Goal: Information Seeking & Learning: Understand process/instructions

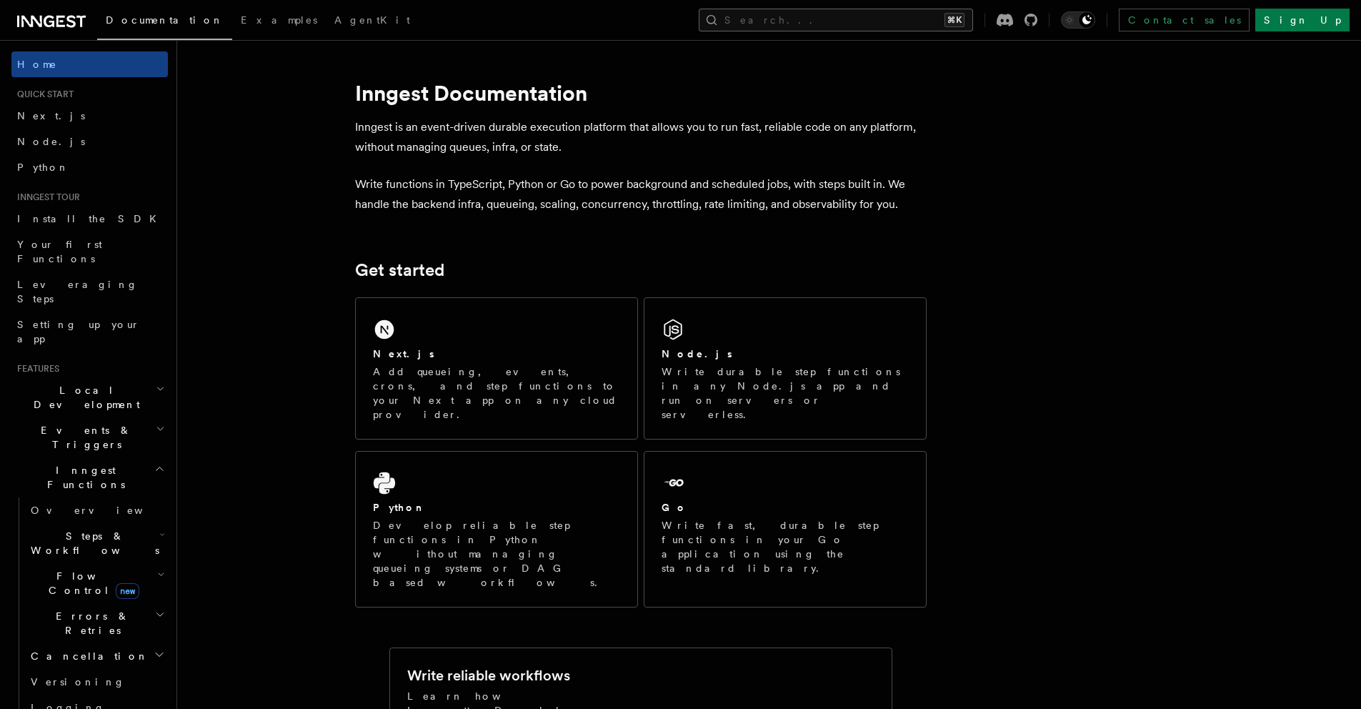
click at [895, 26] on button "Search... ⌘K" at bounding box center [836, 20] width 274 height 23
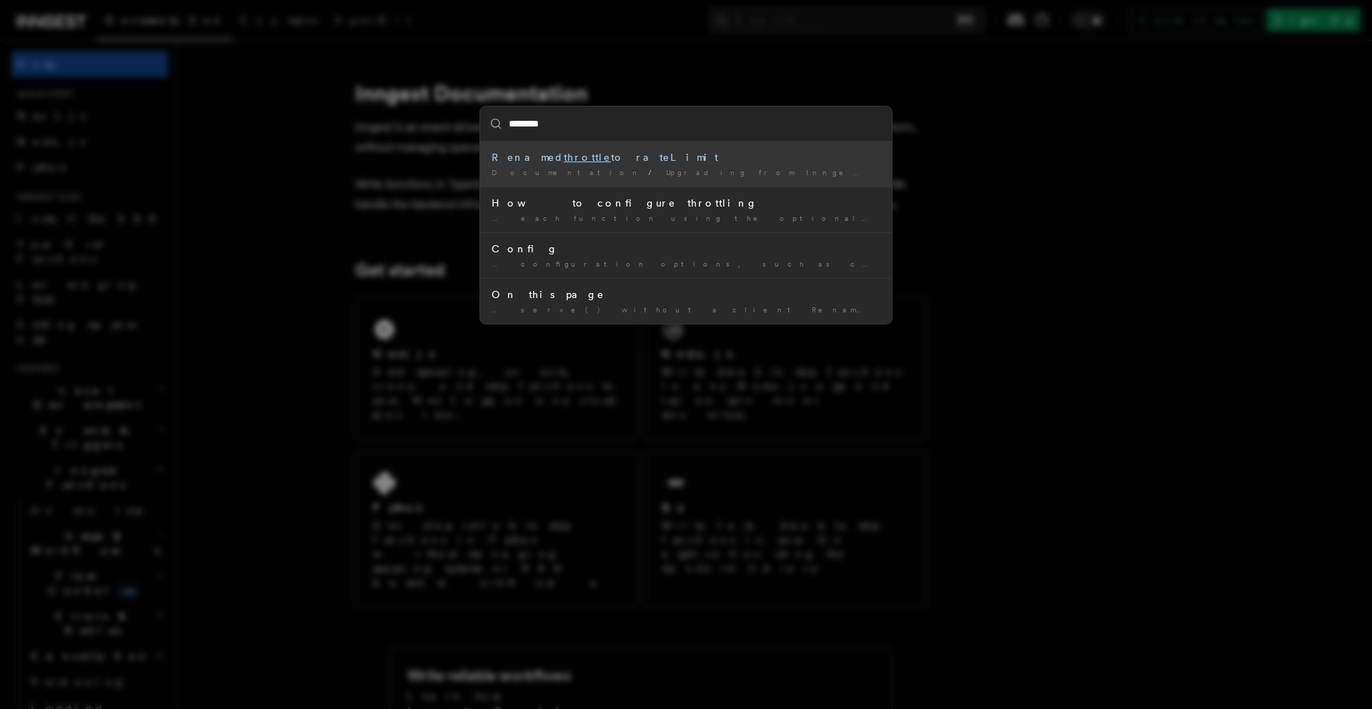
type input "*******"
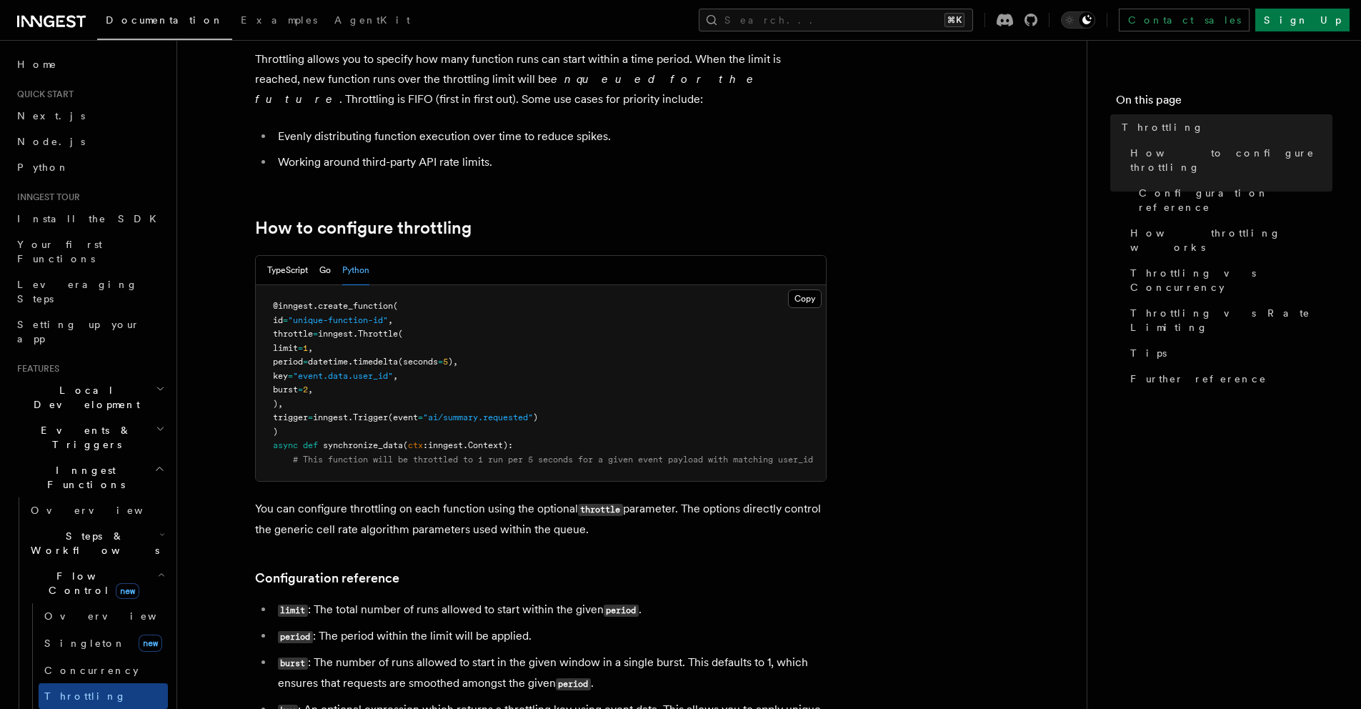
scroll to position [259, 0]
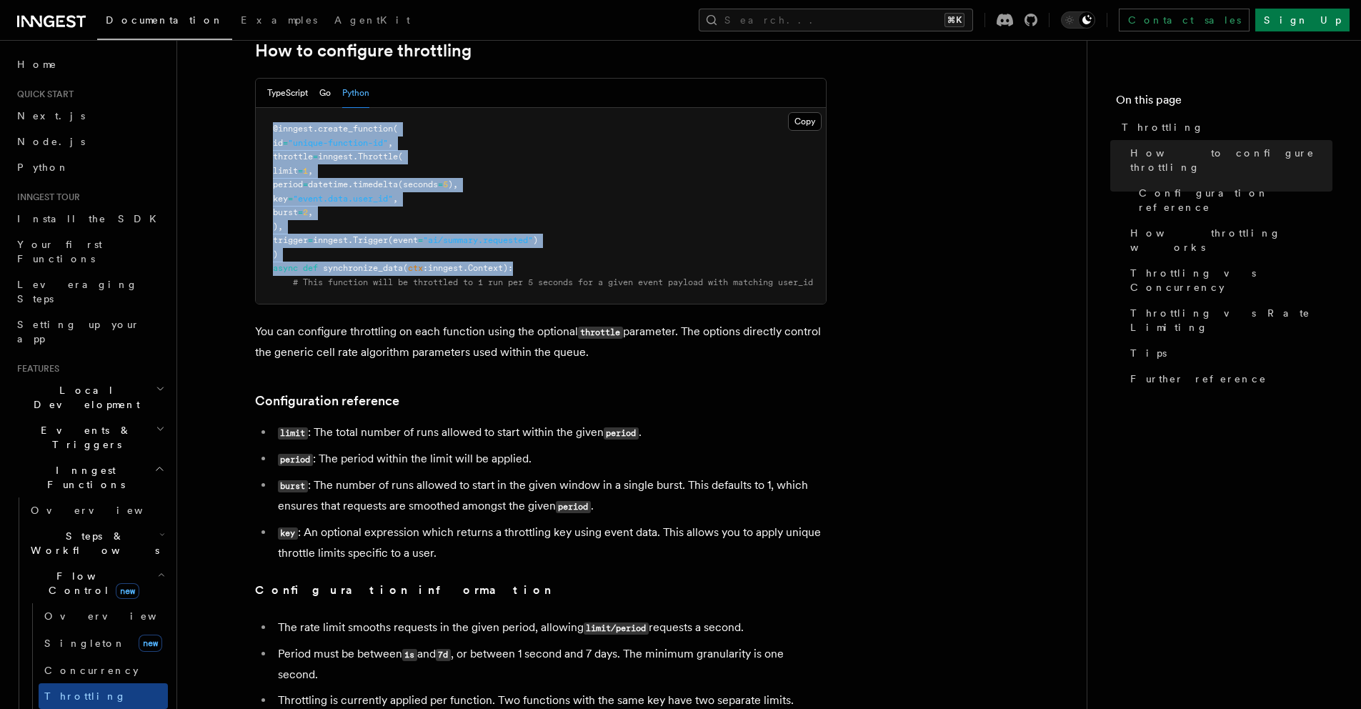
drag, startPoint x: 555, startPoint y: 267, endPoint x: 200, endPoint y: 127, distance: 381.7
copy code "@inngest . create_function ( id = "unique-function-id" , throttle = inngest. Th…"
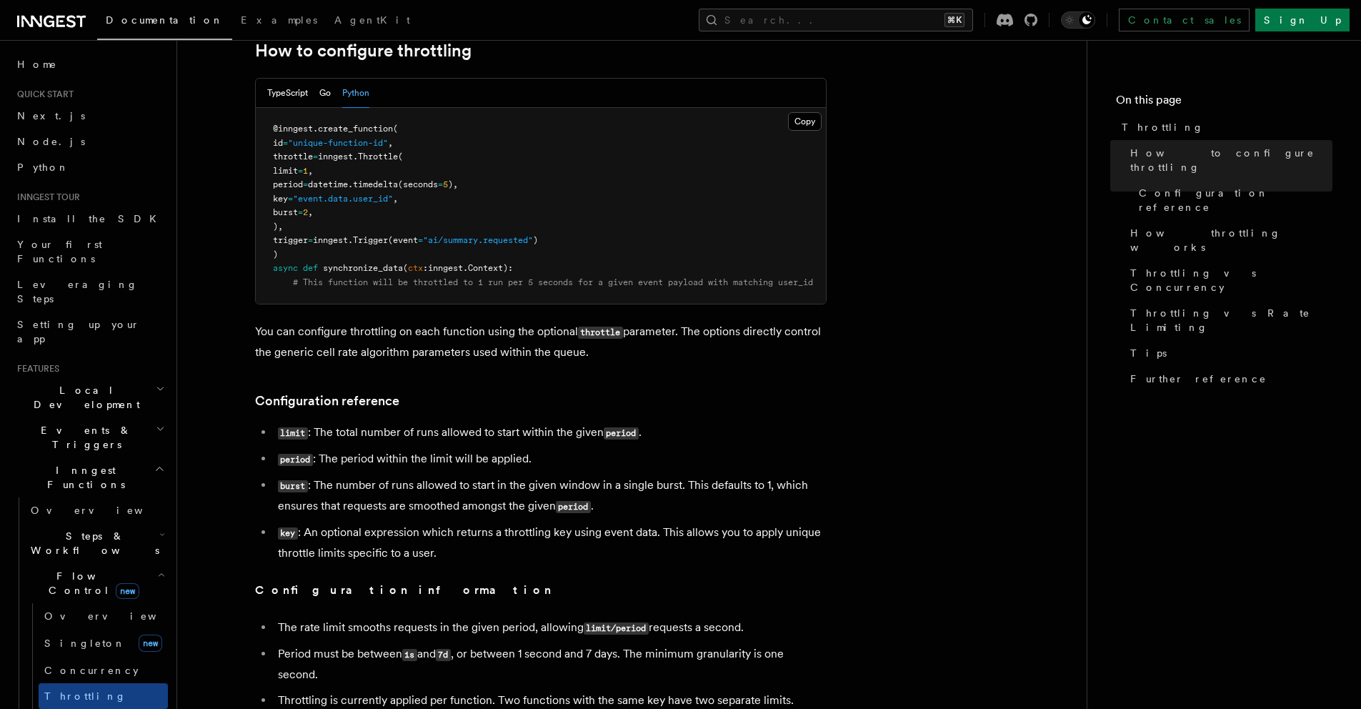
click at [366, 552] on li "key : An optional expression which returns a throttling key using event data. T…" at bounding box center [550, 542] width 553 height 41
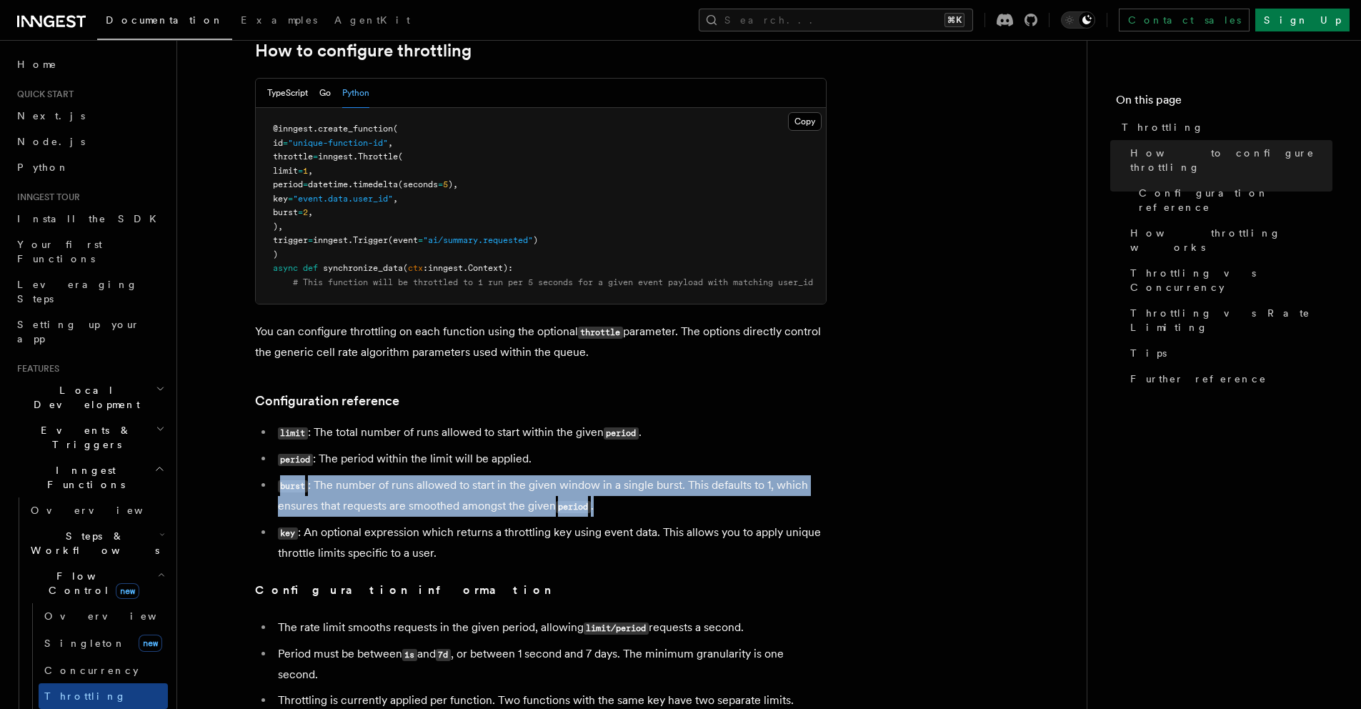
drag, startPoint x: 599, startPoint y: 517, endPoint x: 262, endPoint y: 495, distance: 337.3
click at [274, 495] on li "burst : The number of runs allowed to start in the given window in a single bur…" at bounding box center [550, 495] width 553 height 41
copy li "burst : The number of runs allowed to start in the given window in a single bur…"
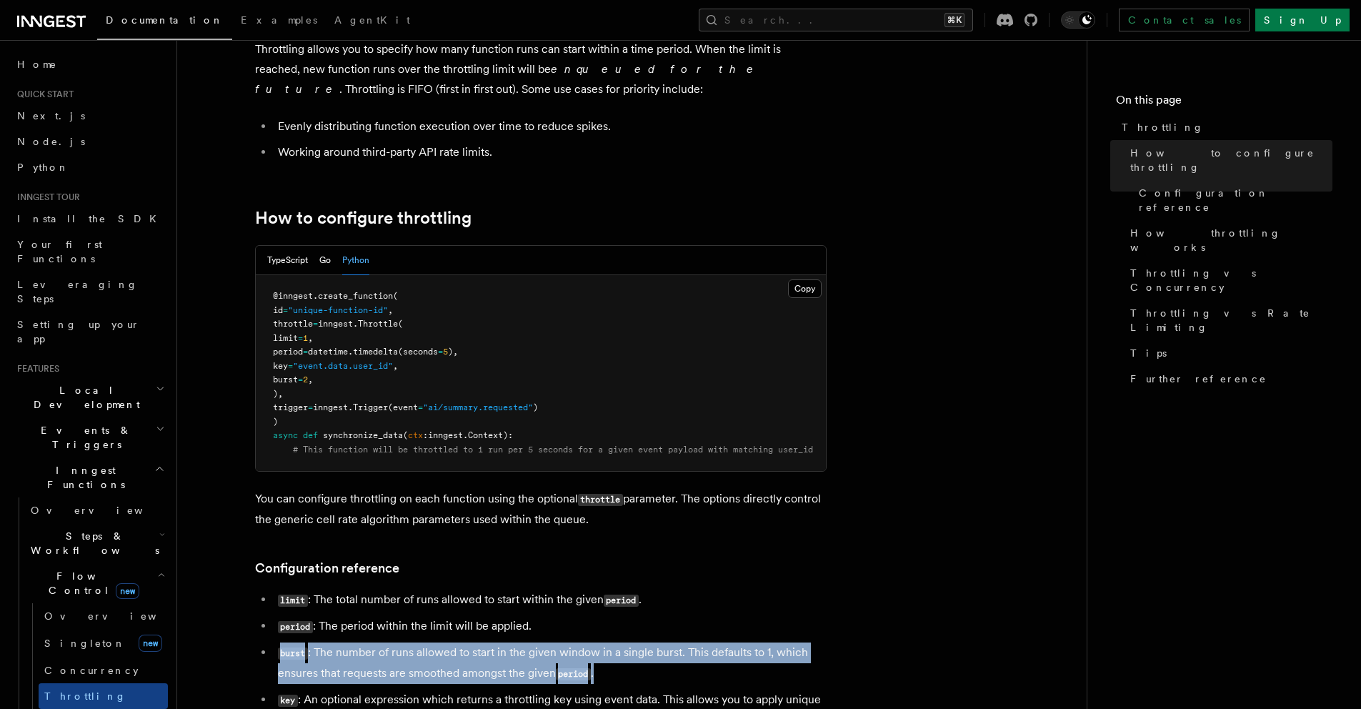
scroll to position [0, 0]
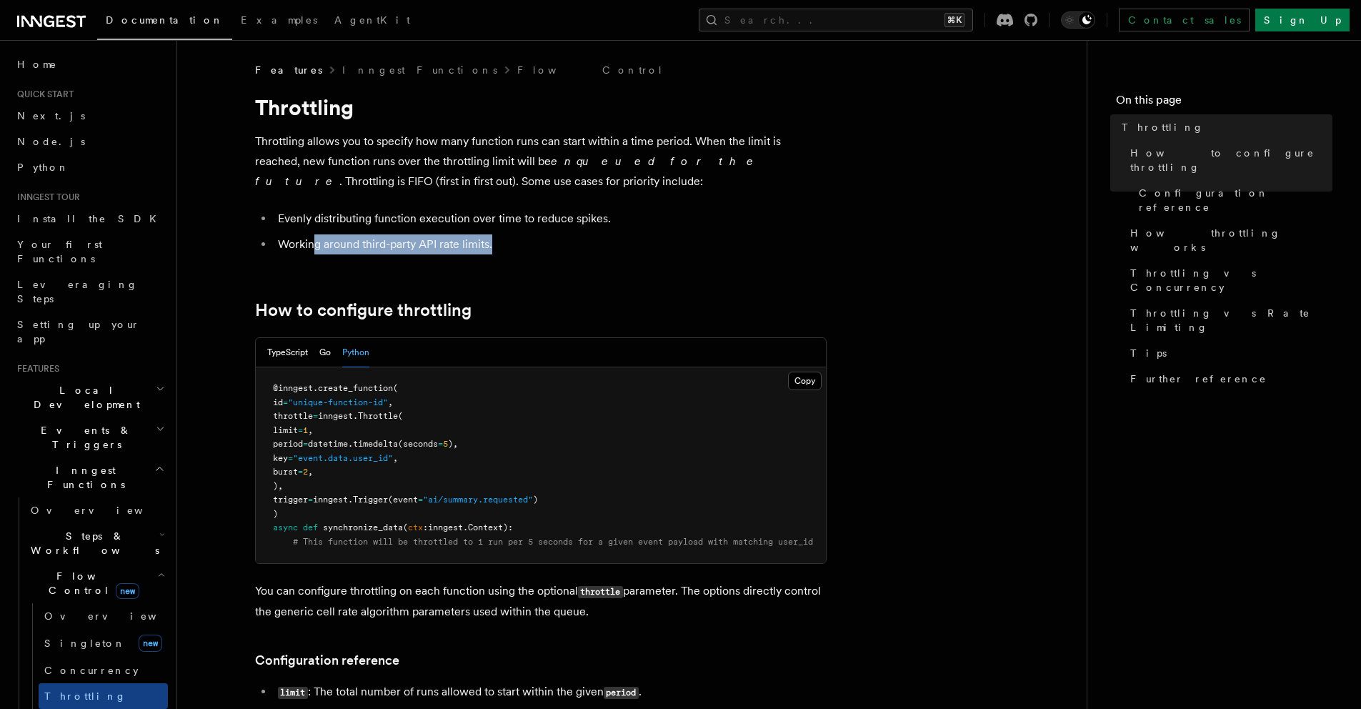
drag, startPoint x: 497, startPoint y: 249, endPoint x: 312, endPoint y: 239, distance: 185.3
click at [312, 239] on li "Working around third-party API rate limits." at bounding box center [550, 244] width 553 height 20
click at [429, 243] on li "Working around third-party API rate limits." at bounding box center [550, 244] width 553 height 20
click at [508, 249] on li "Working around third-party API rate limits." at bounding box center [550, 244] width 553 height 20
drag, startPoint x: 332, startPoint y: 443, endPoint x: 518, endPoint y: 441, distance: 186.5
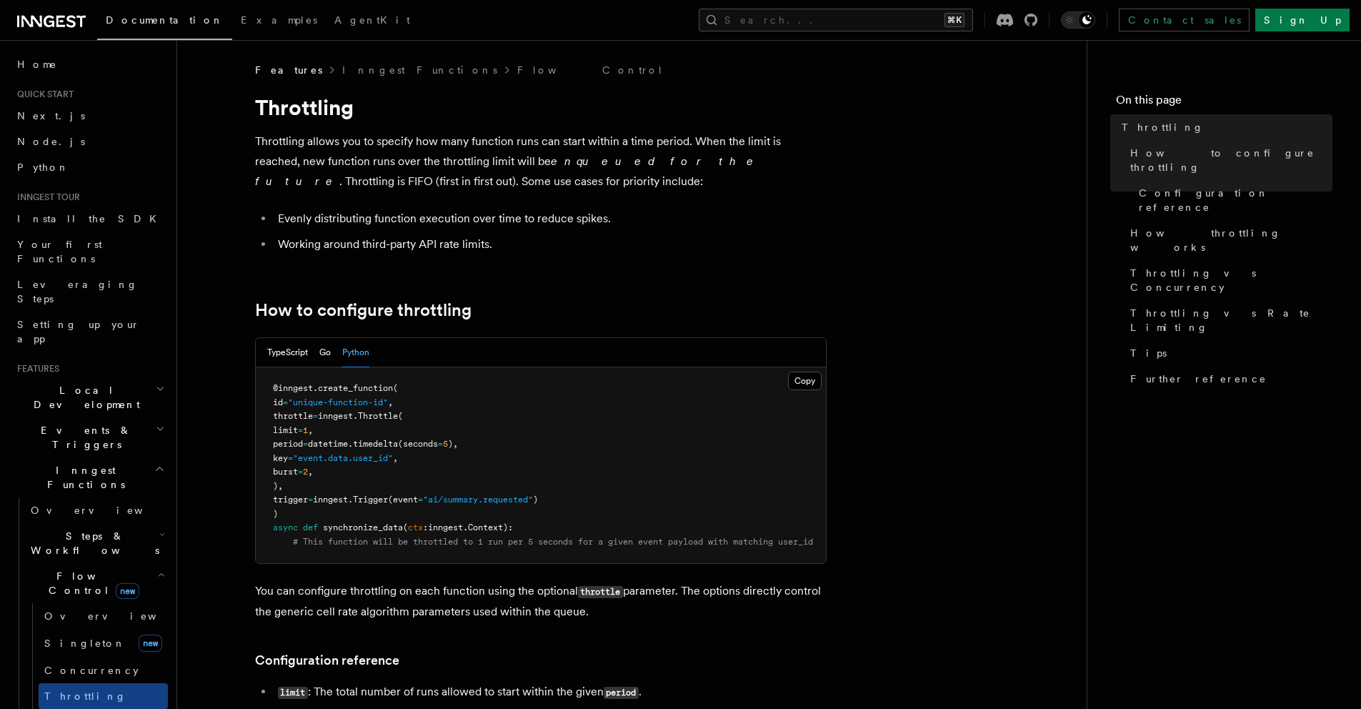
click at [518, 441] on pre "@inngest . create_function ( id = "unique-function-id" , throttle = inngest. Th…" at bounding box center [541, 465] width 570 height 196
drag, startPoint x: 484, startPoint y: 442, endPoint x: 327, endPoint y: 439, distance: 157.2
click at [327, 439] on pre "@inngest . create_function ( id = "unique-function-id" , throttle = inngest. Th…" at bounding box center [541, 465] width 570 height 196
copy span "datetime. timedelta (seconds = 5 ),"
click at [485, 239] on li "Working around third-party API rate limits." at bounding box center [550, 244] width 553 height 20
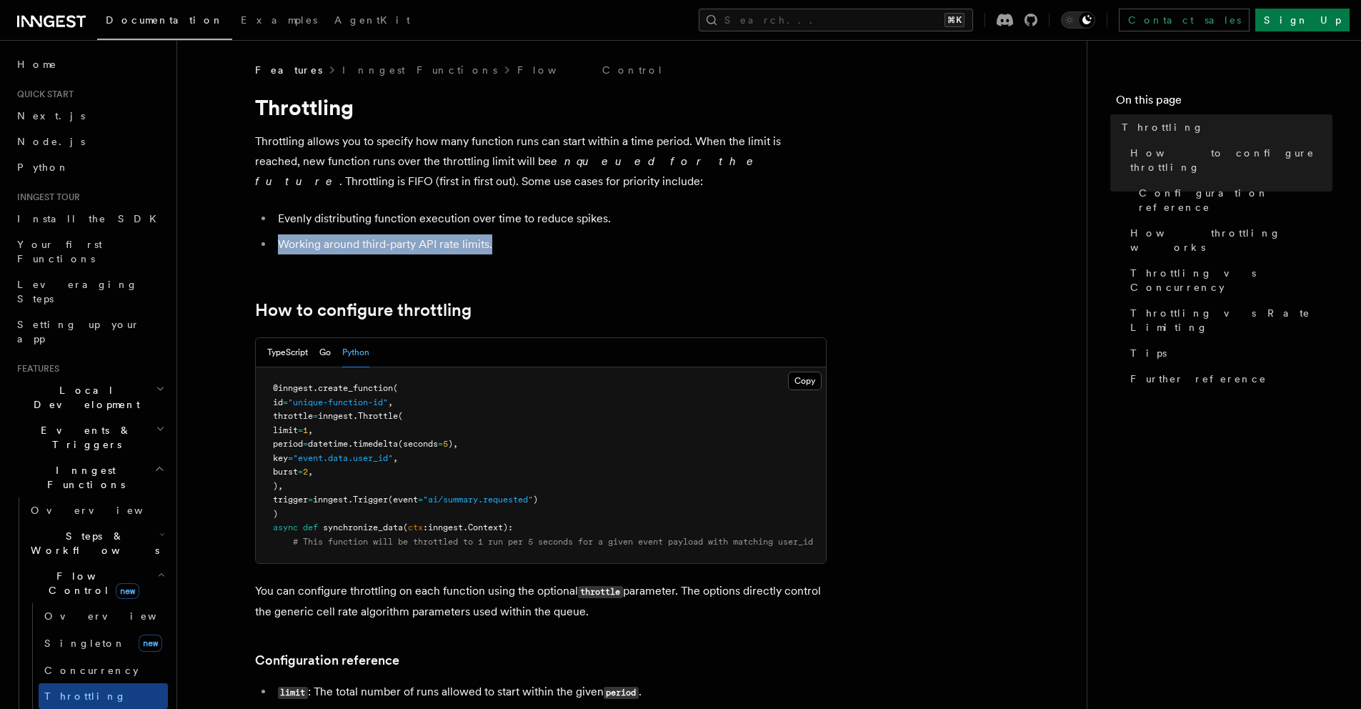
drag, startPoint x: 527, startPoint y: 239, endPoint x: 275, endPoint y: 244, distance: 251.6
click at [275, 244] on li "Working around third-party API rate limits." at bounding box center [550, 244] width 553 height 20
drag, startPoint x: 503, startPoint y: 253, endPoint x: 272, endPoint y: 254, distance: 230.8
click at [274, 254] on li "Working around third-party API rate limits." at bounding box center [550, 244] width 553 height 20
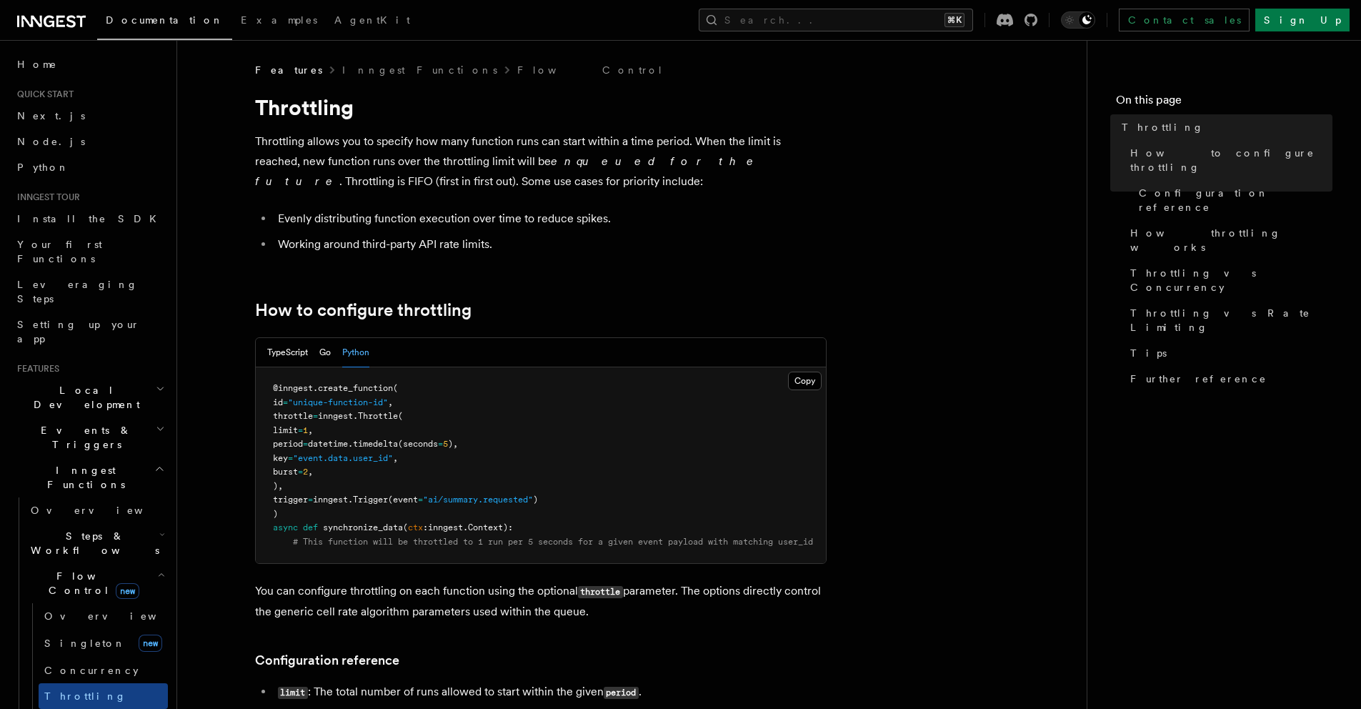
click at [398, 443] on span "timedelta" at bounding box center [375, 444] width 45 height 10
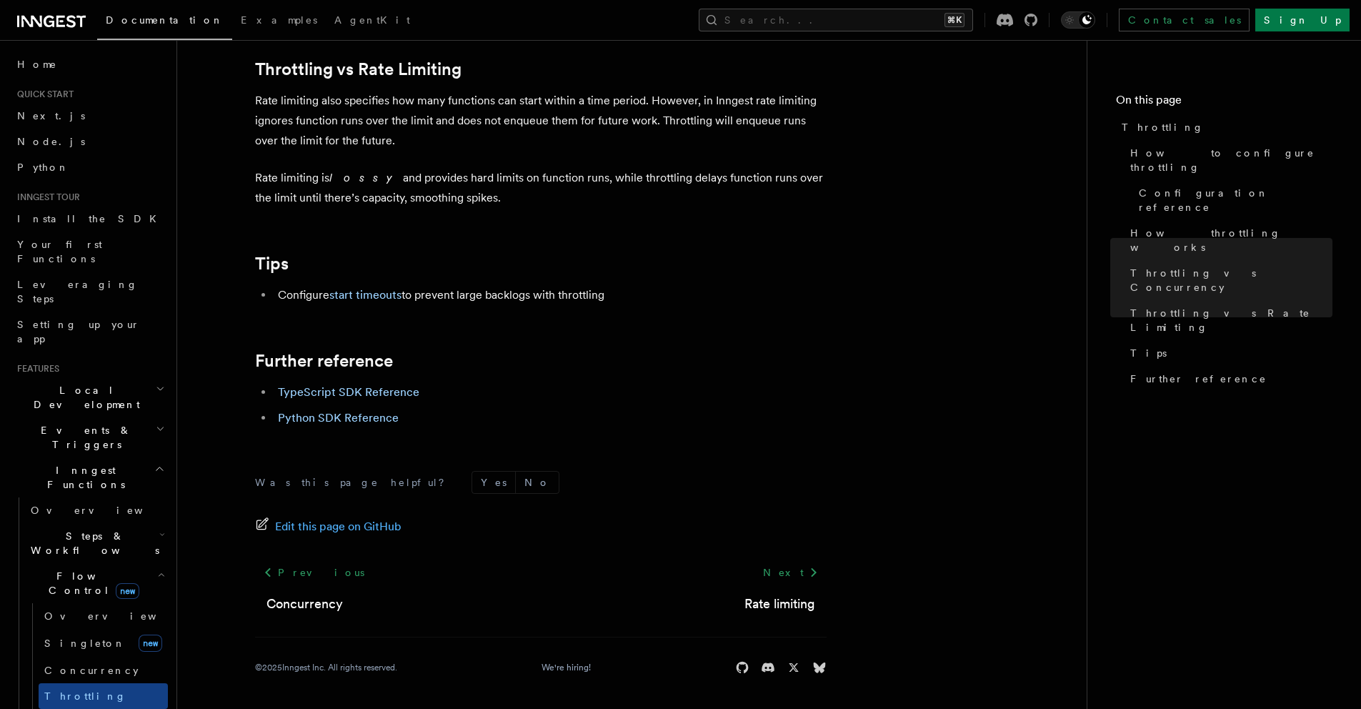
scroll to position [607, 0]
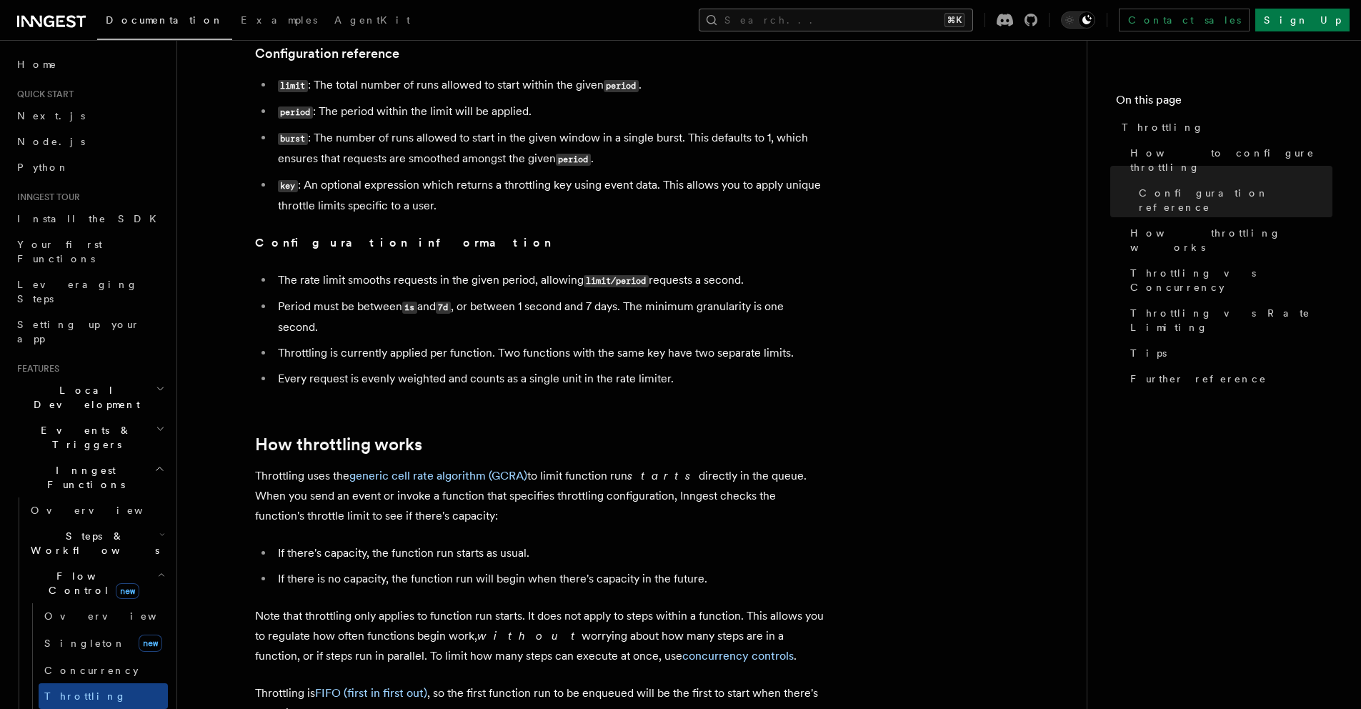
click at [859, 17] on button "Search... ⌘K" at bounding box center [836, 20] width 274 height 23
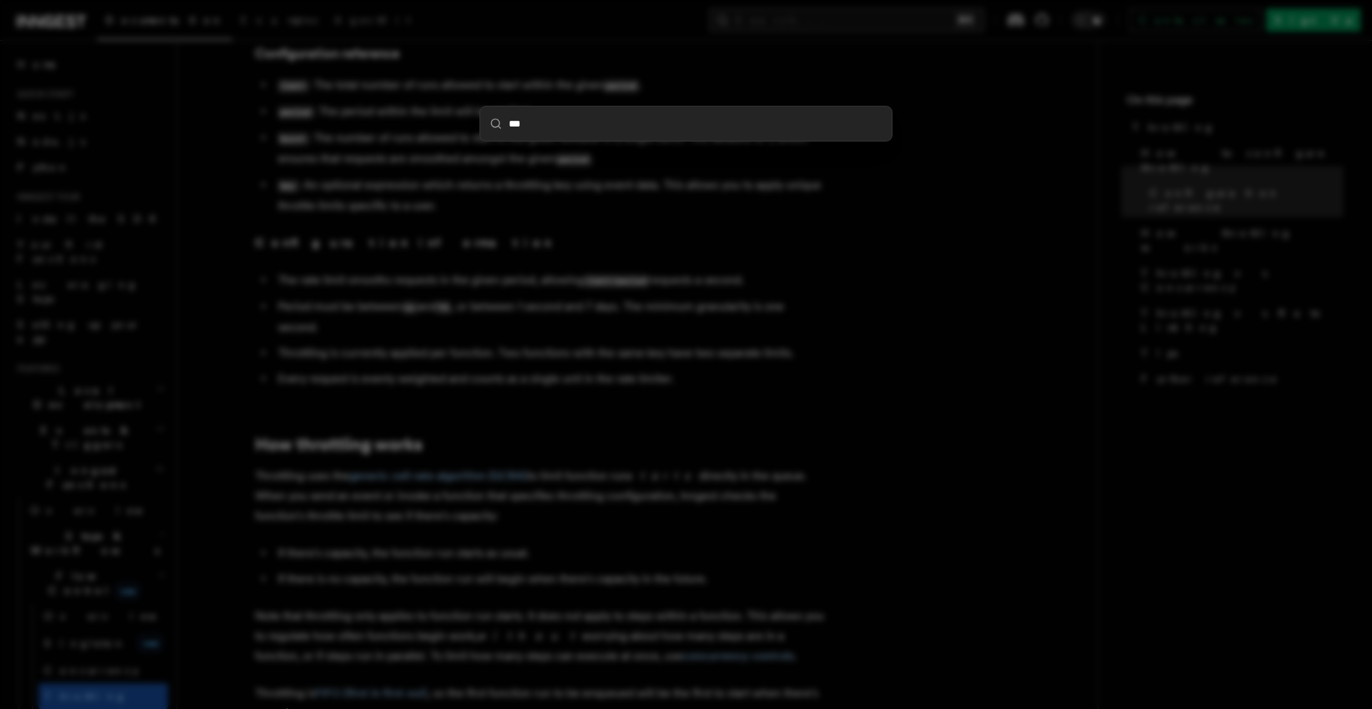
type input "****"
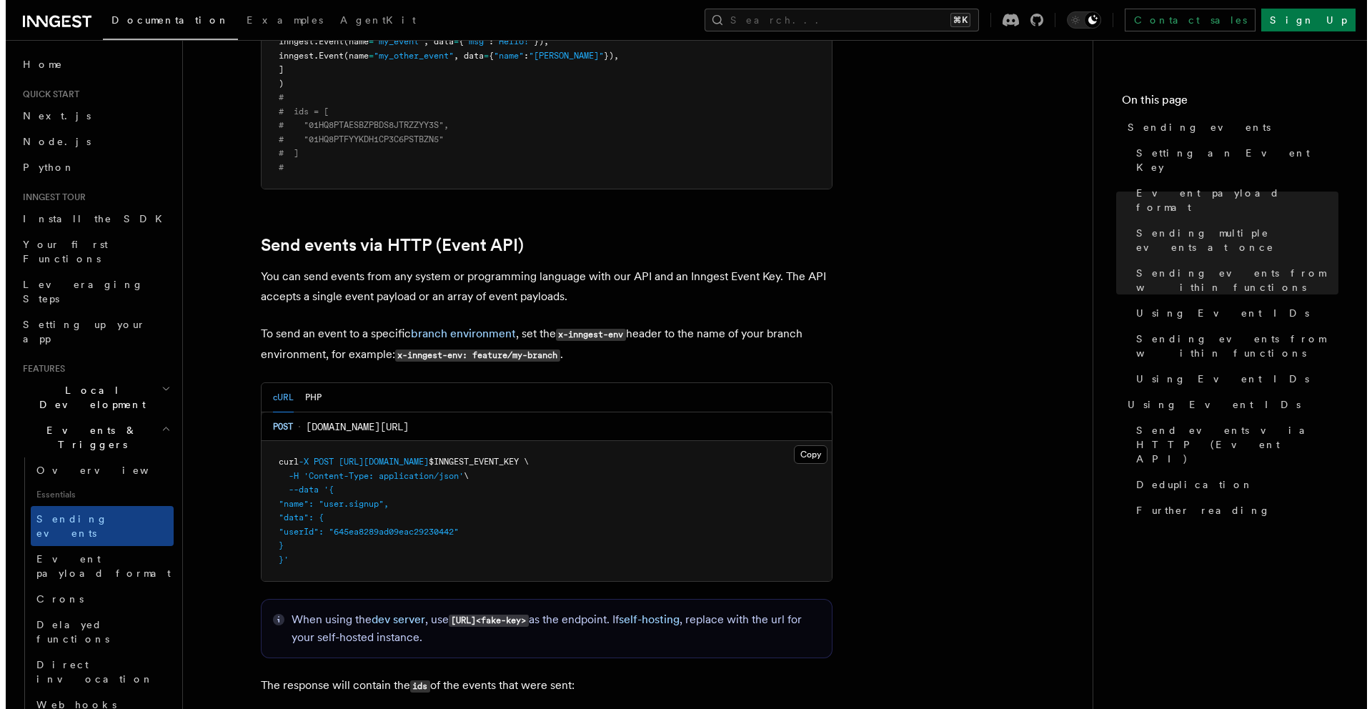
scroll to position [2644, 0]
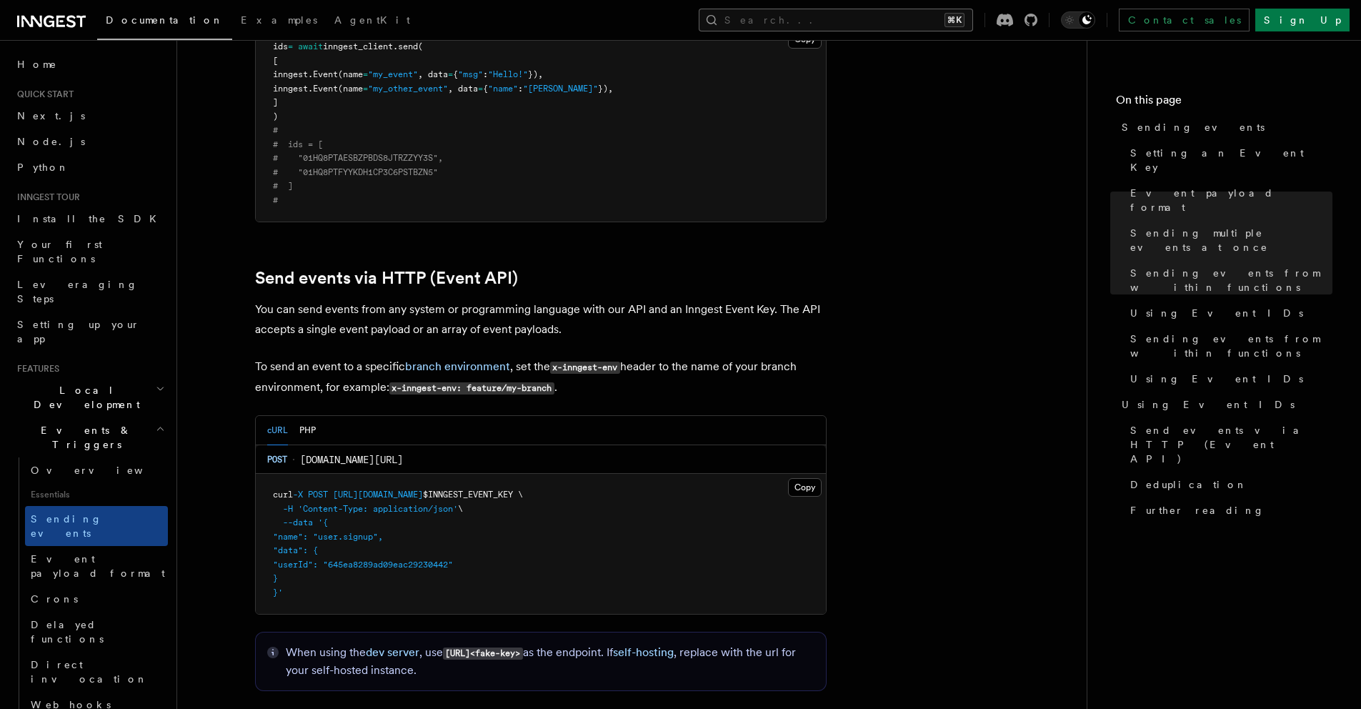
click at [842, 21] on button "Search... ⌘K" at bounding box center [836, 20] width 274 height 23
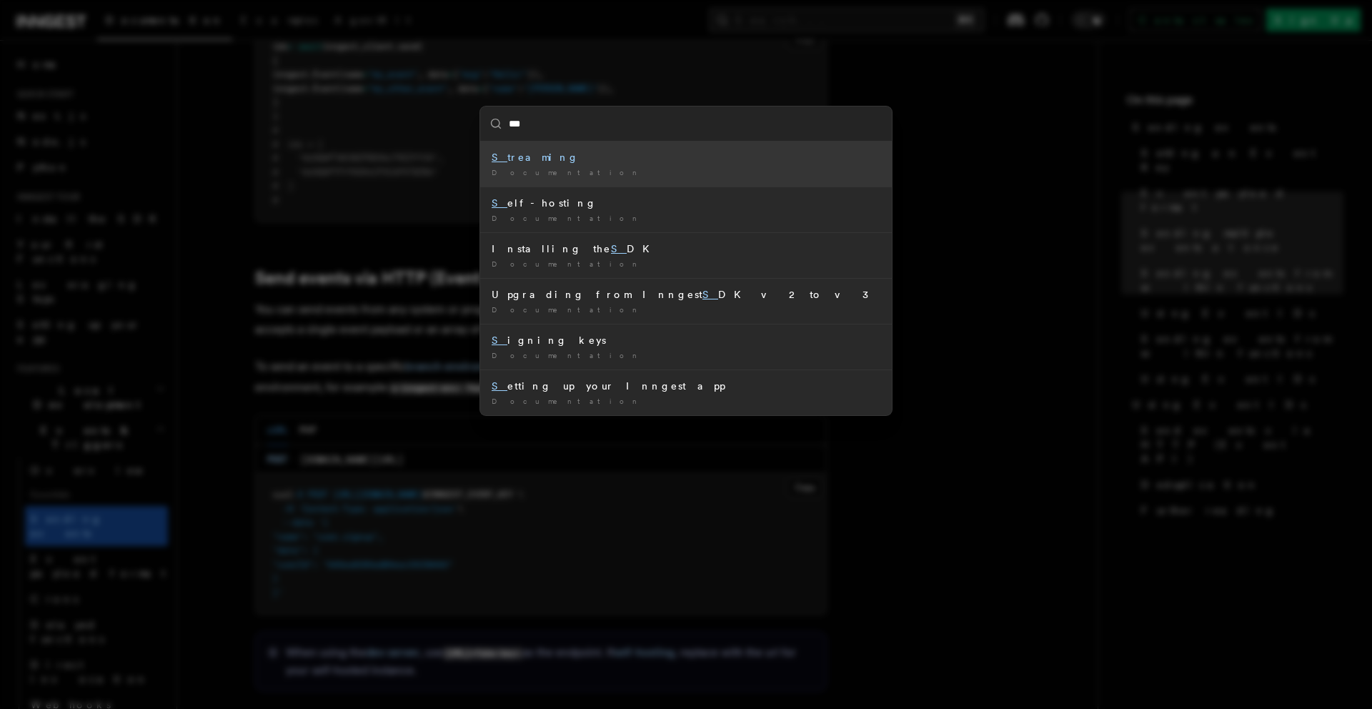
type input "****"
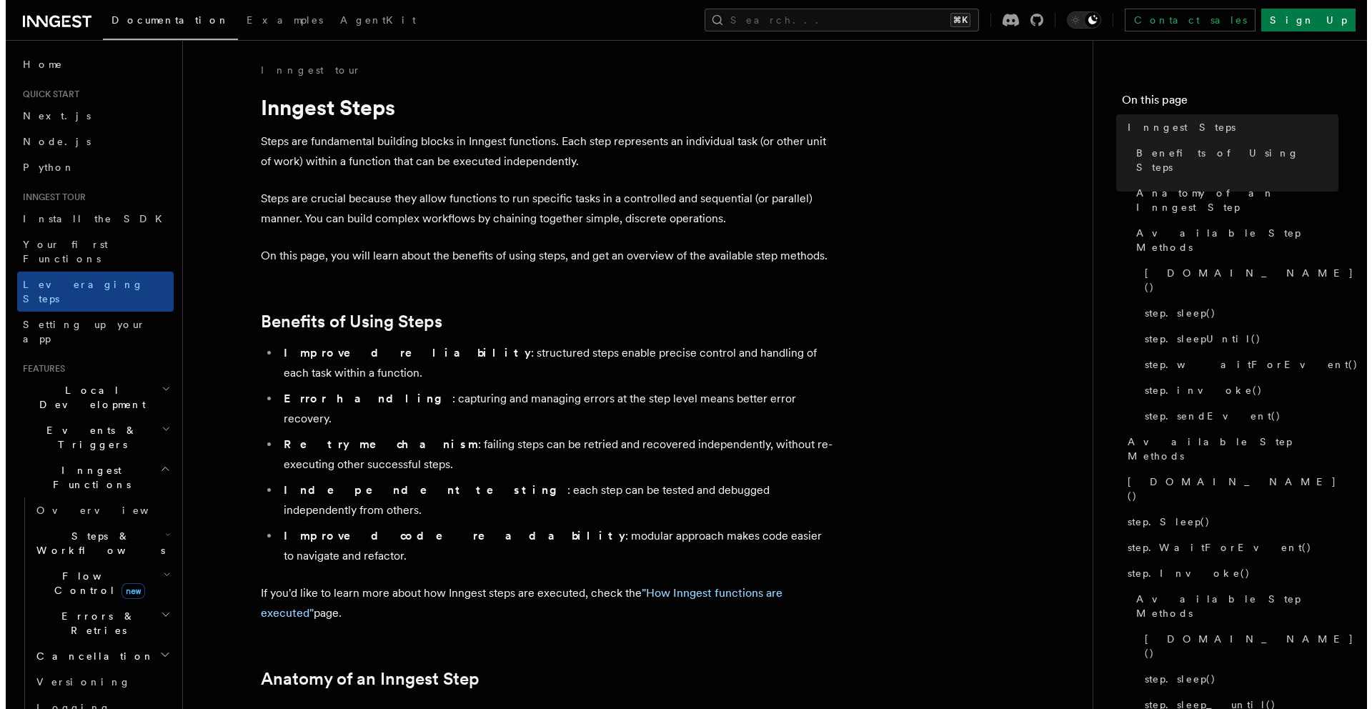
scroll to position [293, 0]
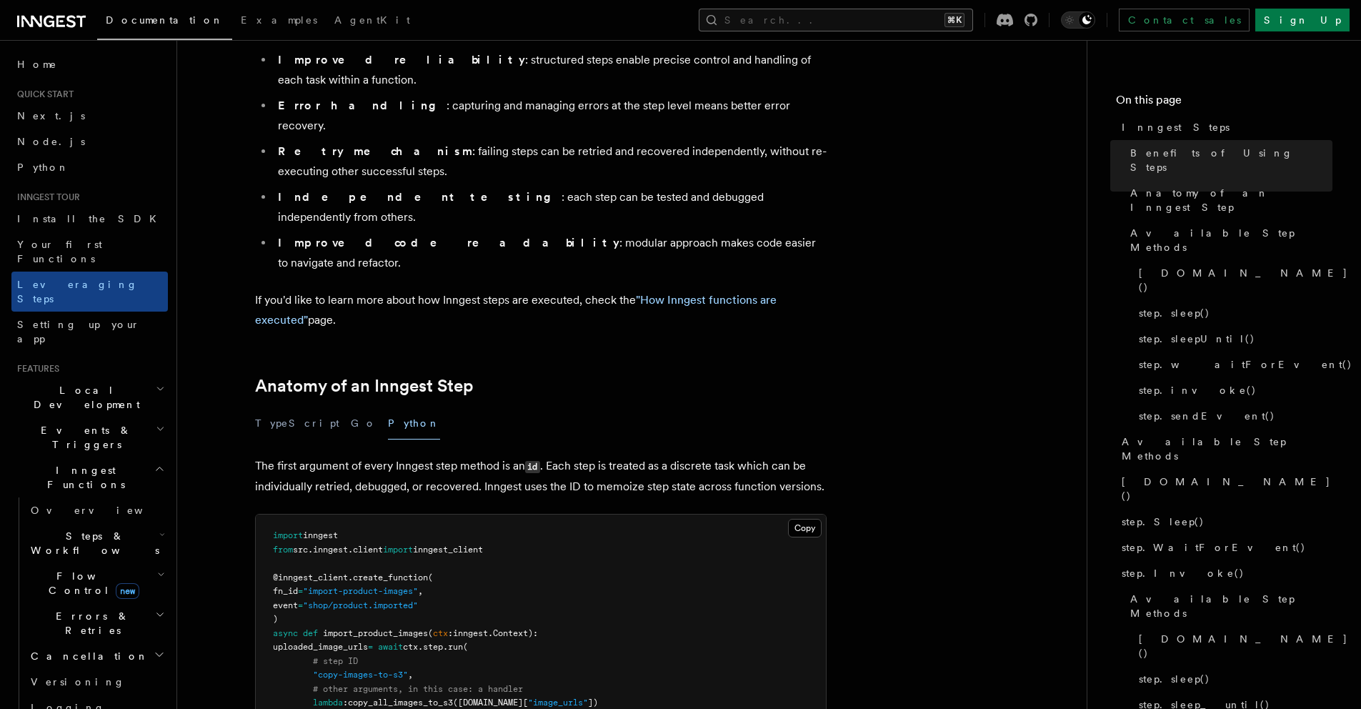
click at [861, 23] on button "Search... ⌘K" at bounding box center [836, 20] width 274 height 23
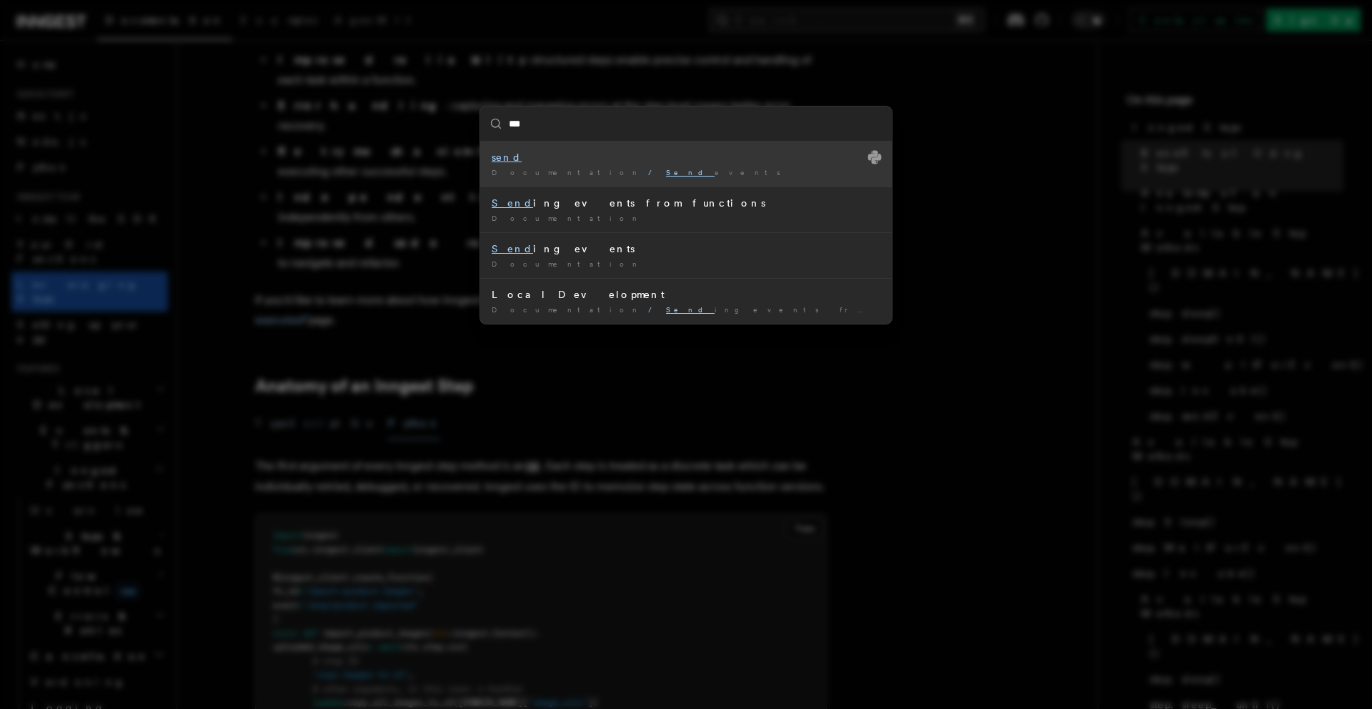
type input "****"
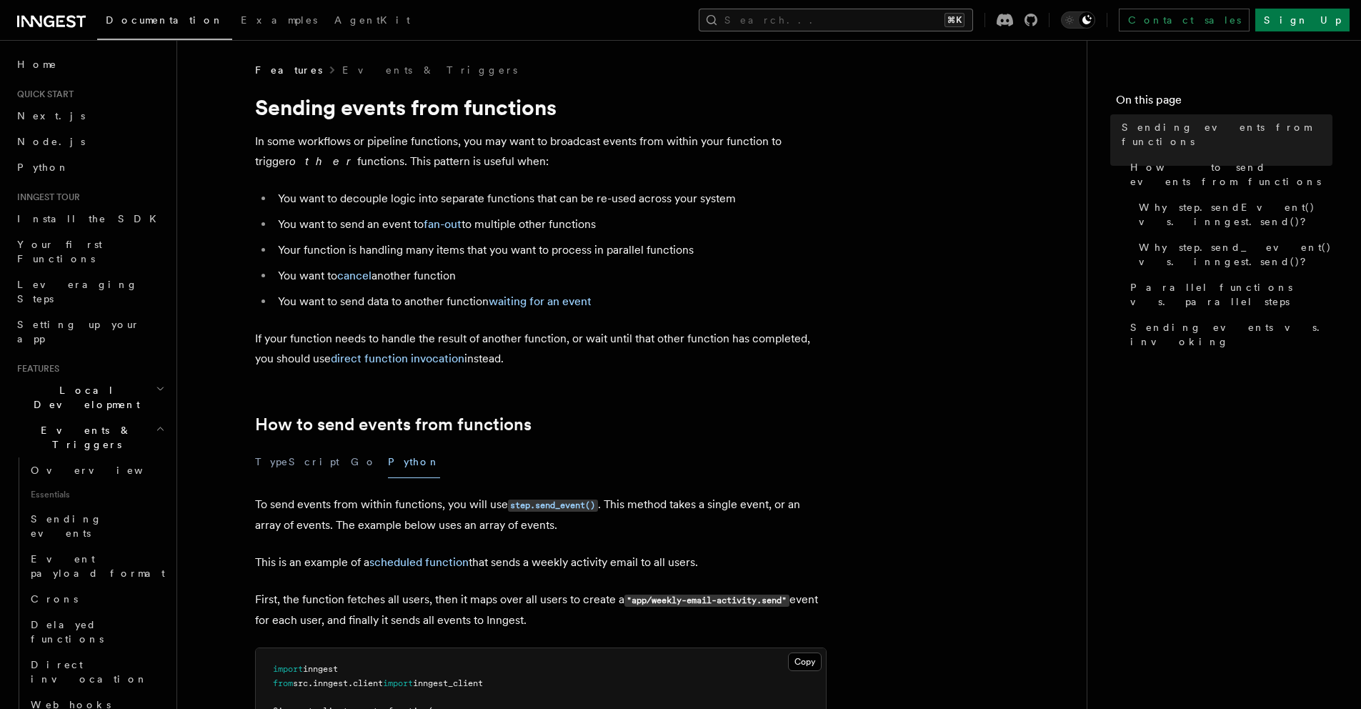
click at [842, 26] on button "Search... ⌘K" at bounding box center [836, 20] width 274 height 23
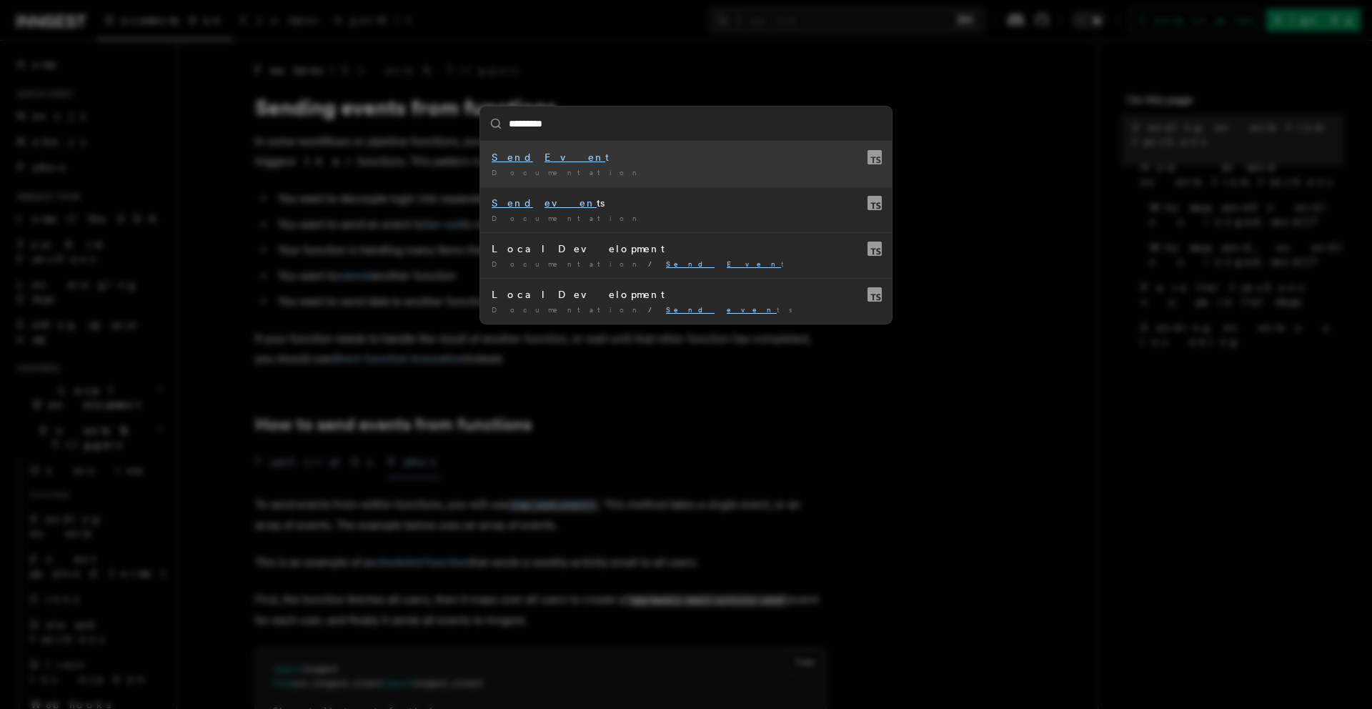
type input "**********"
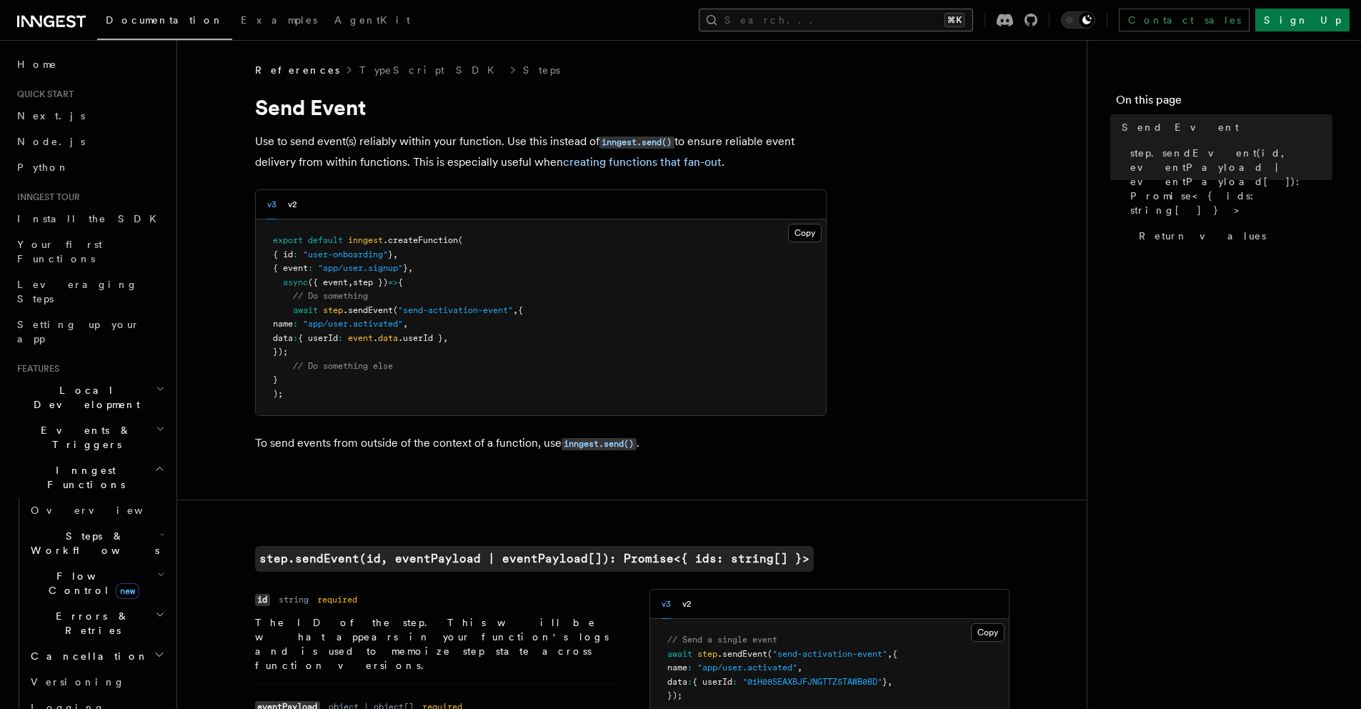
click at [932, 21] on button "Search... ⌘K" at bounding box center [836, 20] width 274 height 23
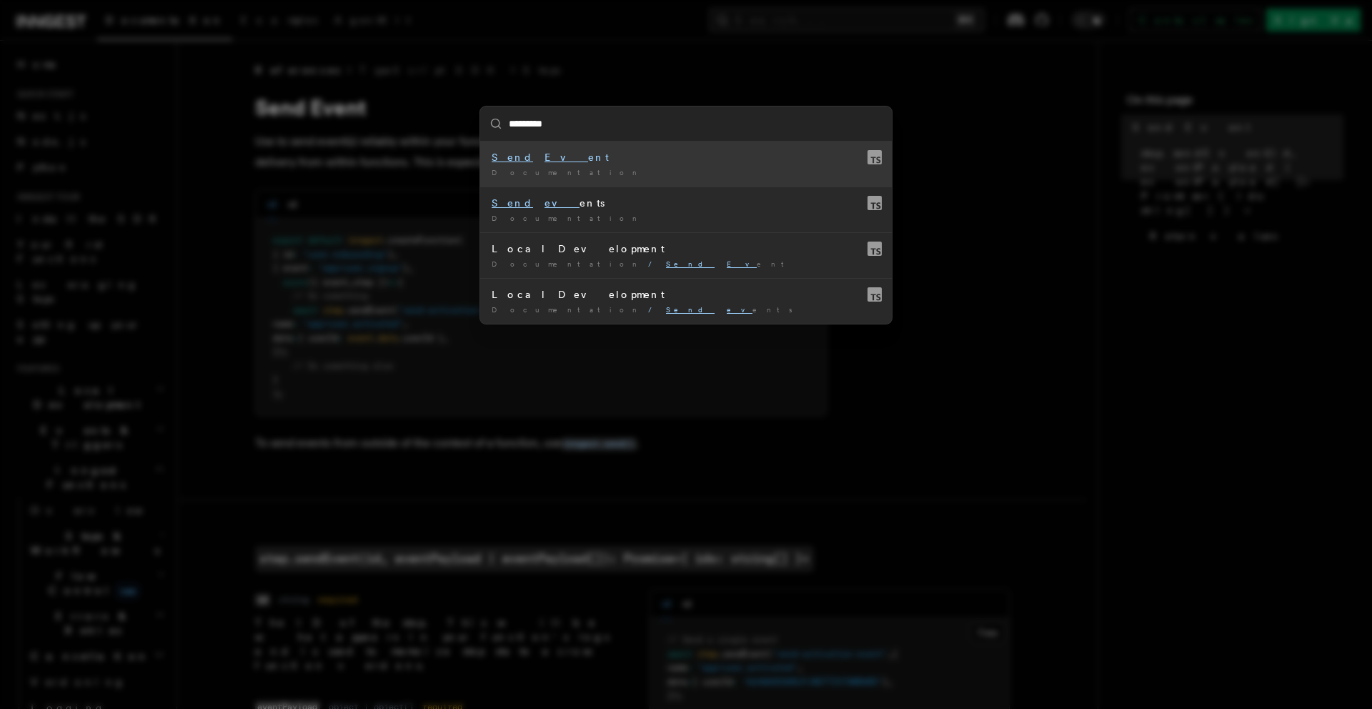
type input "**********"
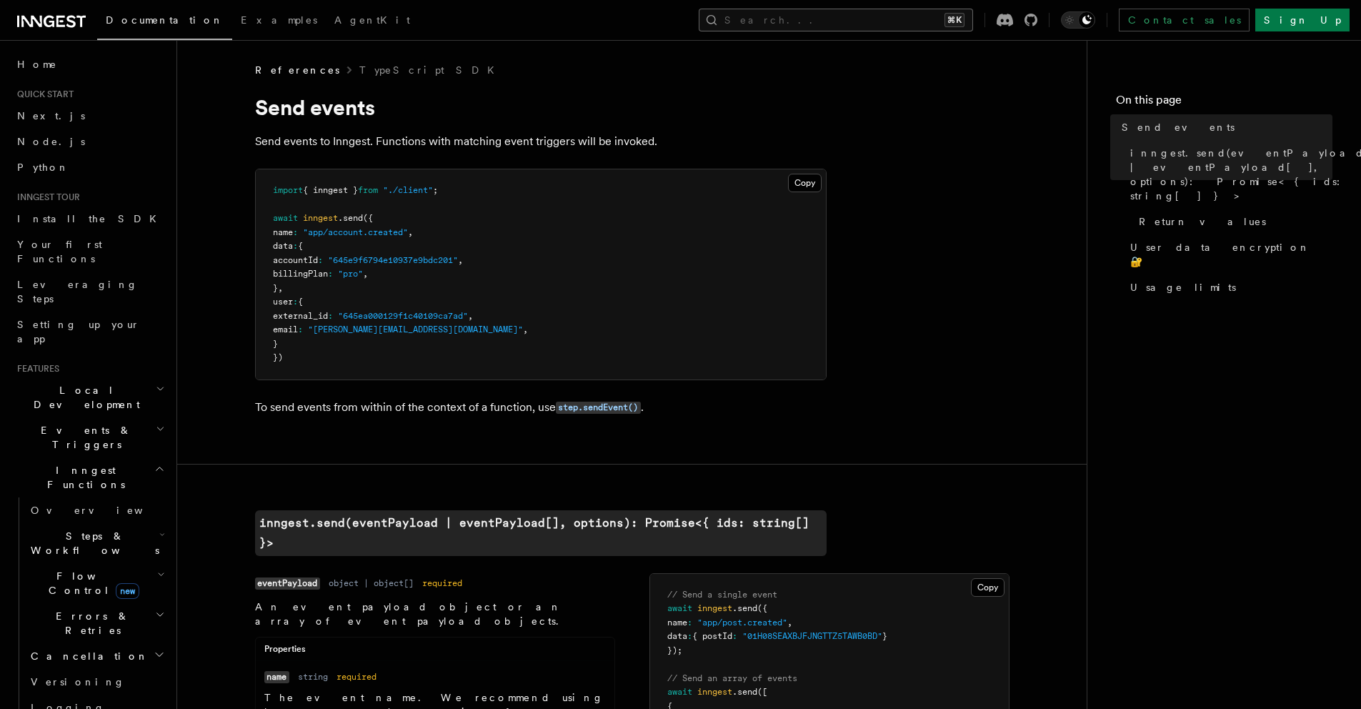
click at [915, 13] on button "Search... ⌘K" at bounding box center [836, 20] width 274 height 23
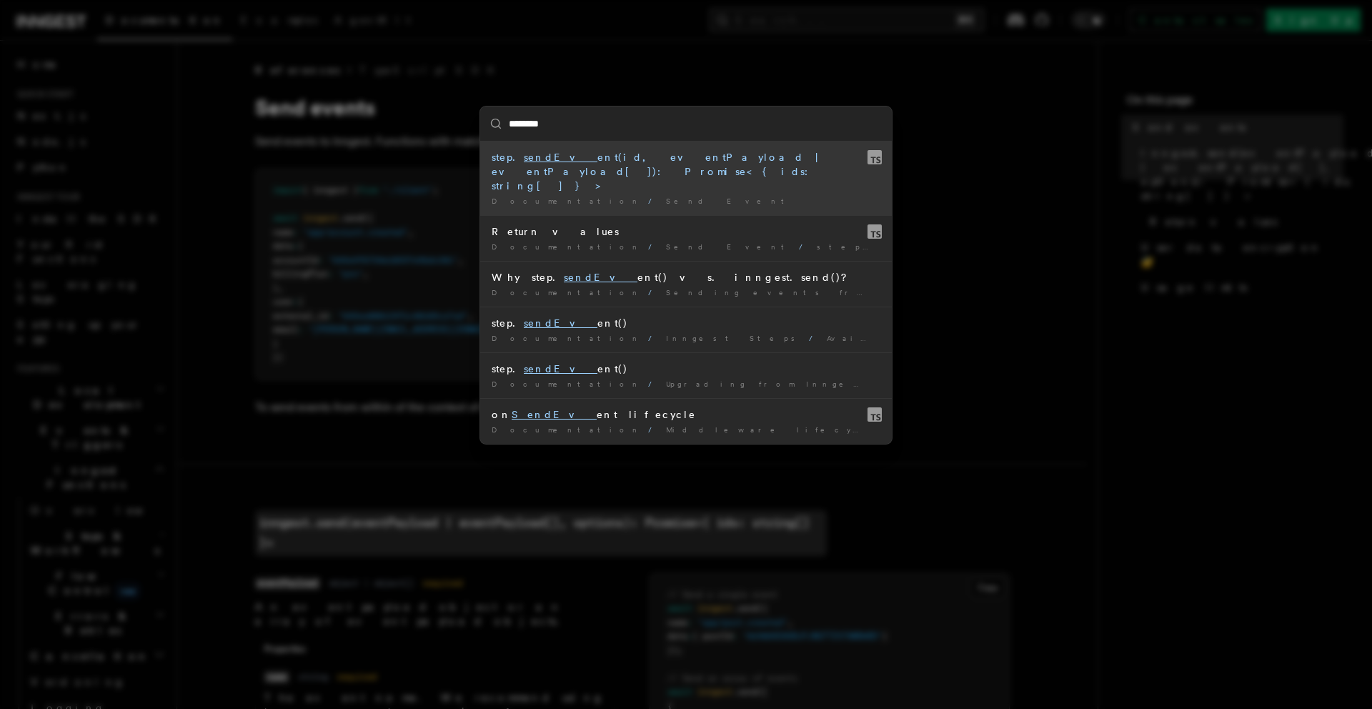
type input "*********"
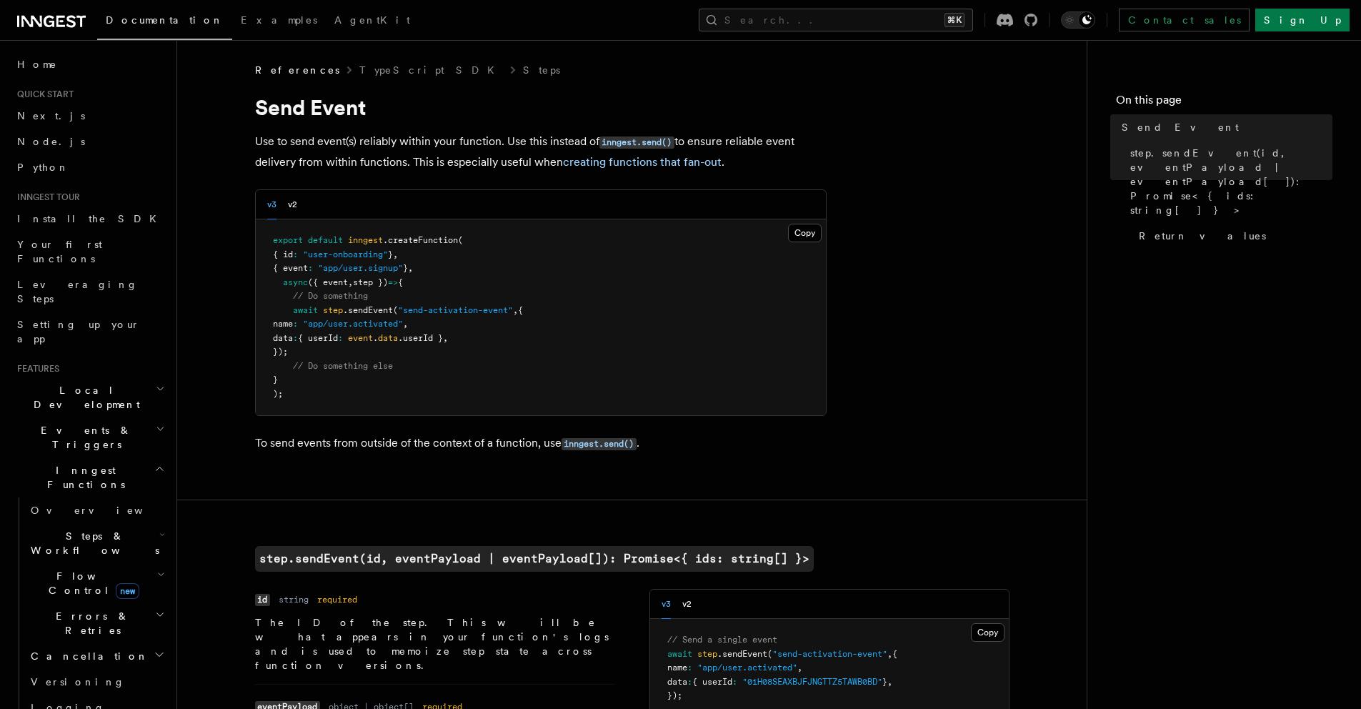
click at [154, 463] on icon "button" at bounding box center [159, 468] width 11 height 11
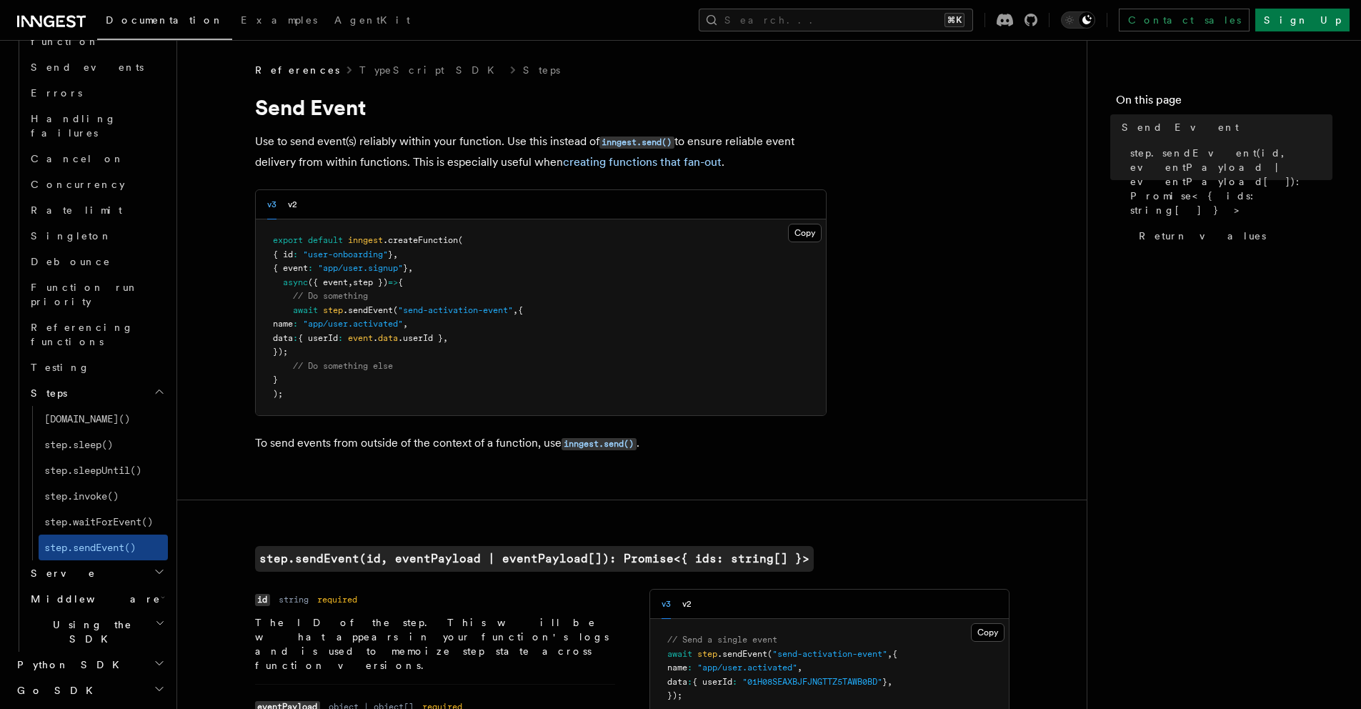
click at [154, 386] on icon "button" at bounding box center [159, 391] width 11 height 11
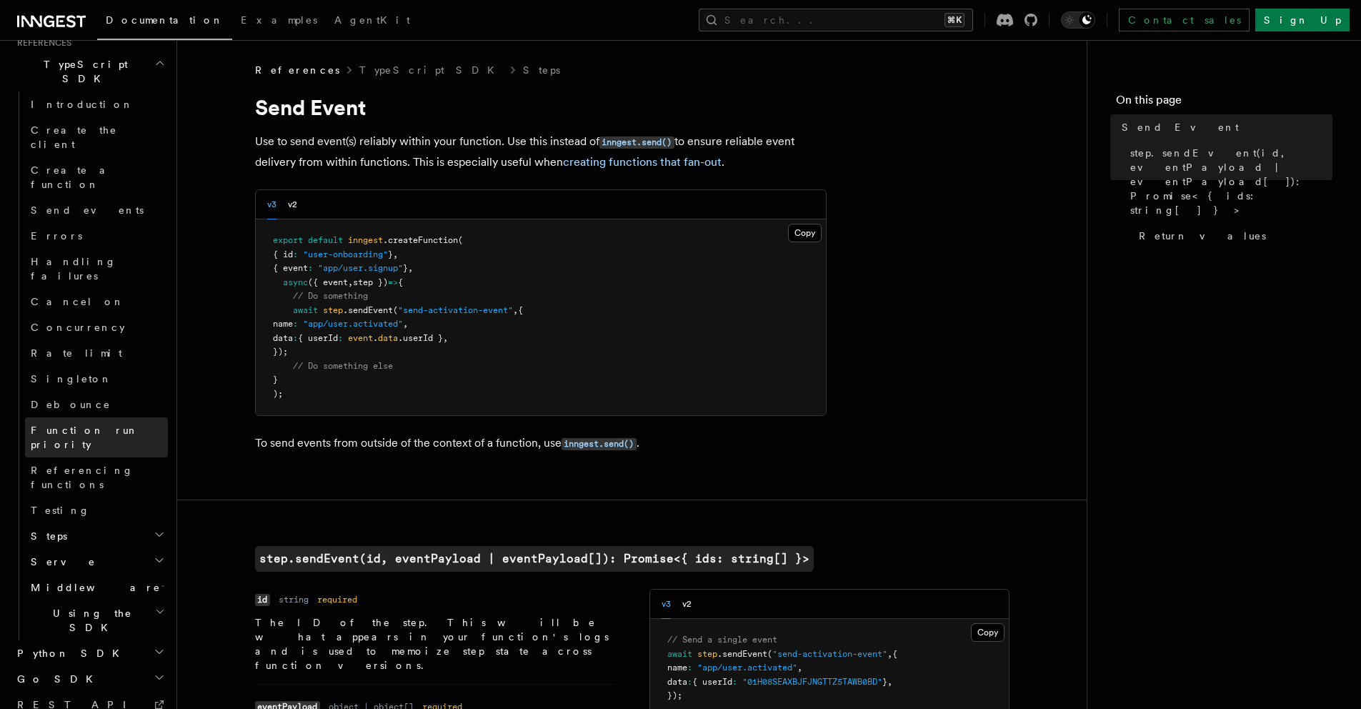
scroll to position [717, 0]
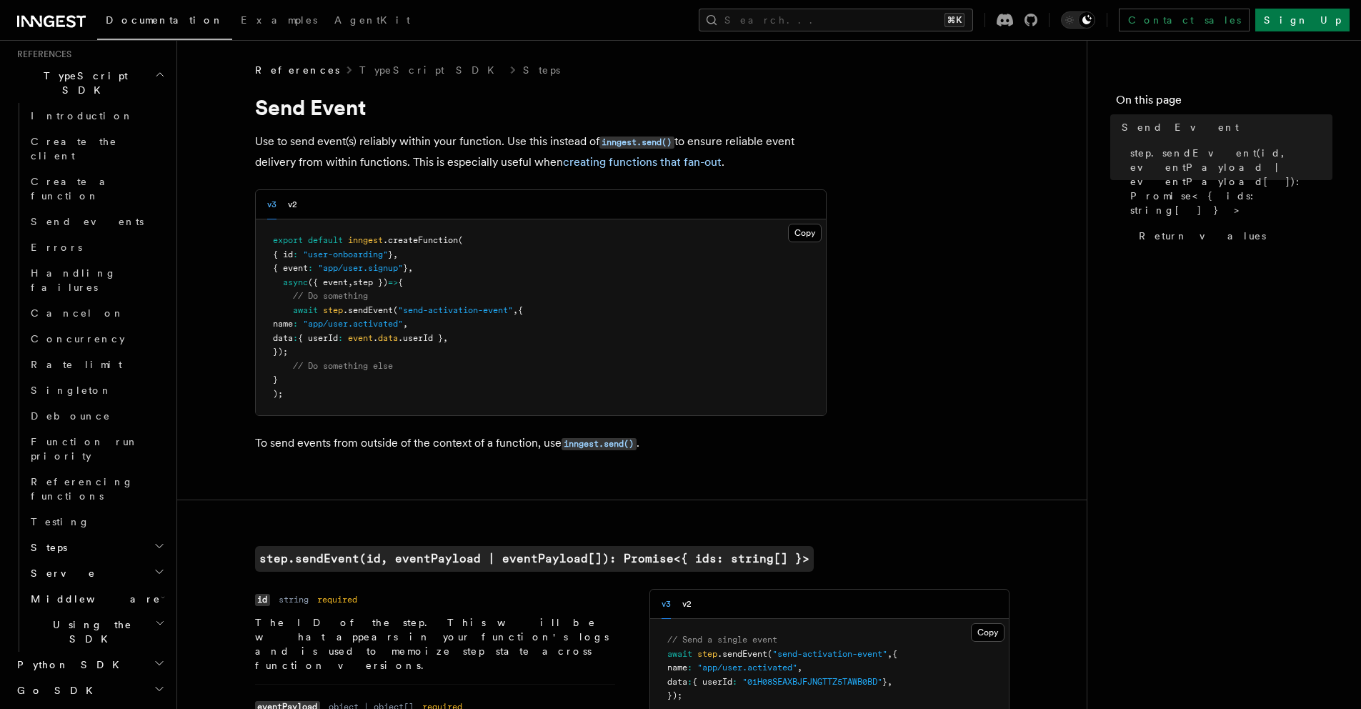
click at [154, 657] on icon "button" at bounding box center [159, 662] width 11 height 11
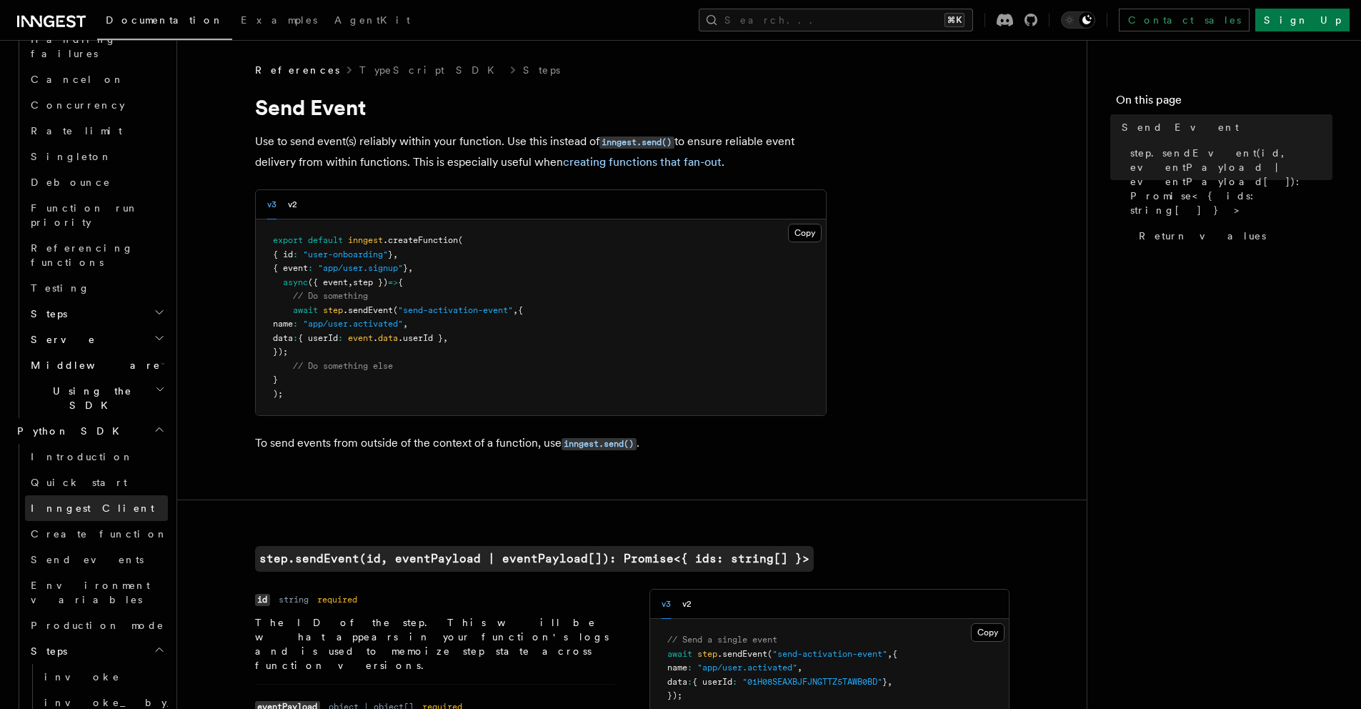
scroll to position [953, 0]
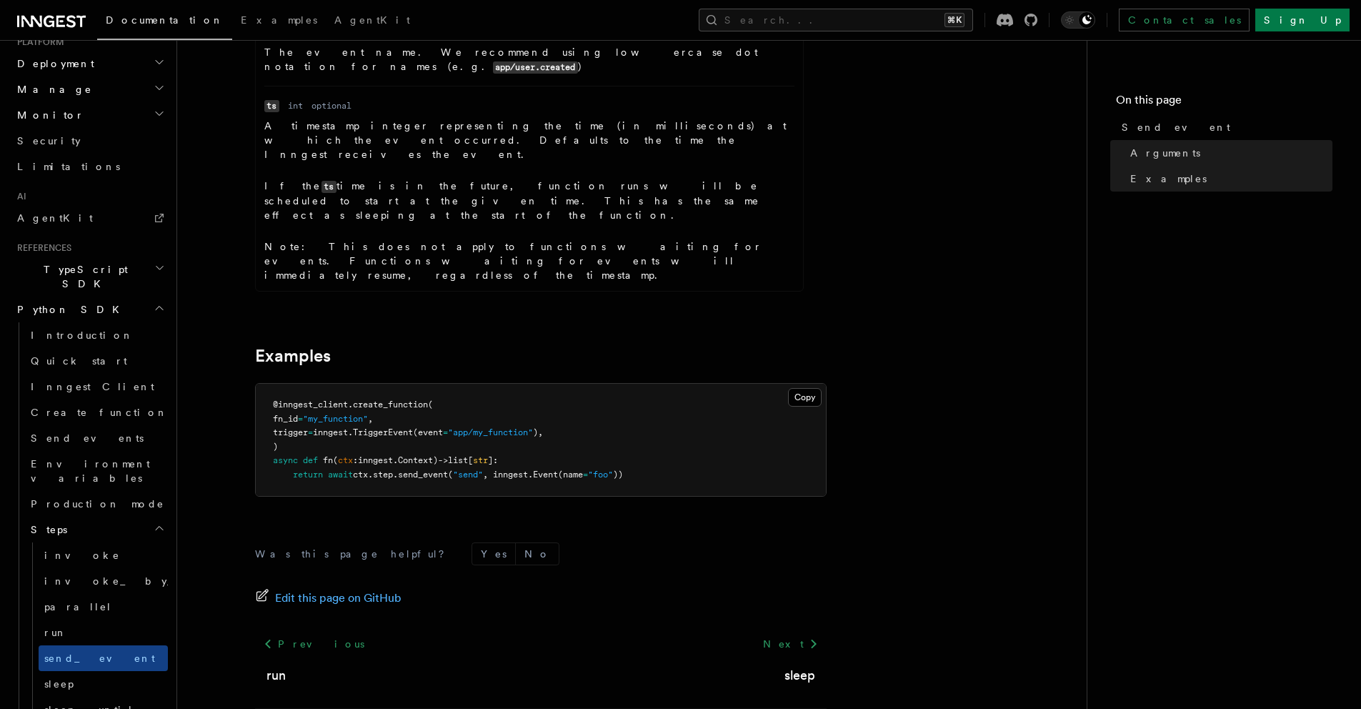
scroll to position [622, 0]
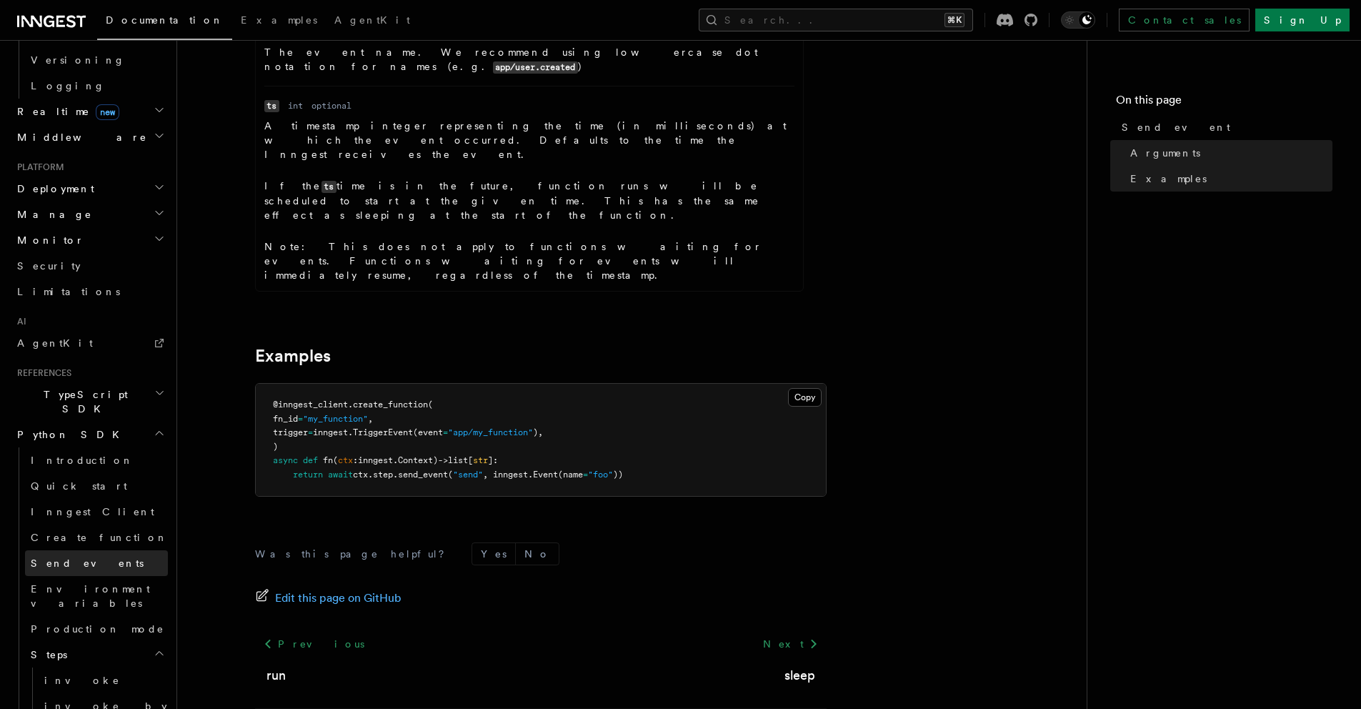
click at [66, 557] on span "Send events" at bounding box center [87, 562] width 113 height 11
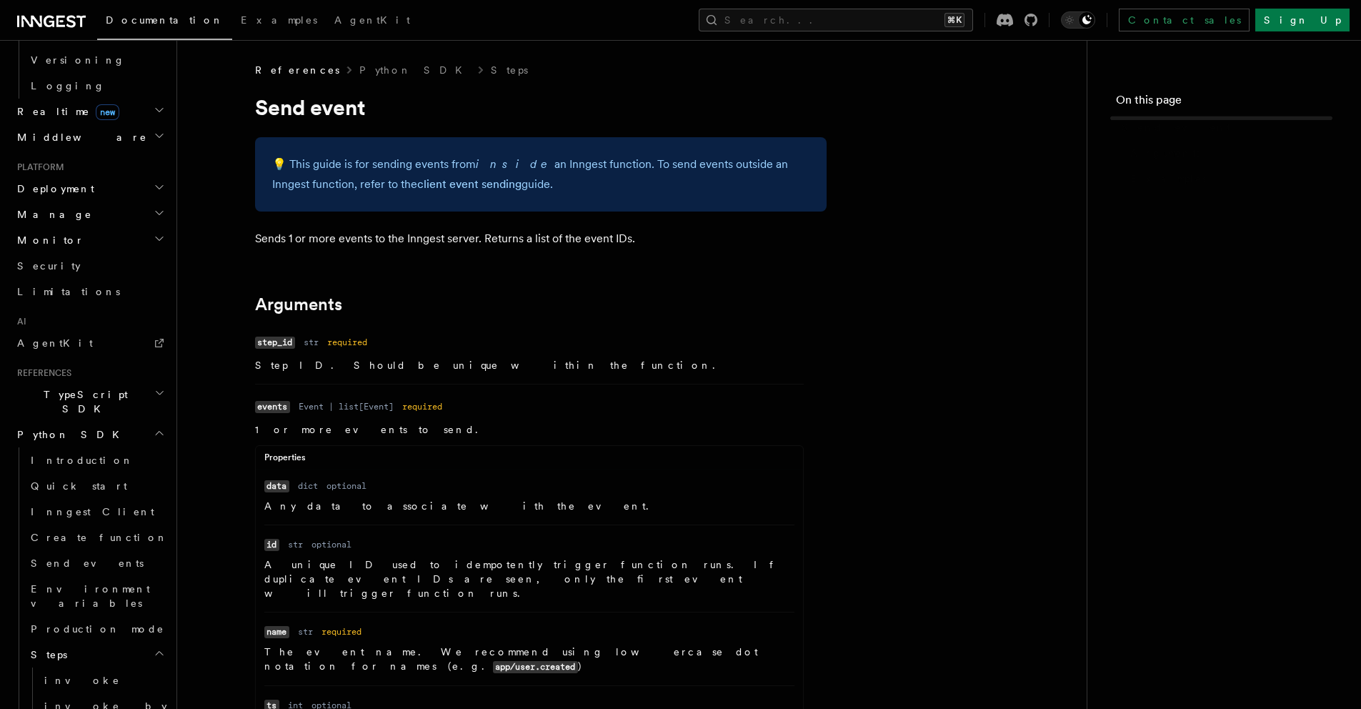
scroll to position [599, 0]
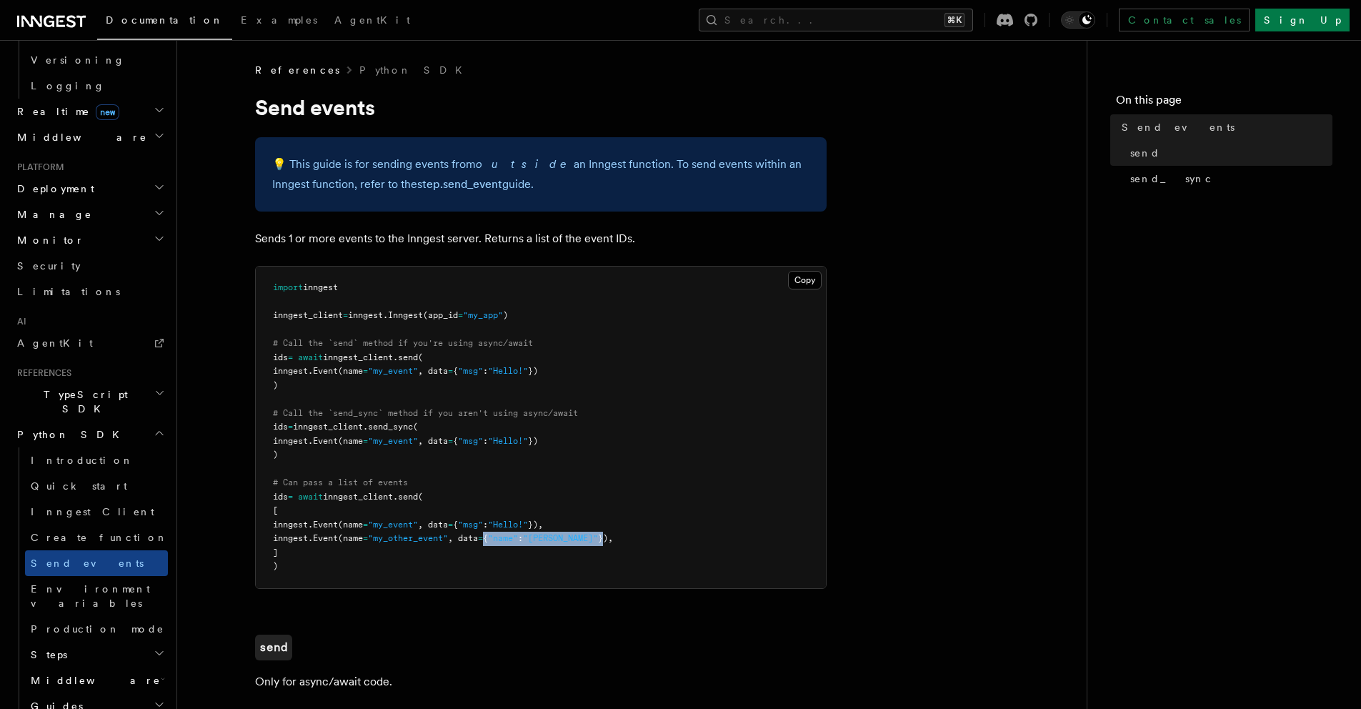
drag, startPoint x: 529, startPoint y: 539, endPoint x: 616, endPoint y: 537, distance: 86.5
click at [613, 537] on span "inngest. Event (name = "my_other_event" , data = { "name" : "[PERSON_NAME]" })," at bounding box center [443, 538] width 340 height 10
copy span "{ "name" : "[PERSON_NAME]" }"
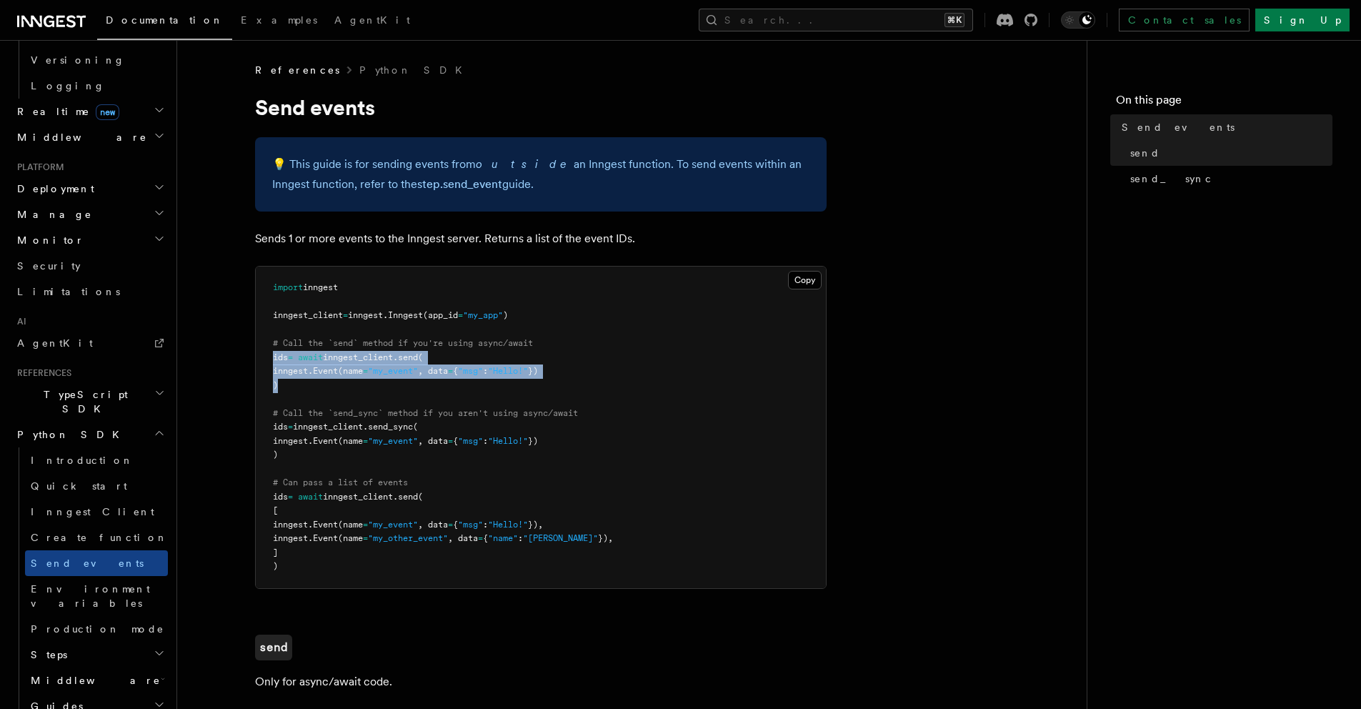
drag, startPoint x: 350, startPoint y: 387, endPoint x: 251, endPoint y: 353, distance: 104.8
copy code "ids = await inngest_client . send ( inngest. Event (name = "my_event" , data = …"
click at [533, 414] on span "# Call the `send_sync` method if you aren't using async/await" at bounding box center [425, 413] width 305 height 10
drag, startPoint x: 453, startPoint y: 372, endPoint x: 565, endPoint y: 375, distance: 112.2
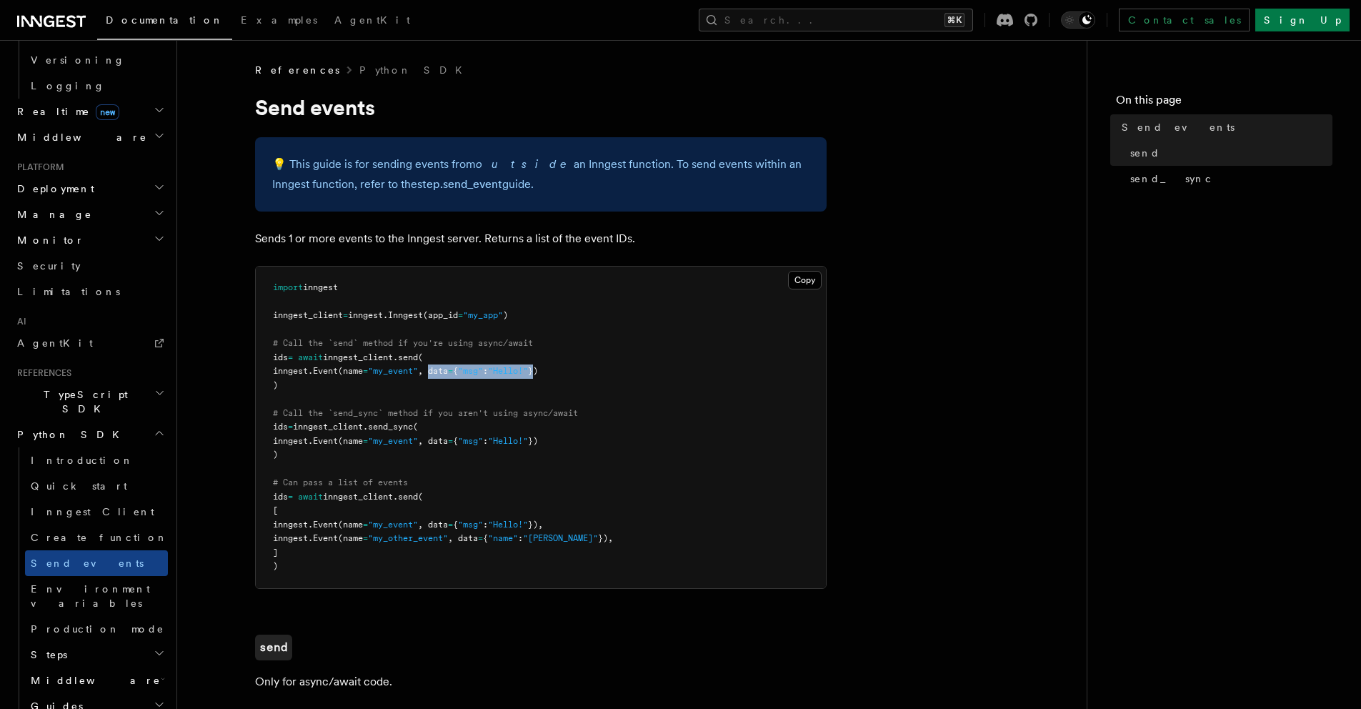
click at [538, 375] on span "inngest. Event (name = "my_event" , data = { "msg" : "Hello!" })" at bounding box center [405, 371] width 265 height 10
copy span "data = { "msg" : "Hello!" }"
click at [612, 405] on pre "import inngest inngest_client = inngest . Inngest (app_id = "my_app" ) # Call t…" at bounding box center [541, 428] width 570 height 322
click at [367, 456] on pre "import inngest inngest_client = inngest . Inngest (app_id = "my_app" ) # Call t…" at bounding box center [541, 428] width 570 height 322
drag, startPoint x: 307, startPoint y: 389, endPoint x: 258, endPoint y: 358, distance: 57.9
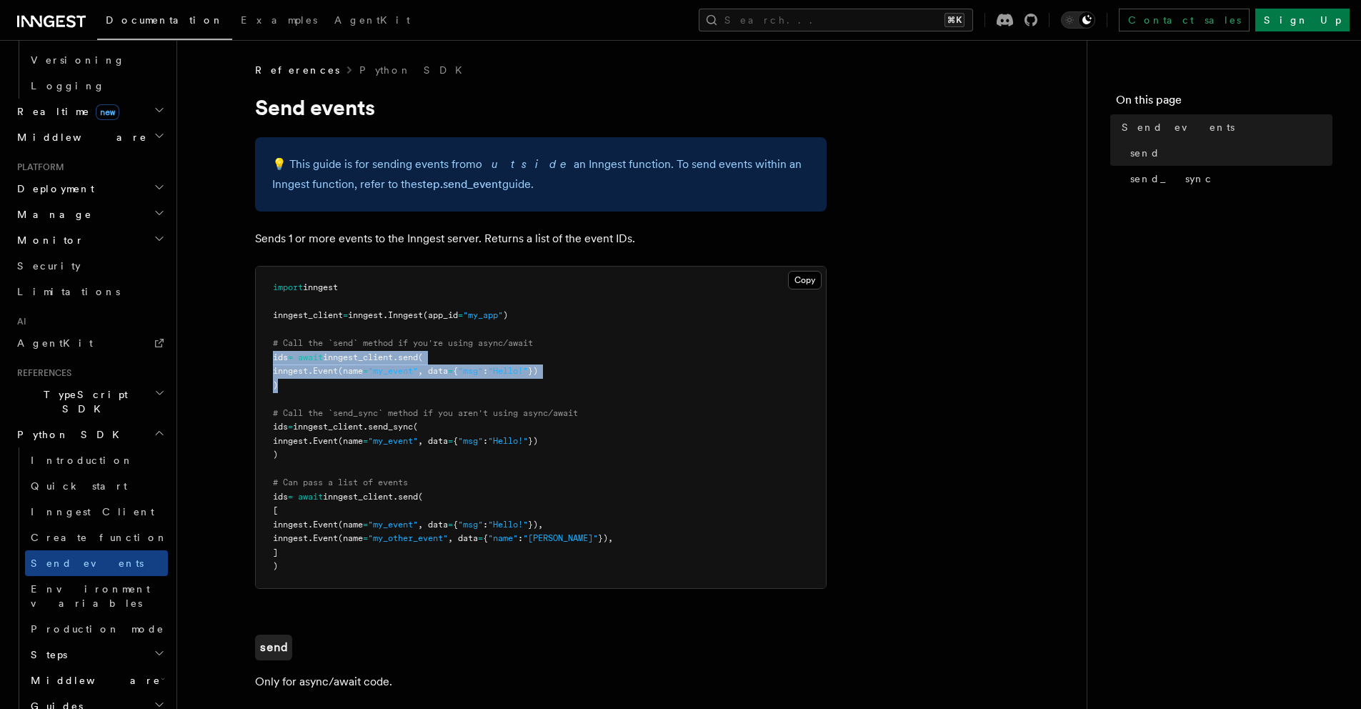
click at [258, 358] on pre "import inngest inngest_client = inngest . Inngest (app_id = "my_app" ) # Call t…" at bounding box center [541, 428] width 570 height 322
copy code "ids = await inngest_client . send ( inngest. Event (name = "my_event" , data = …"
click at [448, 442] on span ", data" at bounding box center [433, 441] width 30 height 10
drag, startPoint x: 292, startPoint y: 385, endPoint x: 262, endPoint y: 351, distance: 45.6
click at [262, 351] on pre "import inngest inngest_client = inngest . Inngest (app_id = "my_app" ) # Call t…" at bounding box center [541, 428] width 570 height 322
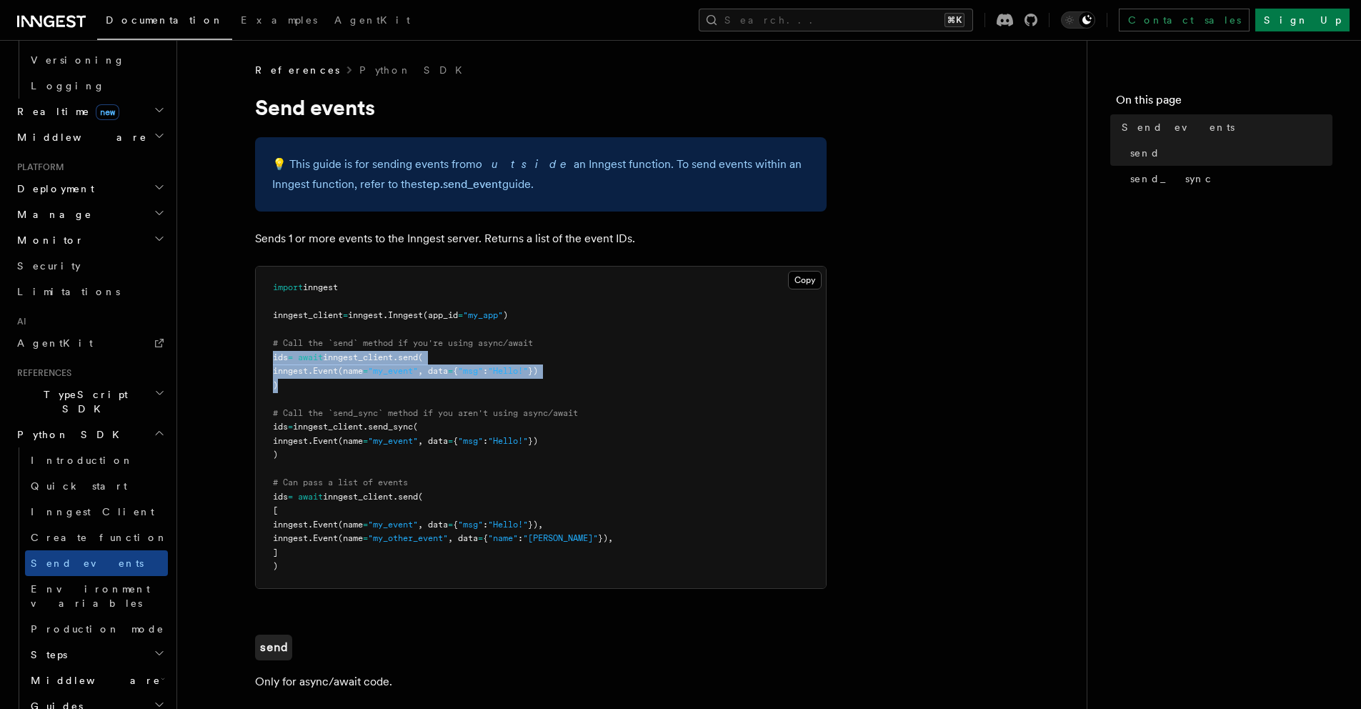
click at [462, 384] on pre "import inngest inngest_client = inngest . Inngest (app_id = "my_app" ) # Call t…" at bounding box center [541, 428] width 570 height 322
drag, startPoint x: 298, startPoint y: 387, endPoint x: 264, endPoint y: 352, distance: 49.0
click at [264, 352] on pre "import inngest inngest_client = inngest . Inngest (app_id = "my_app" ) # Call t…" at bounding box center [541, 428] width 570 height 322
click at [564, 381] on pre "import inngest inngest_client = inngest . Inngest (app_id = "my_app" ) # Call t…" at bounding box center [541, 428] width 570 height 322
drag, startPoint x: 507, startPoint y: 377, endPoint x: 598, endPoint y: 374, distance: 91.5
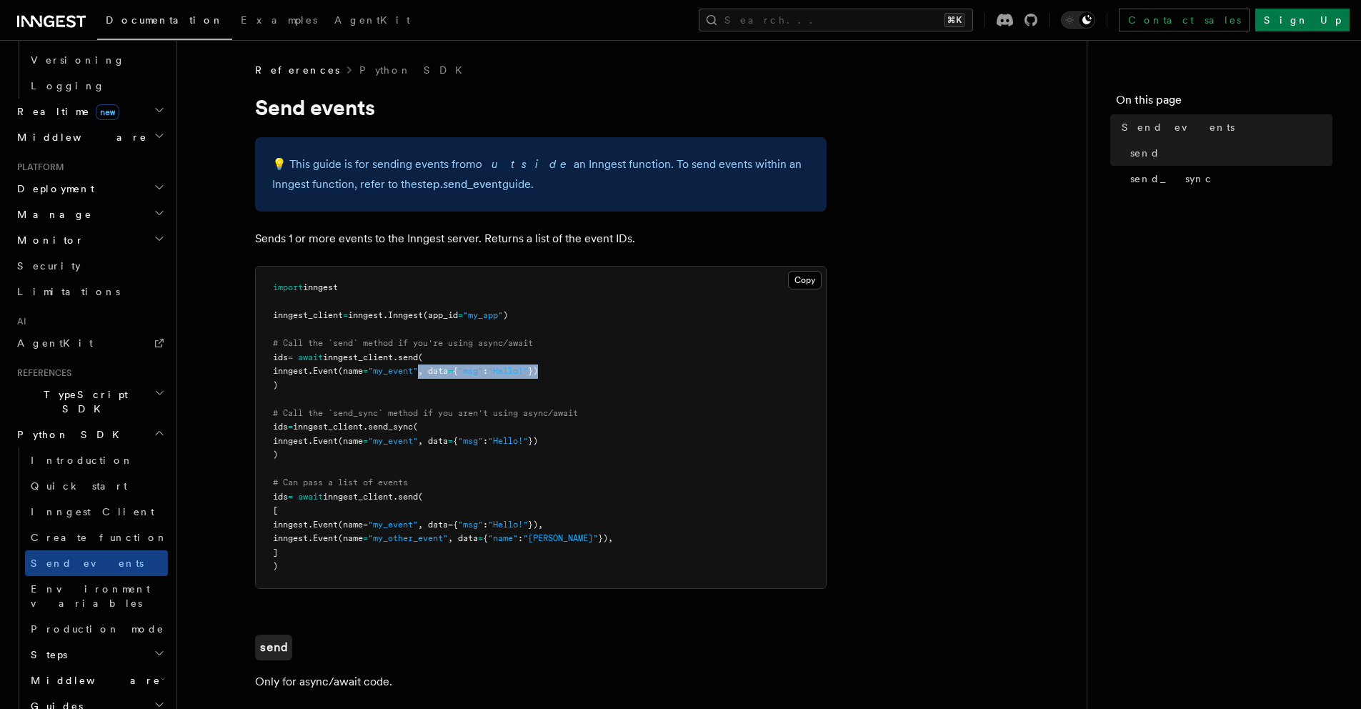
click at [598, 374] on pre "import inngest inngest_client = inngest . Inngest (app_id = "my_app" ) # Call t…" at bounding box center [541, 428] width 570 height 322
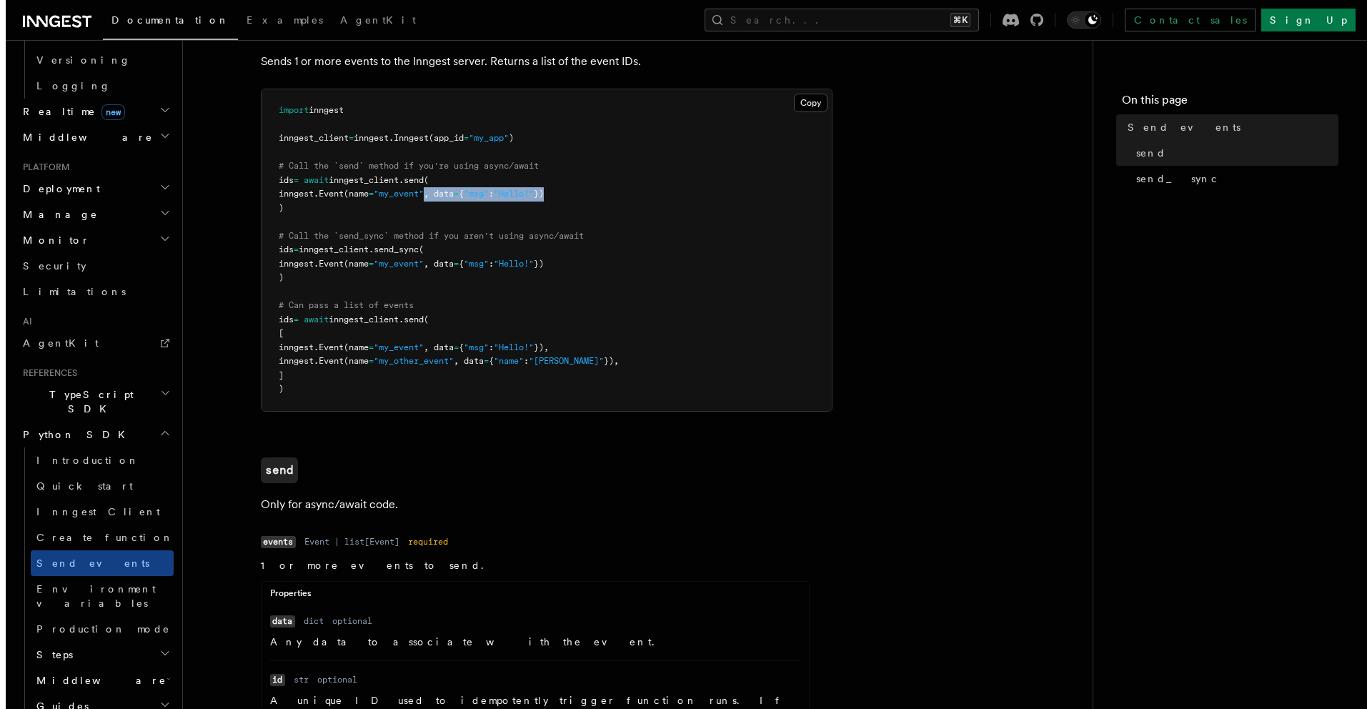
scroll to position [174, 0]
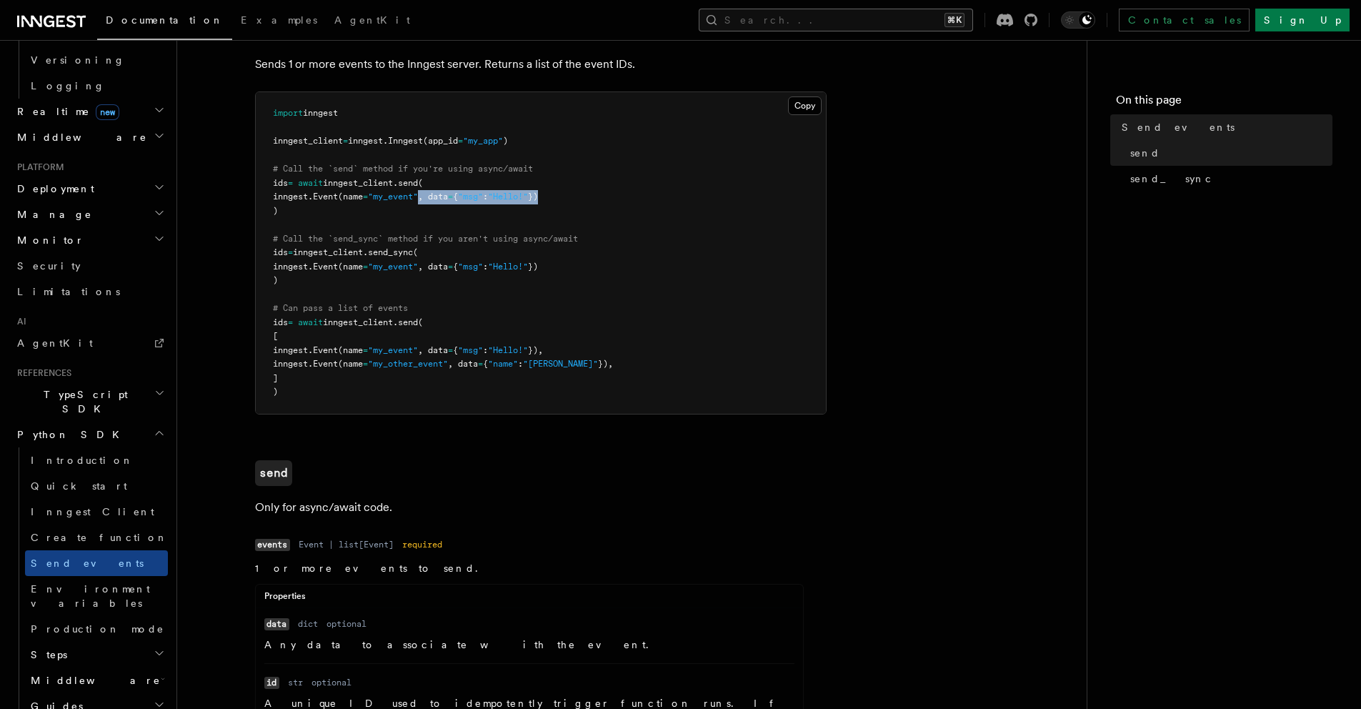
click at [916, 26] on button "Search... ⌘K" at bounding box center [836, 20] width 274 height 23
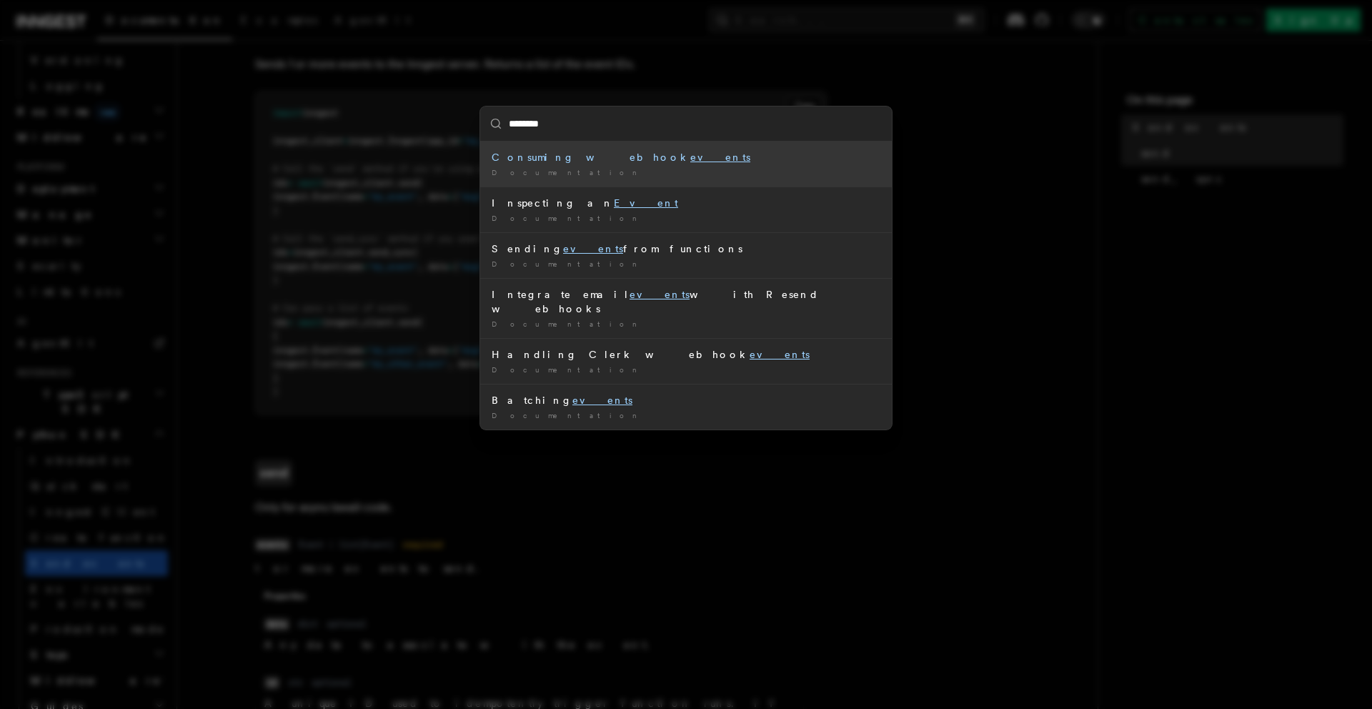
type input "*********"
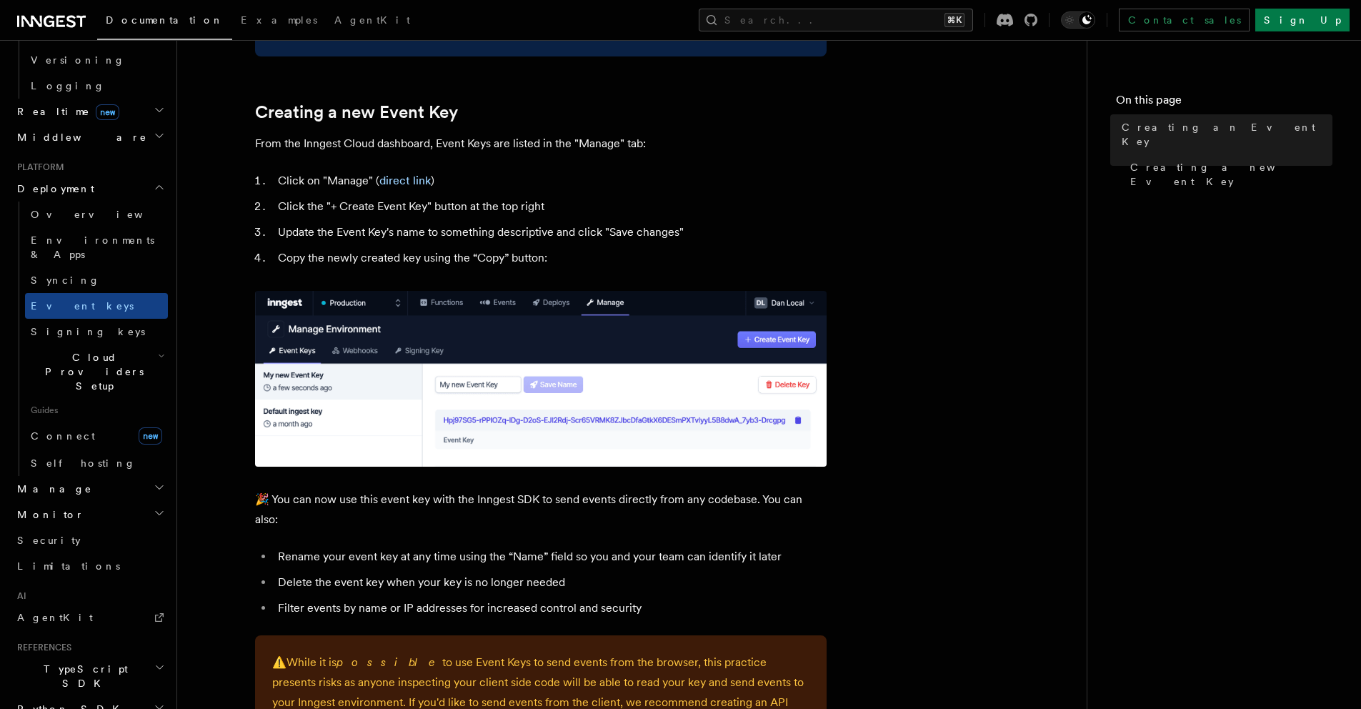
scroll to position [602, 0]
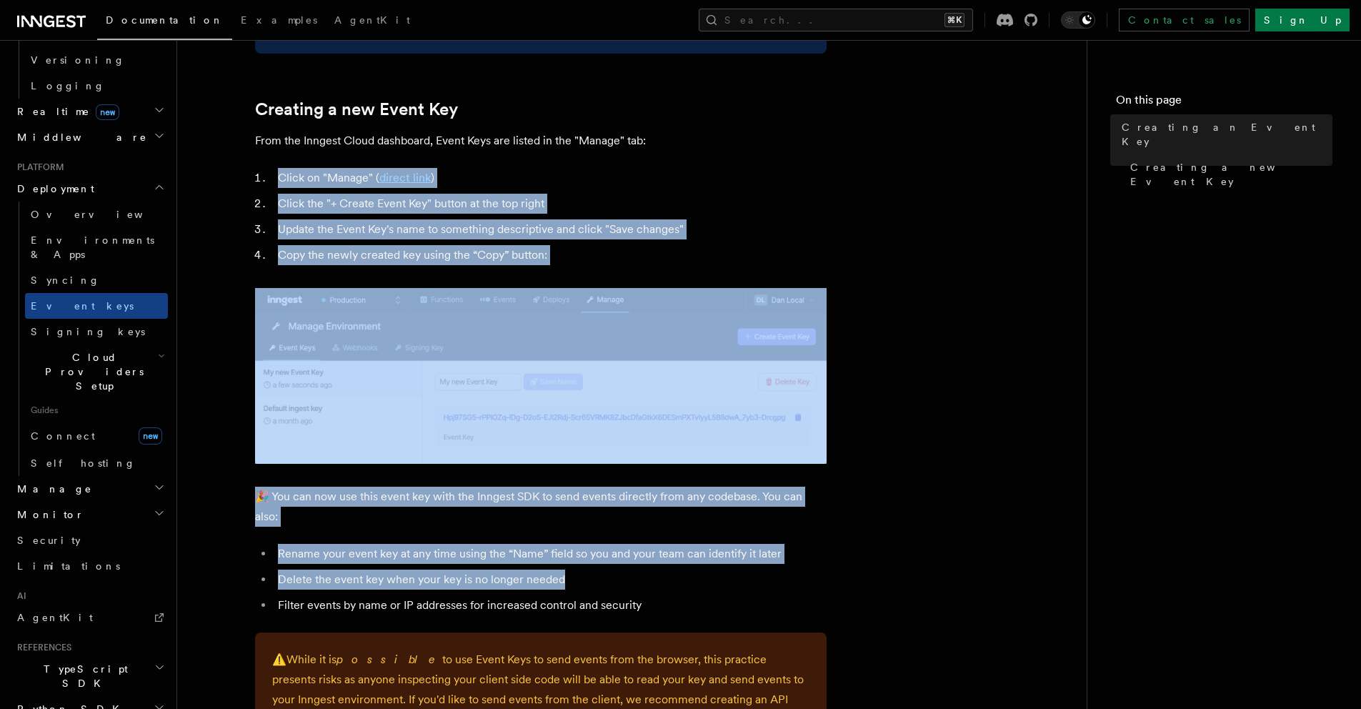
drag, startPoint x: 850, startPoint y: 562, endPoint x: 312, endPoint y: 164, distance: 668.6
click at [312, 164] on article "Platform Deployment Creating an Event Key “Event Keys” are unique keys that all…" at bounding box center [632, 245] width 864 height 1569
click at [897, 186] on article "Platform Deployment Creating an Event Key “Event Keys” are unique keys that all…" at bounding box center [632, 245] width 864 height 1569
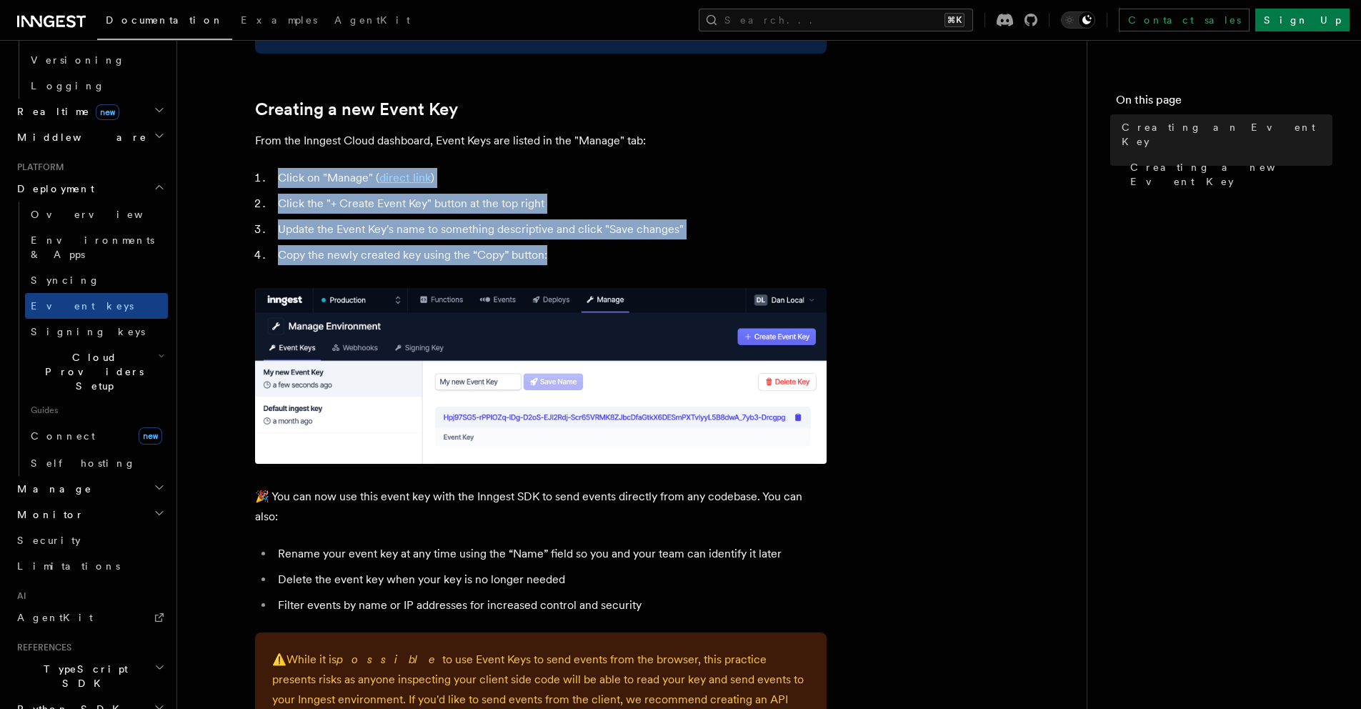
drag, startPoint x: 565, startPoint y: 252, endPoint x: 282, endPoint y: 164, distance: 296.7
click at [282, 164] on article "Platform Deployment Creating an Event Key “Event Keys” are unique keys that all…" at bounding box center [632, 245] width 864 height 1569
click at [721, 209] on li "Click the "+ Create Event Key" button at the top right" at bounding box center [550, 204] width 553 height 20
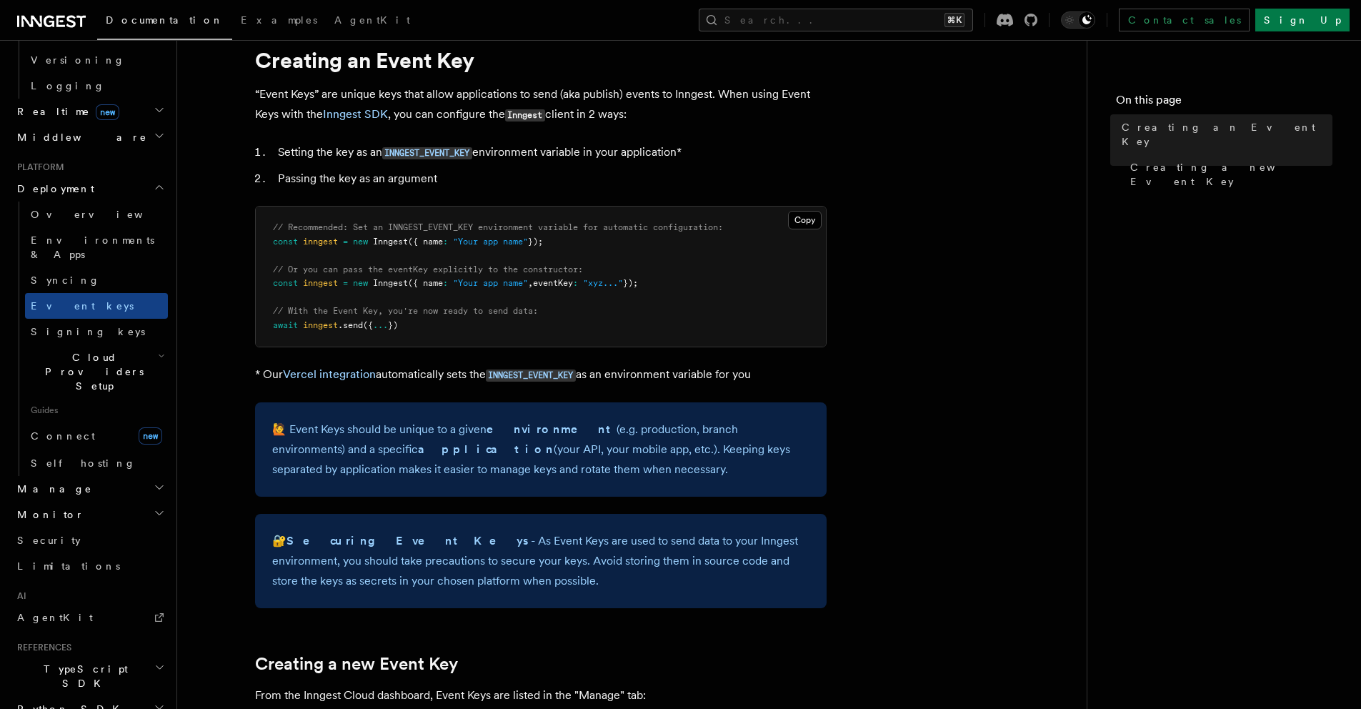
scroll to position [0, 0]
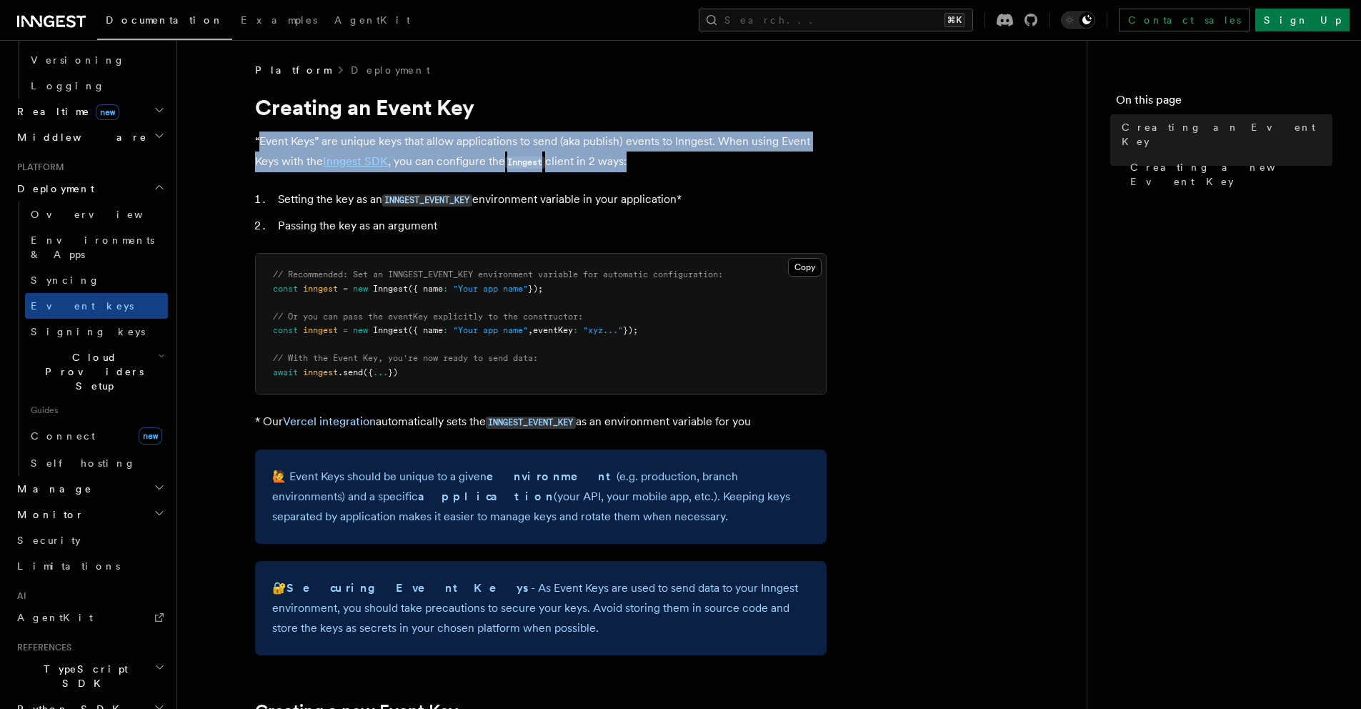
drag, startPoint x: 262, startPoint y: 143, endPoint x: 629, endPoint y: 167, distance: 368.1
click at [629, 167] on p "“Event Keys” are unique keys that allow applications to send (aka publish) even…" at bounding box center [541, 151] width 572 height 41
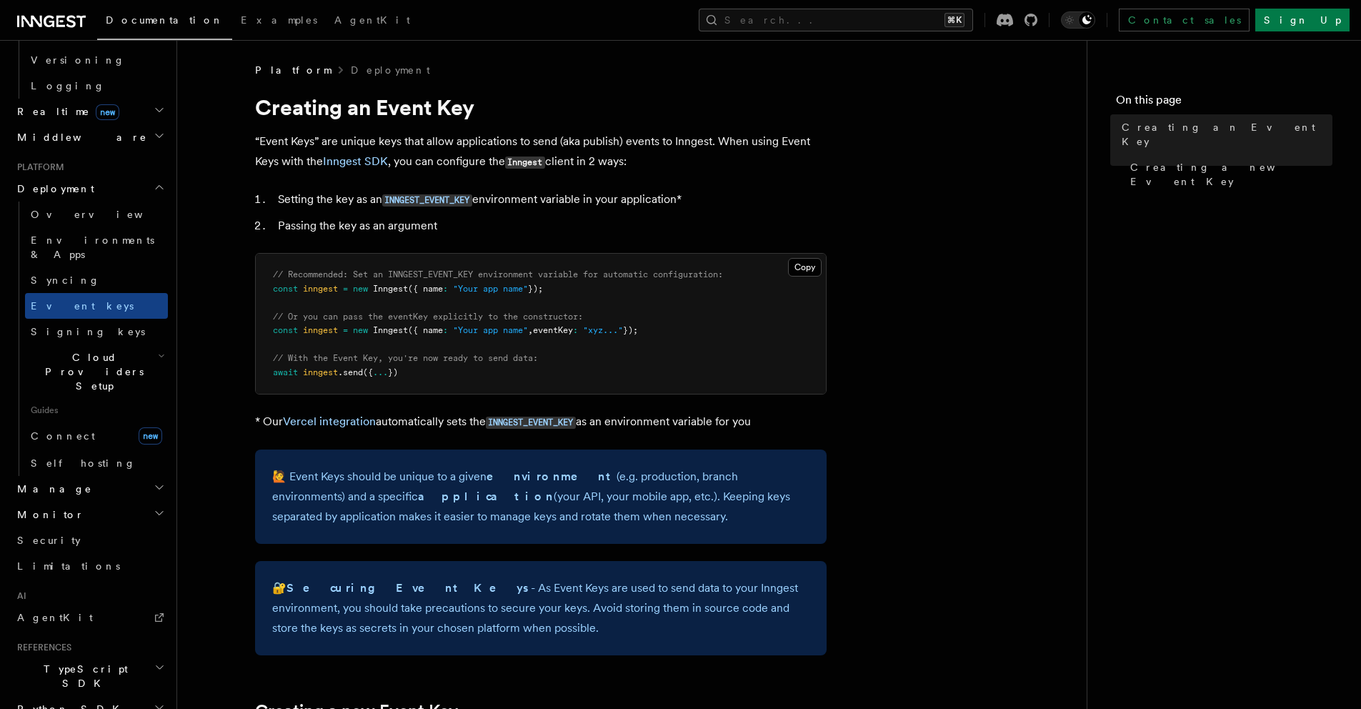
drag, startPoint x: 459, startPoint y: 146, endPoint x: 634, endPoint y: 148, distance: 174.3
click at [634, 148] on p "“Event Keys” are unique keys that allow applications to send (aka publish) even…" at bounding box center [541, 151] width 572 height 41
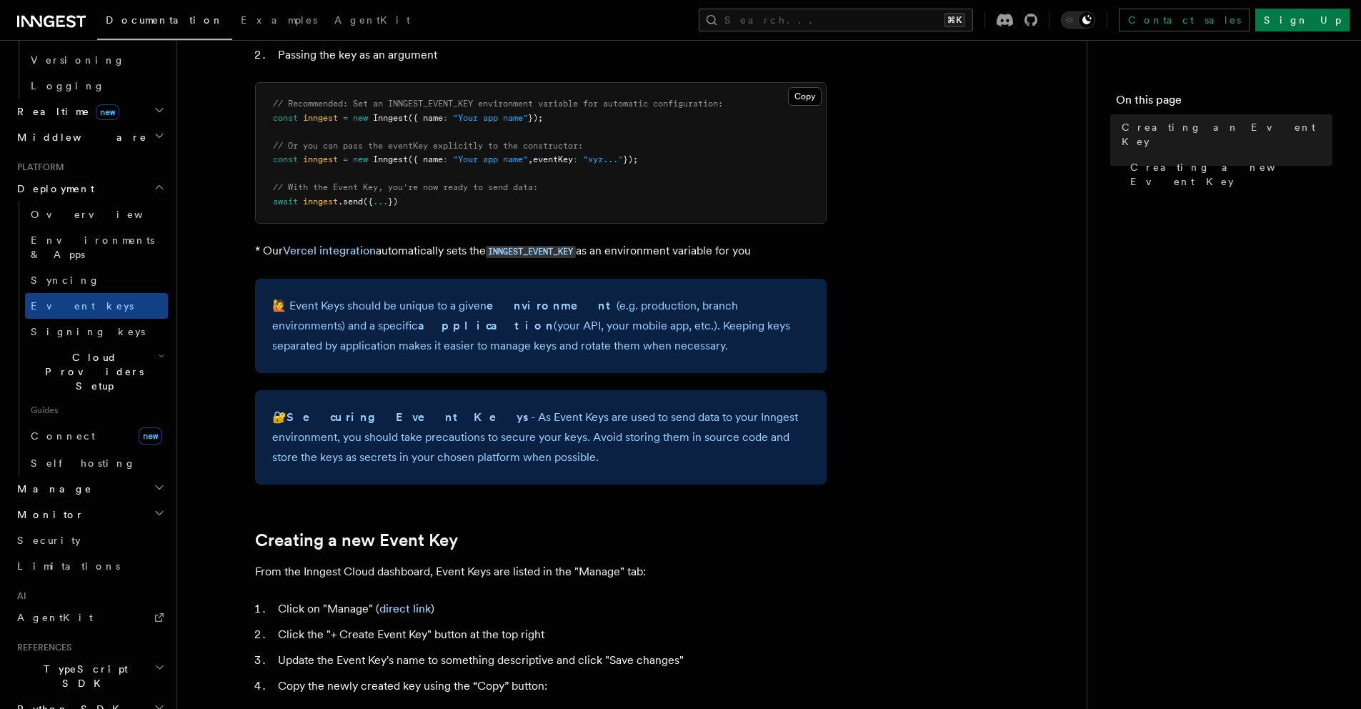
scroll to position [236, 0]
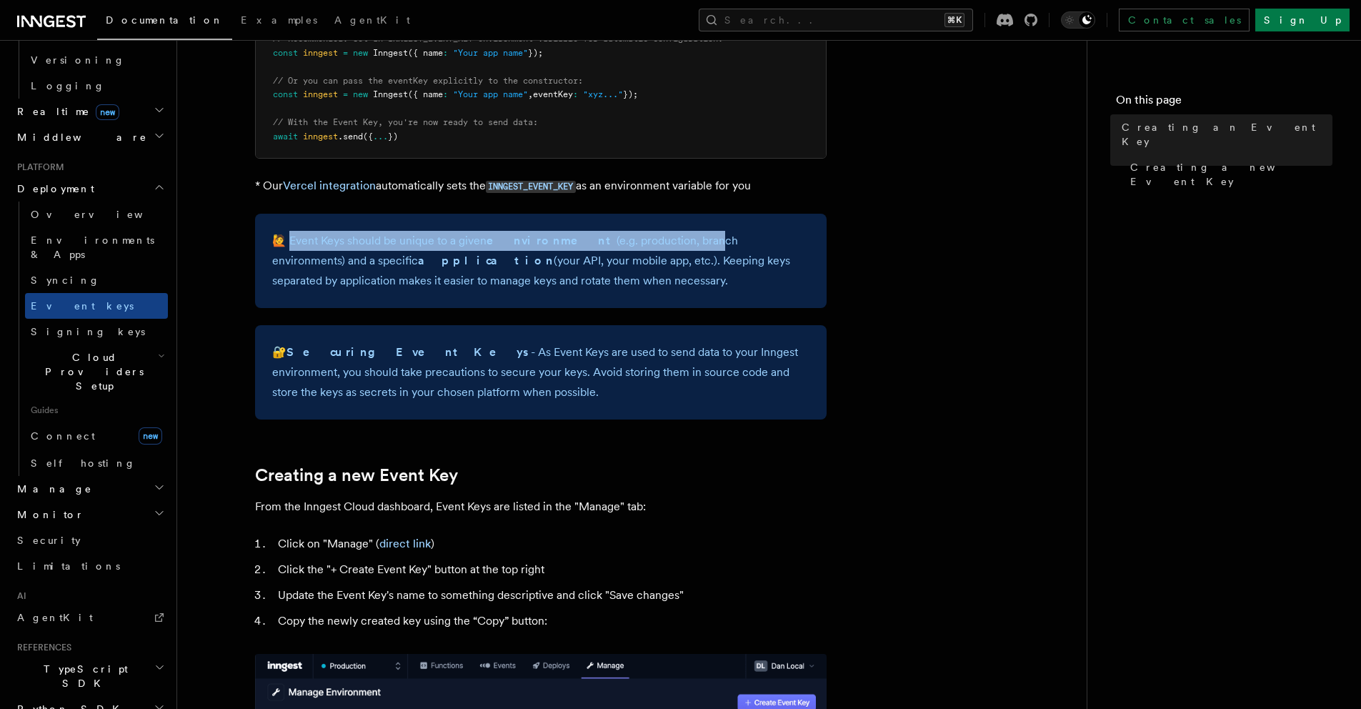
drag, startPoint x: 289, startPoint y: 240, endPoint x: 660, endPoint y: 245, distance: 371.6
click at [660, 245] on p "🙋 Event Keys should be unique to a given environment (e.g. production, branch e…" at bounding box center [540, 261] width 537 height 60
drag, startPoint x: 551, startPoint y: 264, endPoint x: 606, endPoint y: 291, distance: 61.4
click at [606, 291] on div "🙋 Event Keys should be unique to a given environment (e.g. production, branch e…" at bounding box center [541, 261] width 572 height 94
click at [521, 448] on article "Platform Deployment Creating an Event Key “Event Keys” are unique keys that all…" at bounding box center [632, 611] width 864 height 1569
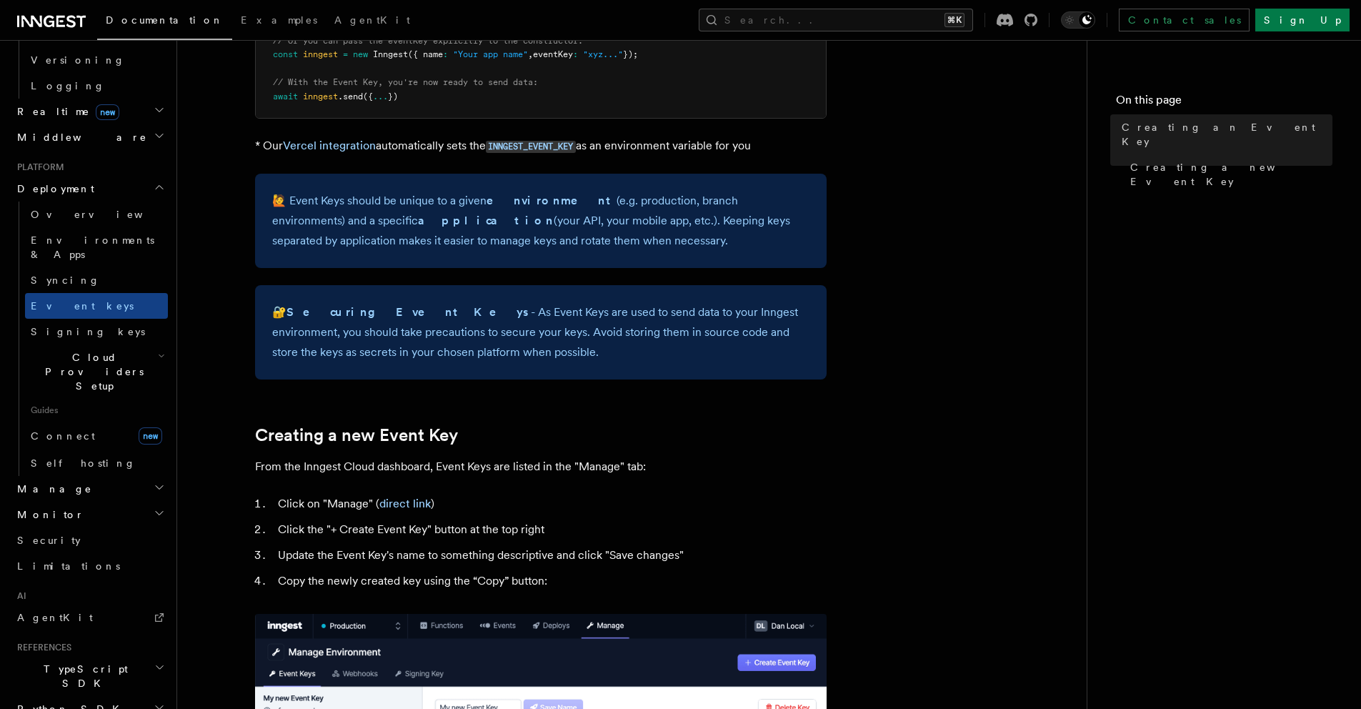
scroll to position [302, 0]
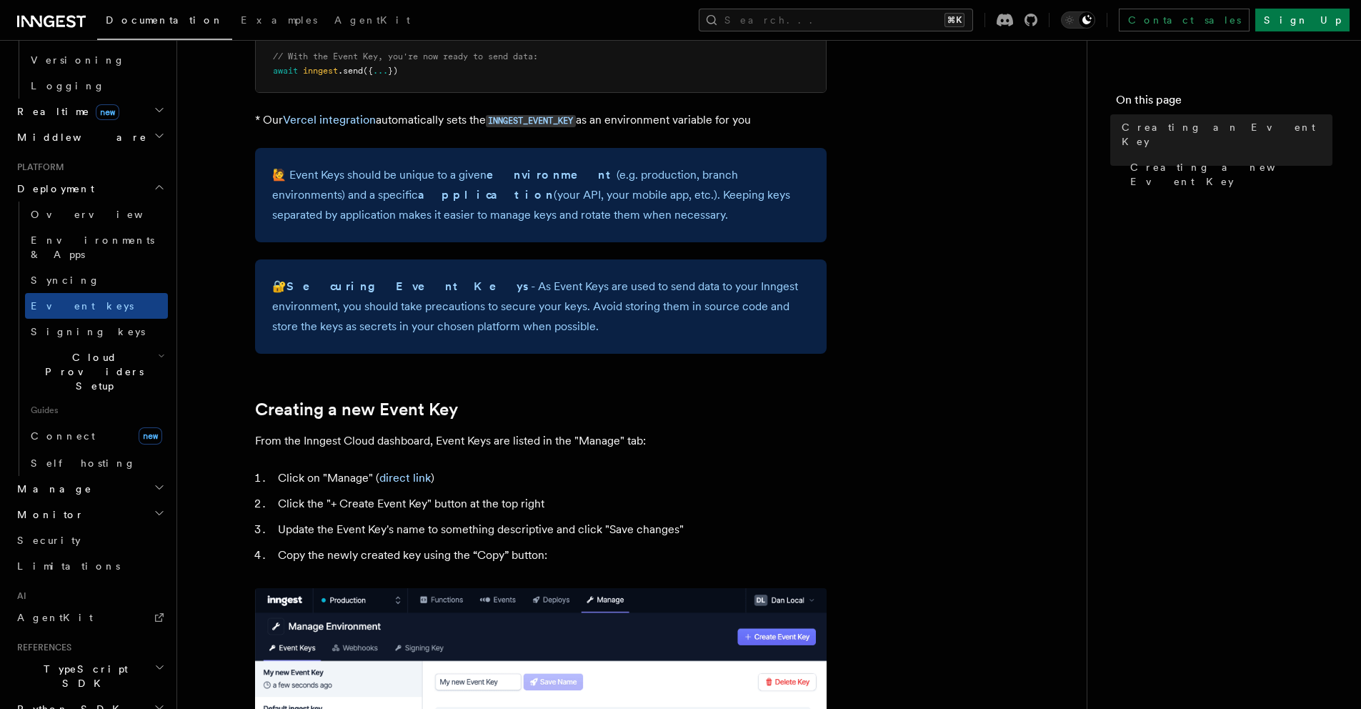
drag, startPoint x: 287, startPoint y: 174, endPoint x: 474, endPoint y: 174, distance: 186.5
click at [474, 174] on p "🙋 Event Keys should be unique to a given environment (e.g. production, branch e…" at bounding box center [540, 195] width 537 height 60
drag, startPoint x: 262, startPoint y: 200, endPoint x: 684, endPoint y: 206, distance: 422.3
click at [684, 206] on div "🙋 Event Keys should be unique to a given environment (e.g. production, branch e…" at bounding box center [541, 195] width 572 height 94
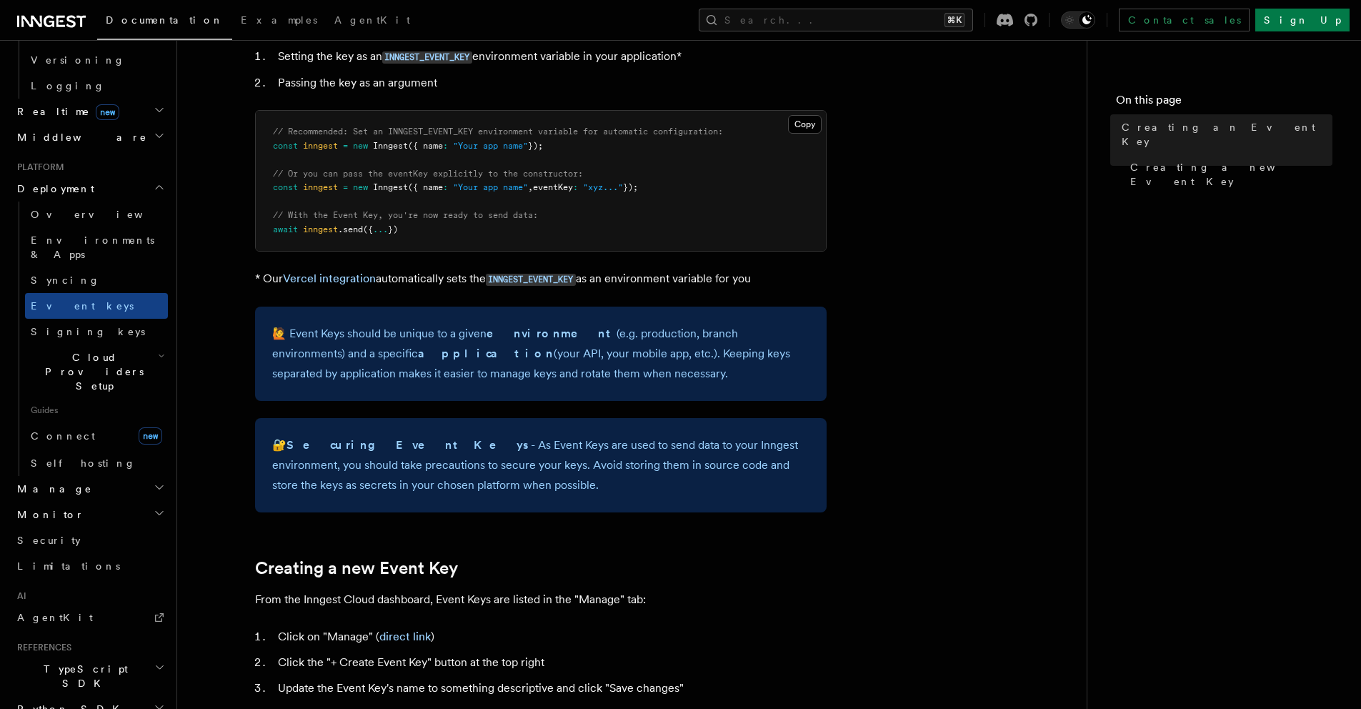
scroll to position [118, 0]
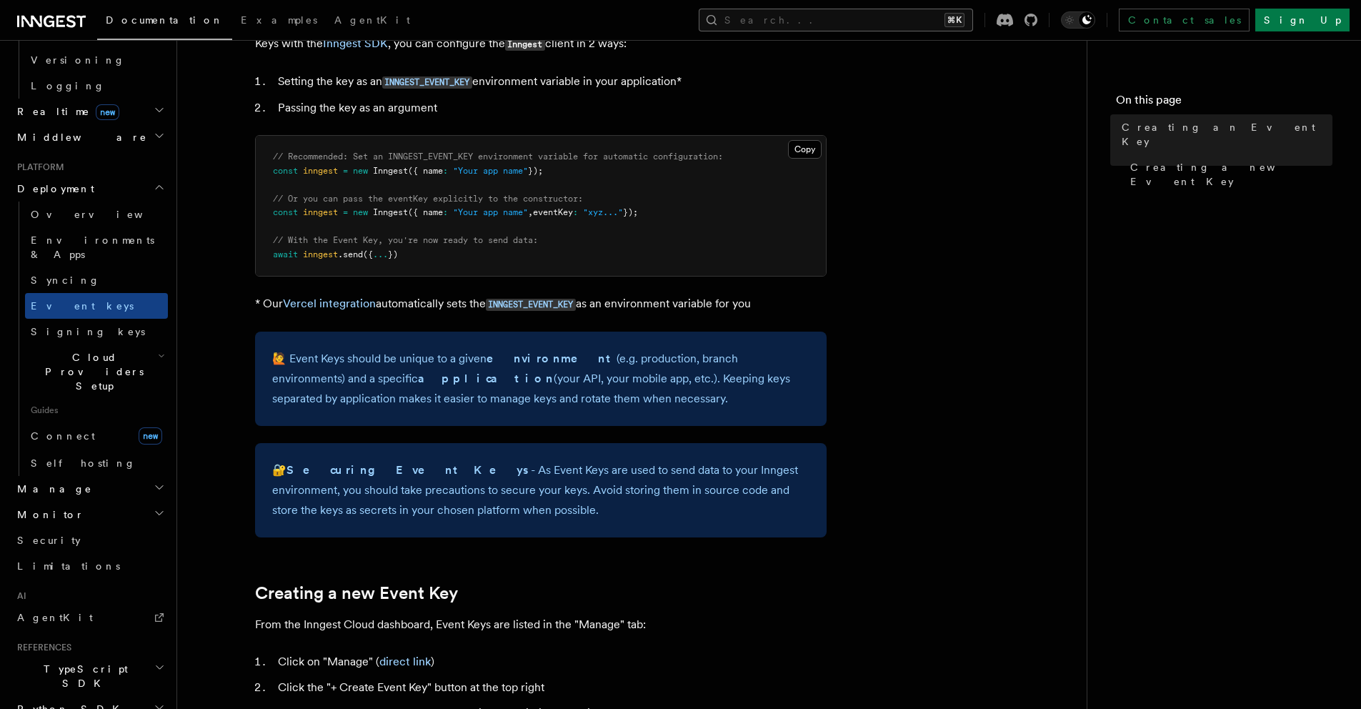
click at [893, 23] on button "Search... ⌘K" at bounding box center [836, 20] width 274 height 23
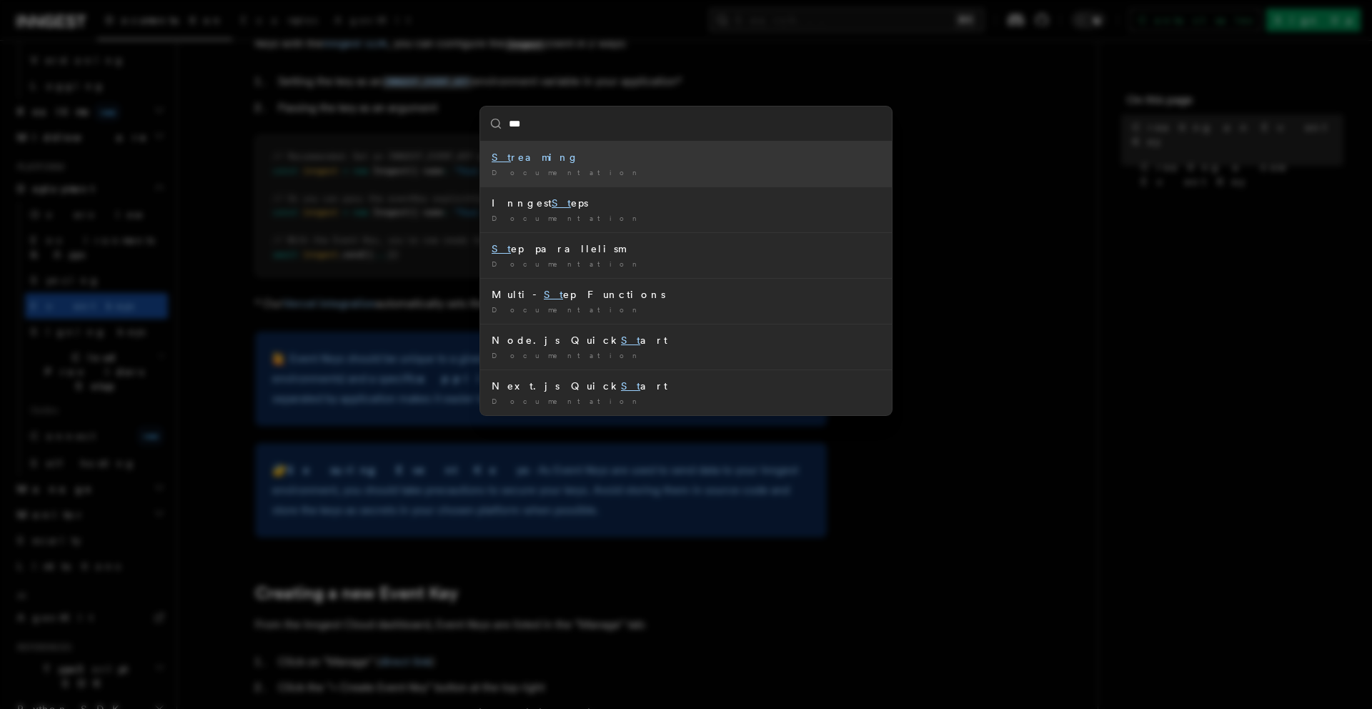
type input "****"
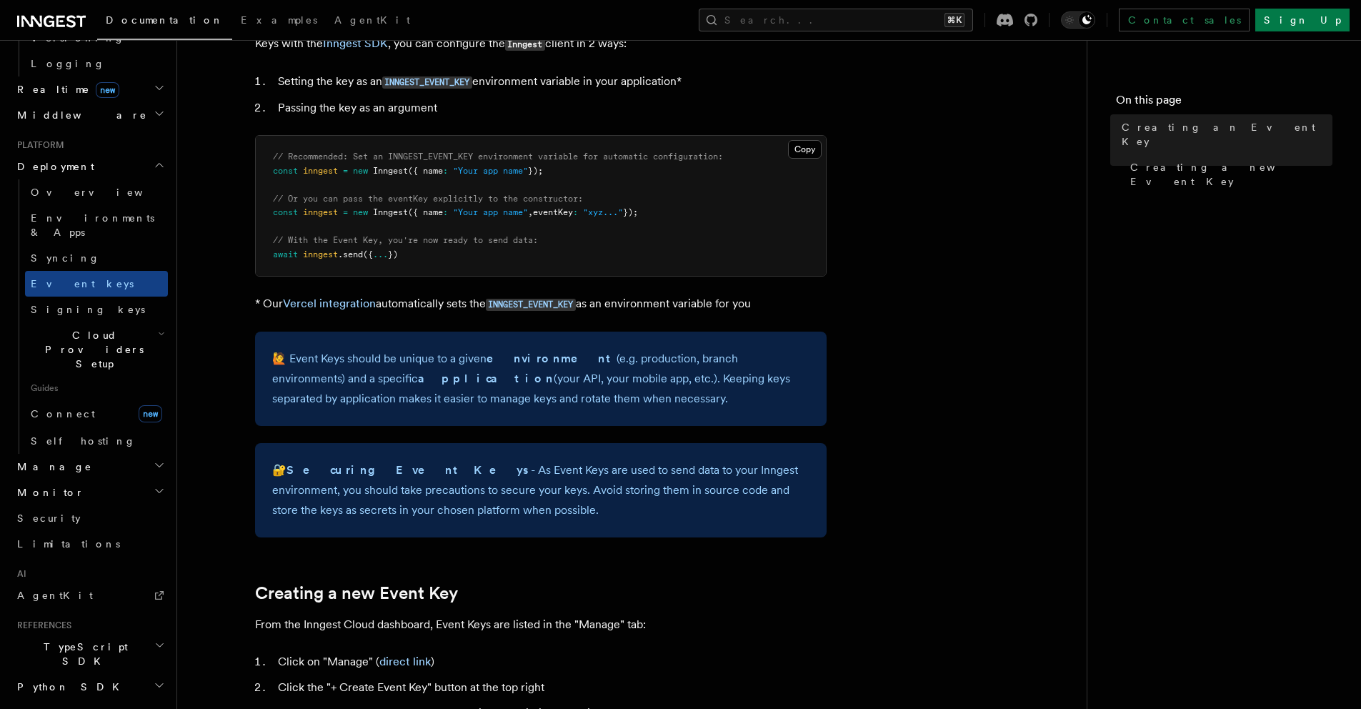
scroll to position [666, 0]
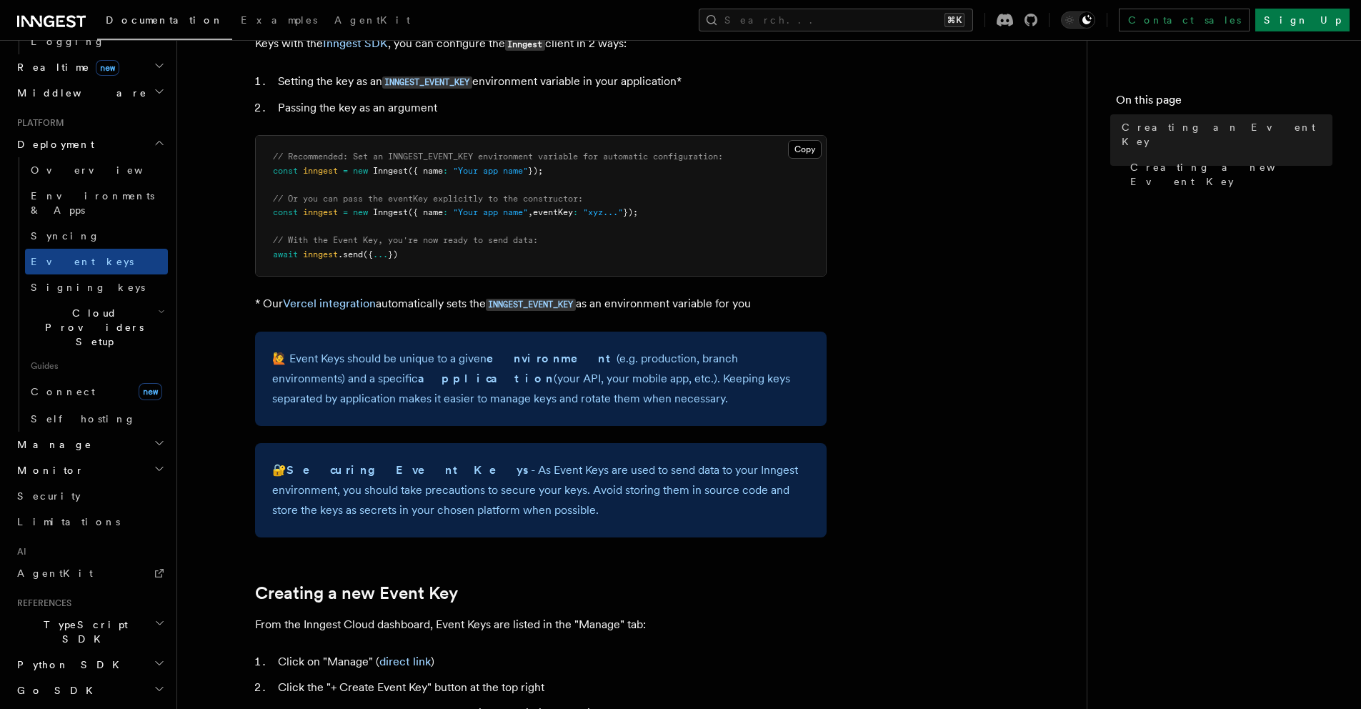
click at [154, 657] on icon "button" at bounding box center [159, 662] width 11 height 11
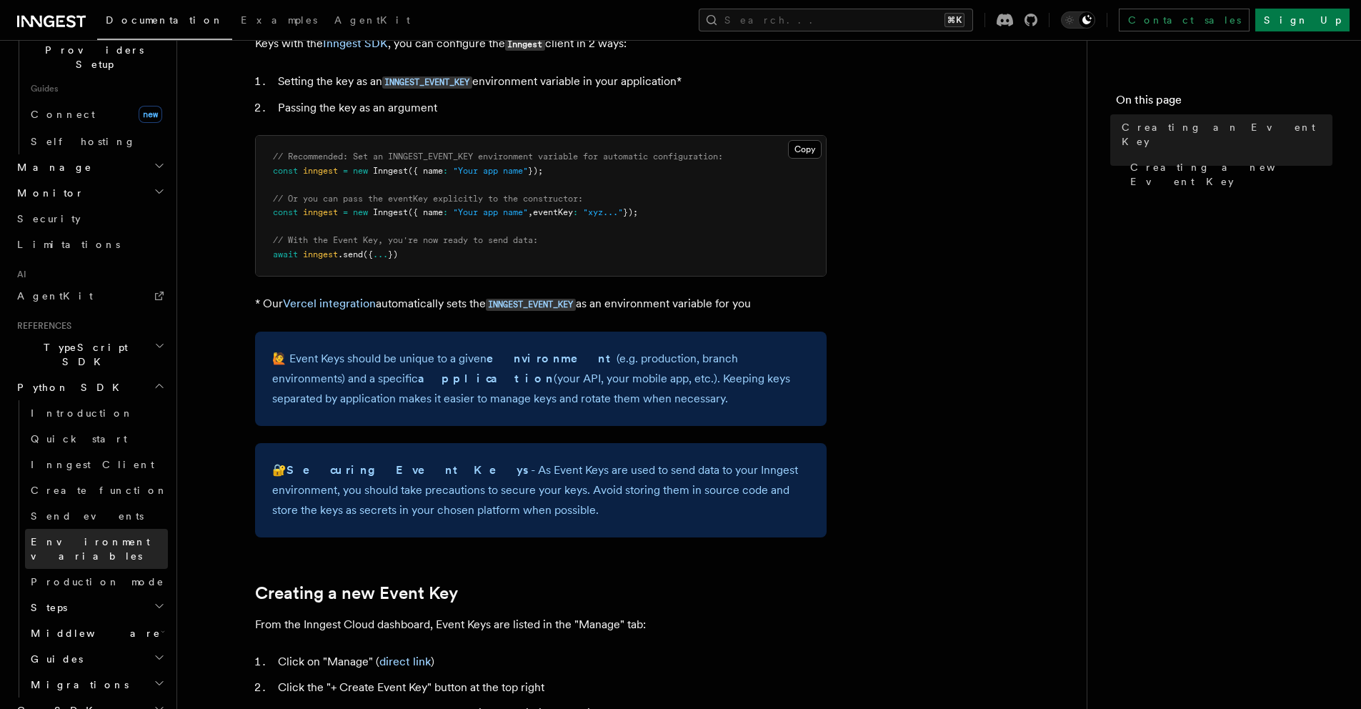
scroll to position [949, 0]
click at [154, 594] on icon "button" at bounding box center [159, 599] width 11 height 11
click at [55, 692] on link "run" at bounding box center [103, 705] width 129 height 26
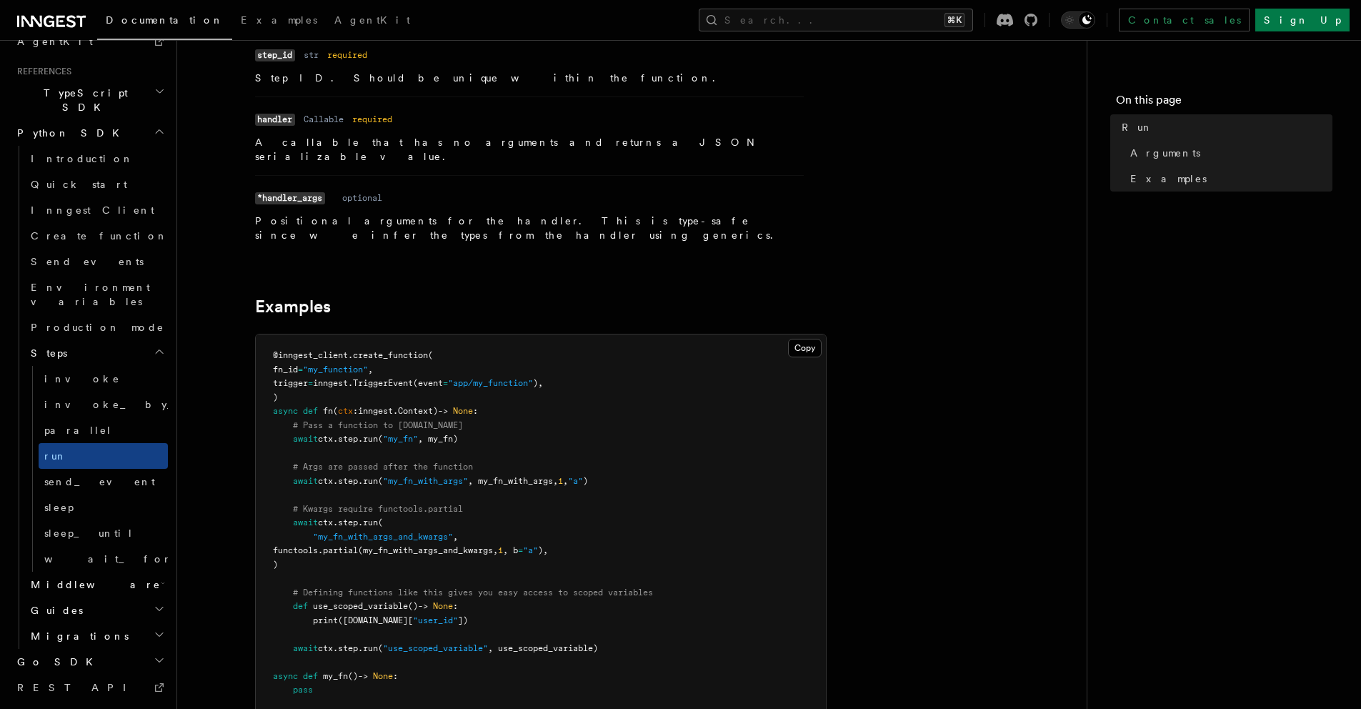
scroll to position [267, 0]
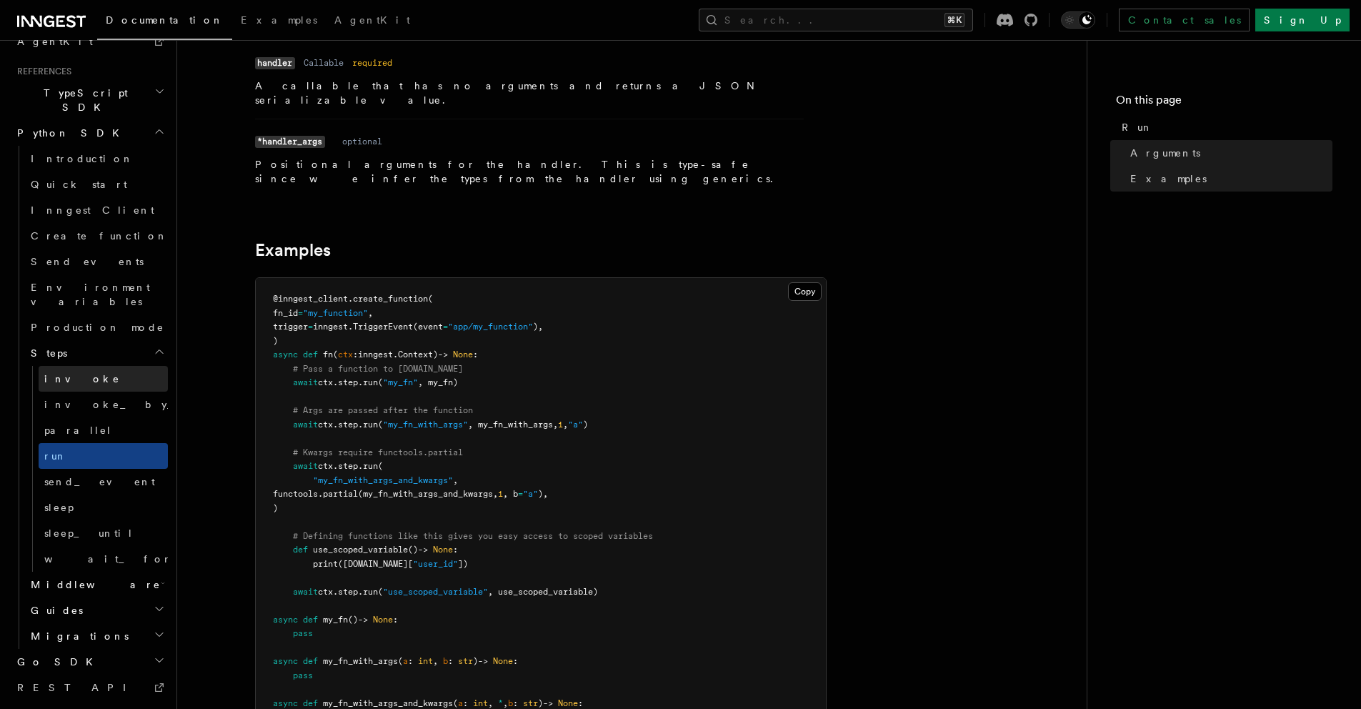
click at [98, 366] on link "invoke" at bounding box center [103, 379] width 129 height 26
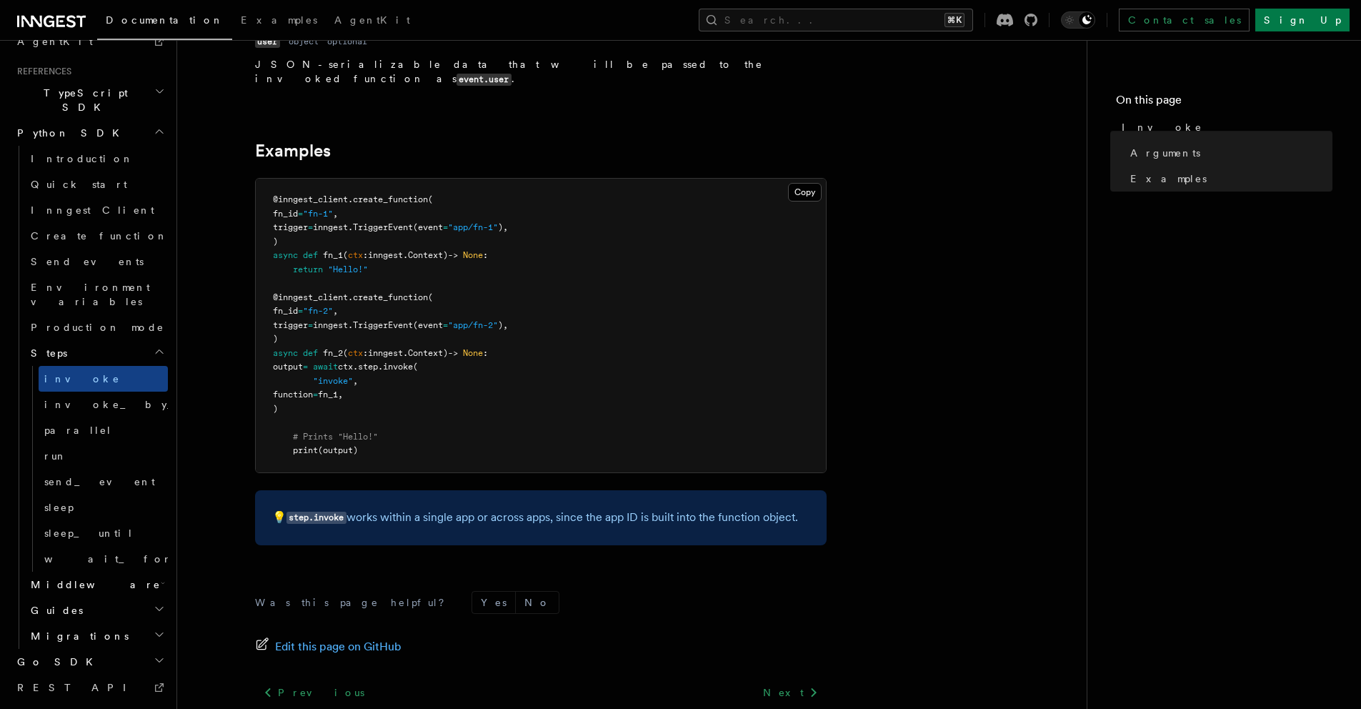
scroll to position [425, 0]
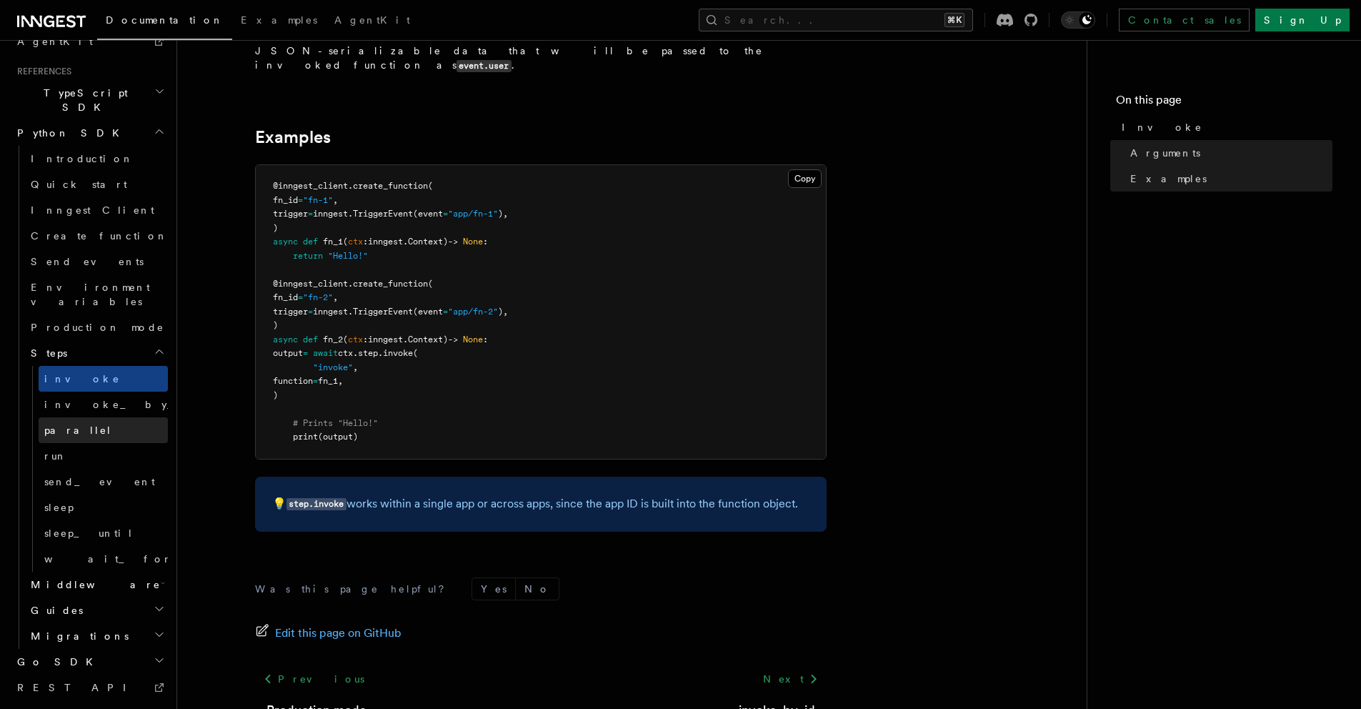
click at [126, 417] on link "parallel" at bounding box center [103, 430] width 129 height 26
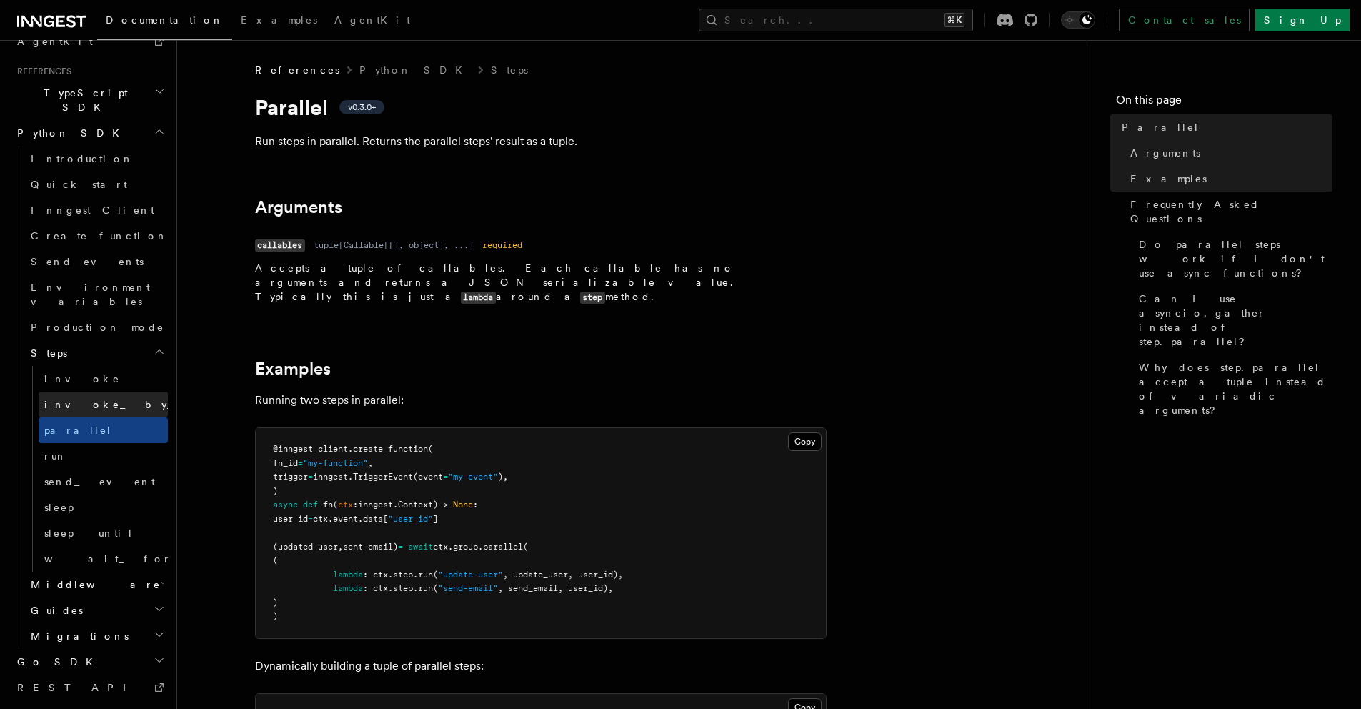
click at [71, 399] on span "invoke_by_id" at bounding box center [127, 404] width 167 height 11
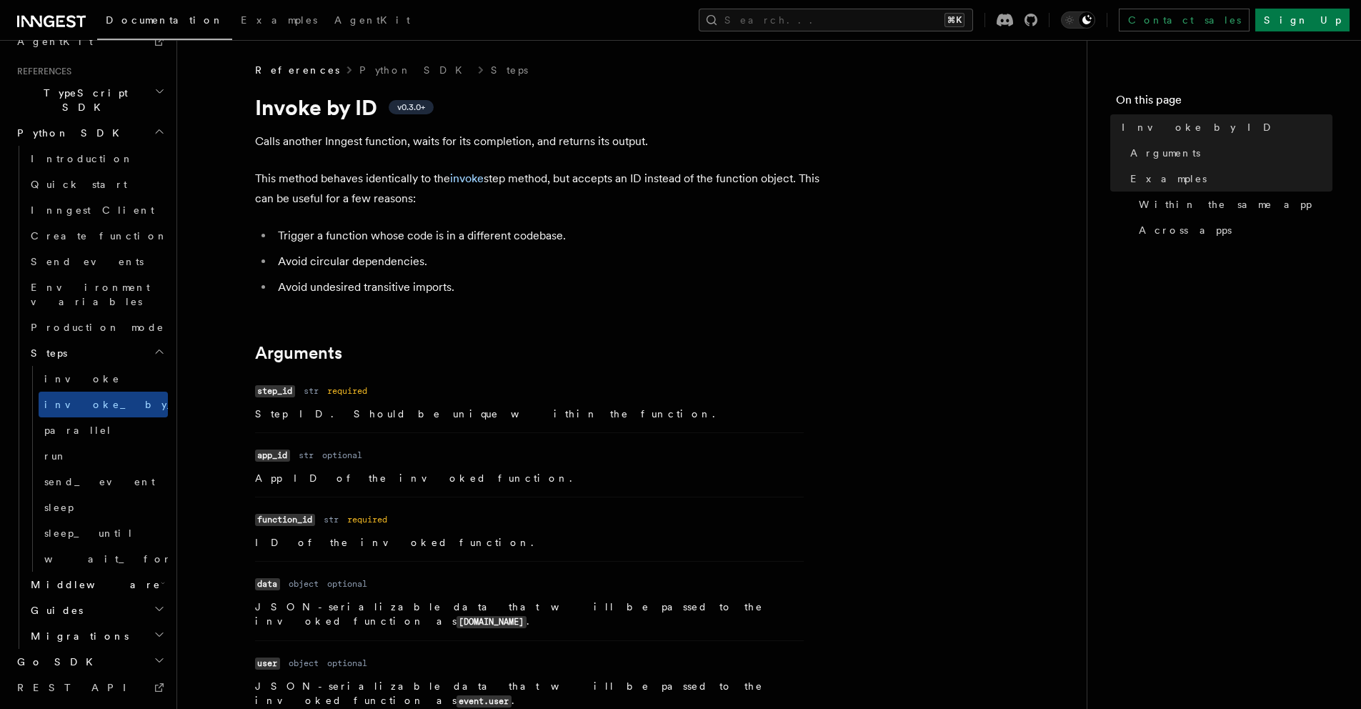
drag, startPoint x: 414, startPoint y: 238, endPoint x: 645, endPoint y: 246, distance: 230.9
click at [645, 246] on ul "Trigger a function whose code is in a different codebase. Avoid circular depend…" at bounding box center [541, 261] width 572 height 71
click at [85, 366] on link "invoke" at bounding box center [103, 379] width 129 height 26
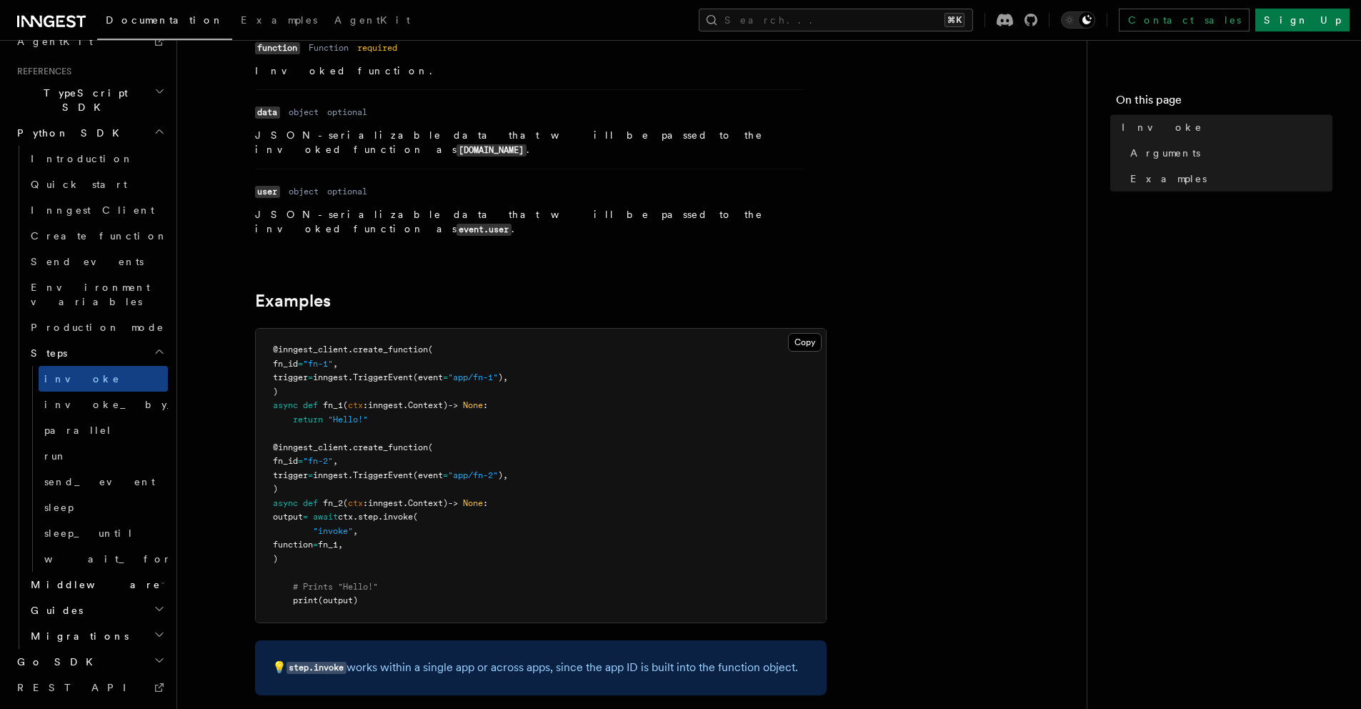
scroll to position [269, 0]
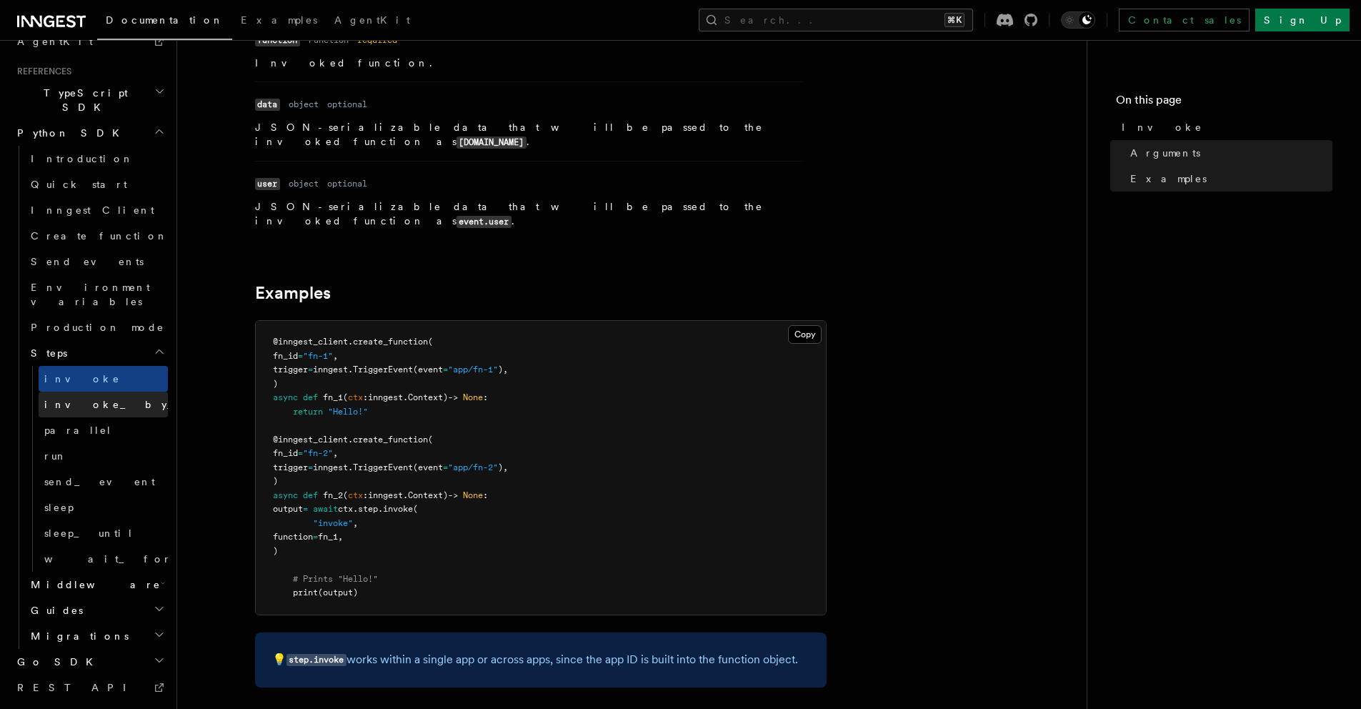
click at [86, 397] on span "invoke_by_id" at bounding box center [127, 404] width 167 height 14
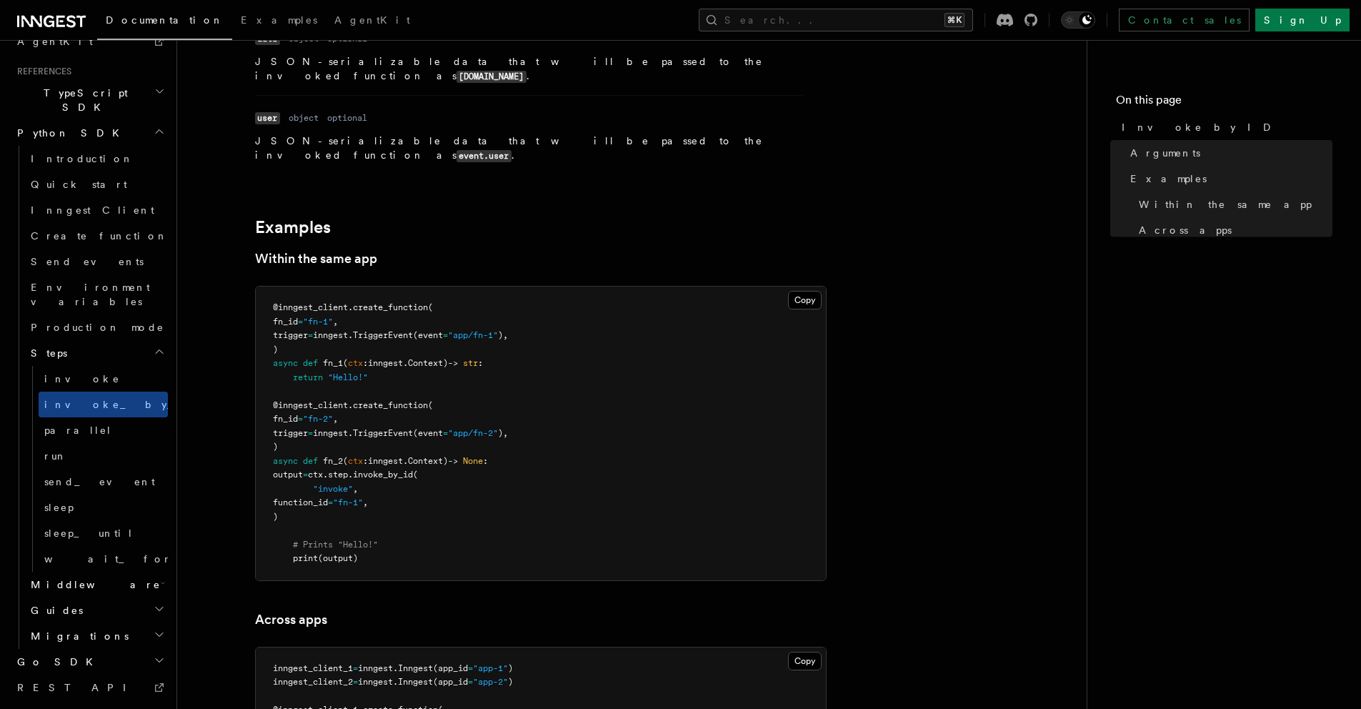
scroll to position [557, 0]
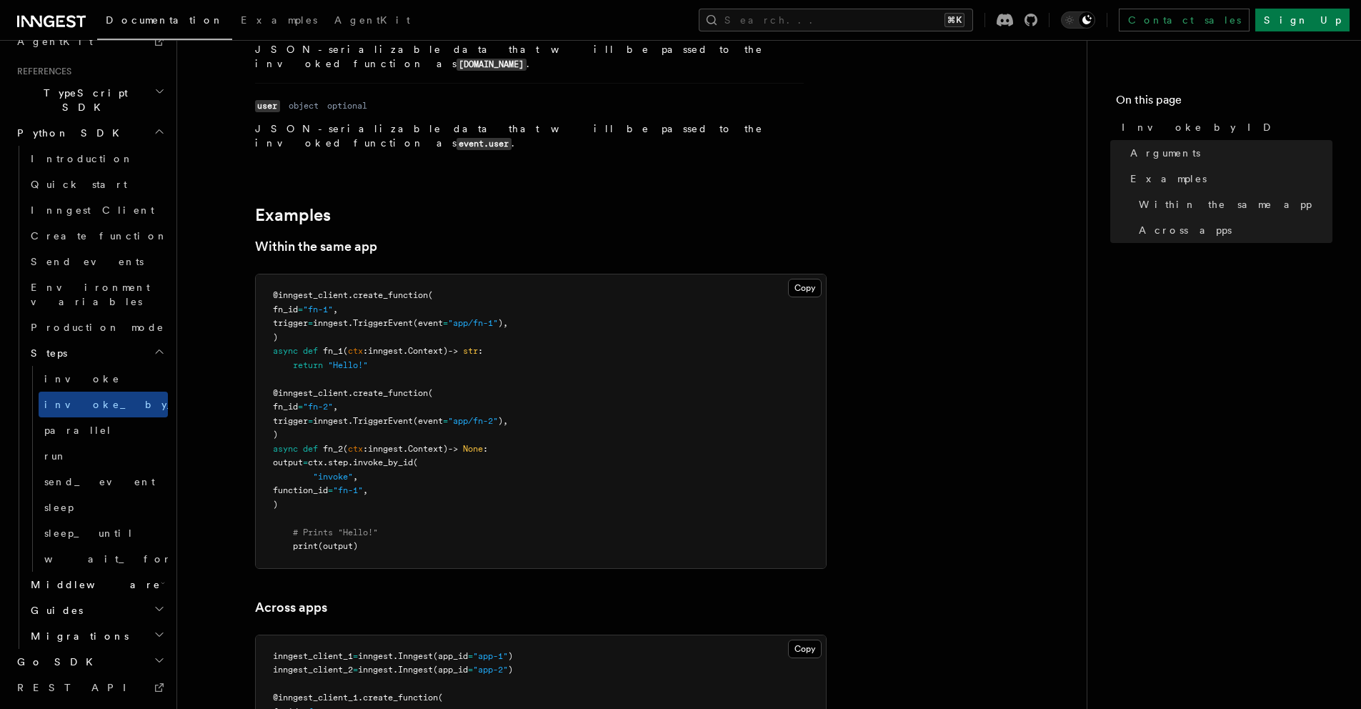
click at [319, 470] on pre "@inngest_client . create_function ( fn_id = "fn-1" , trigger = inngest. Trigger…" at bounding box center [541, 421] width 570 height 294
drag, startPoint x: 314, startPoint y: 473, endPoint x: 294, endPoint y: 434, distance: 44.1
click at [294, 434] on pre "@inngest_client . create_function ( fn_id = "fn-1" , trigger = inngest. Trigger…" at bounding box center [541, 421] width 570 height 294
copy code "output = ctx . step . invoke_by_id ( "invoke" , function_id = "fn-1" , )"
click at [599, 439] on pre "@inngest_client . create_function ( fn_id = "fn-1" , trigger = inngest. Trigger…" at bounding box center [541, 421] width 570 height 294
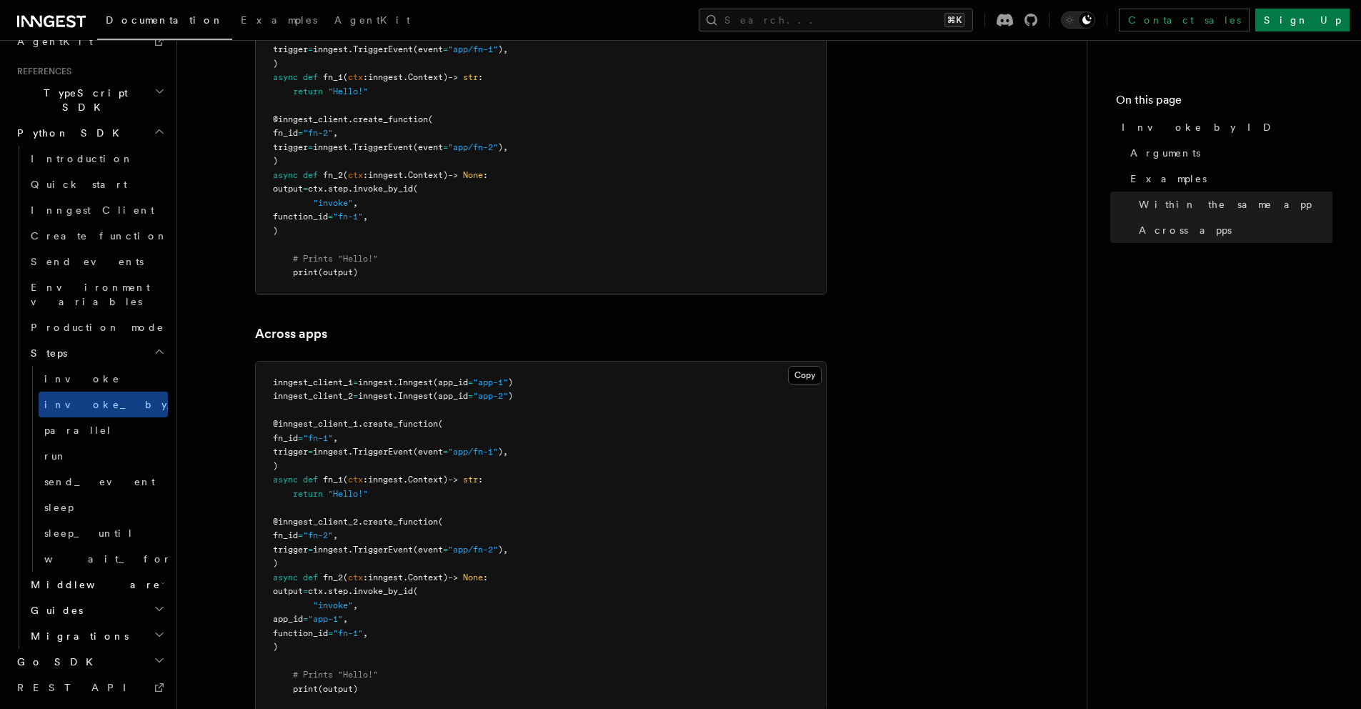
scroll to position [917, 0]
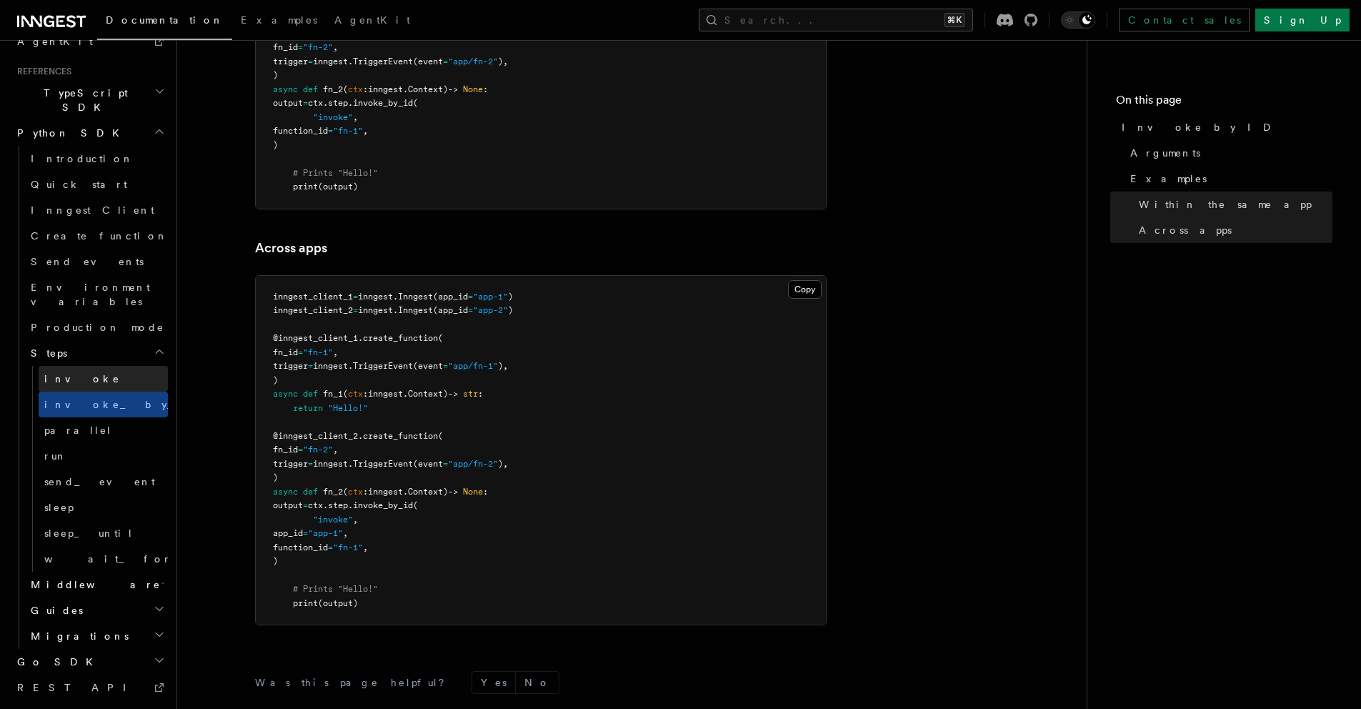
click at [89, 366] on link "invoke" at bounding box center [103, 379] width 129 height 26
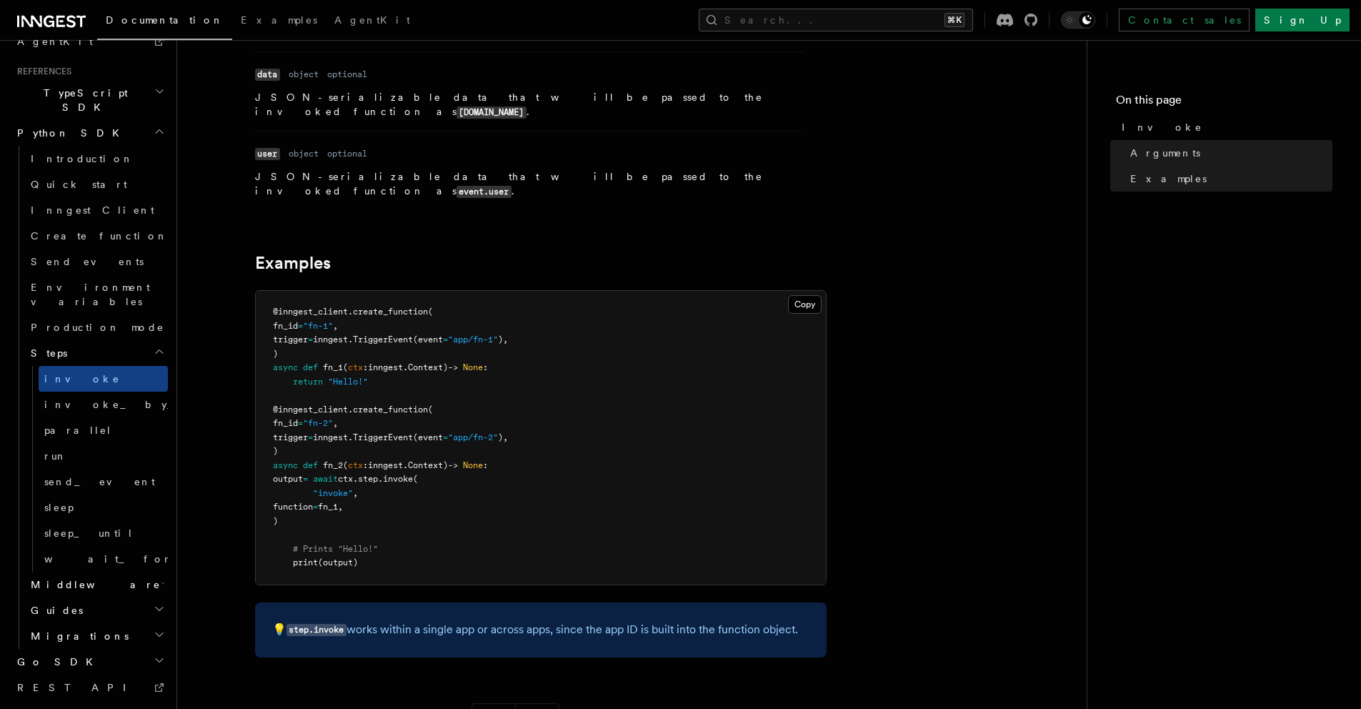
scroll to position [365, 0]
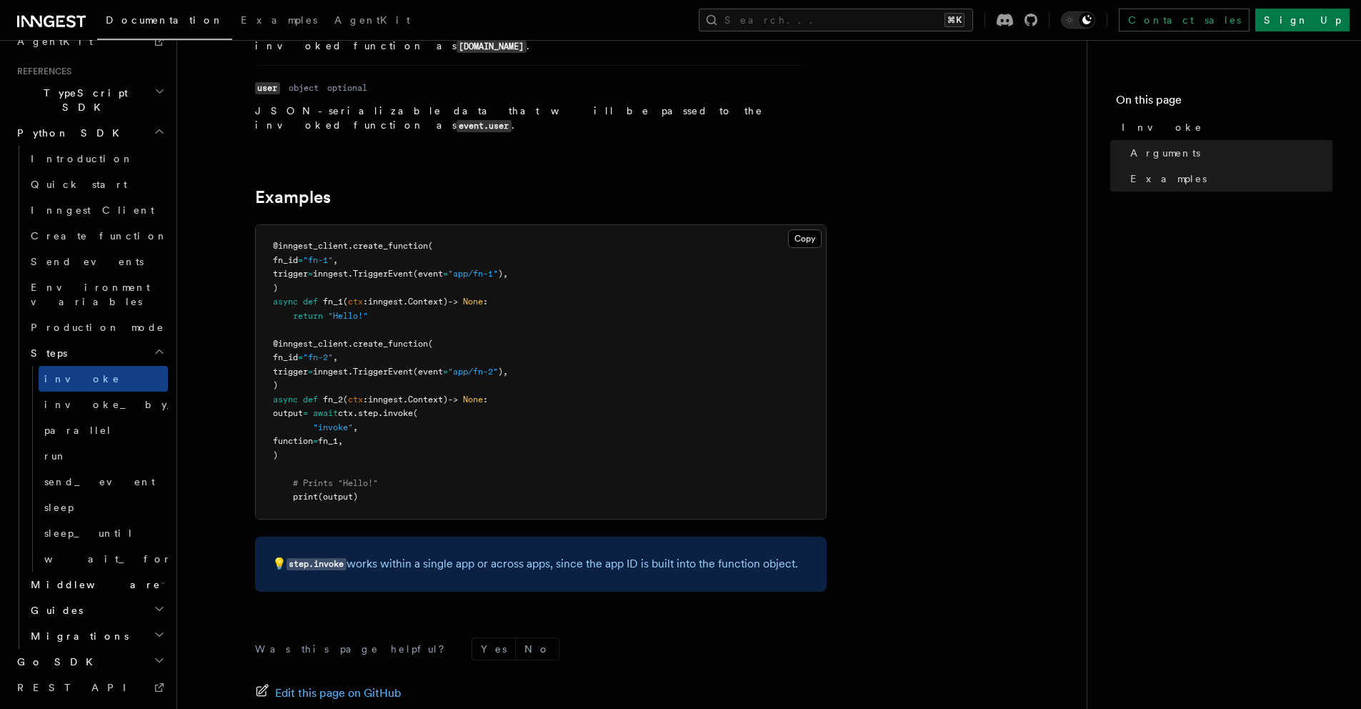
click at [412, 477] on pre "@inngest_client . create_function ( fn_id = "fn-1" , trigger = inngest. Trigger…" at bounding box center [541, 372] width 570 height 294
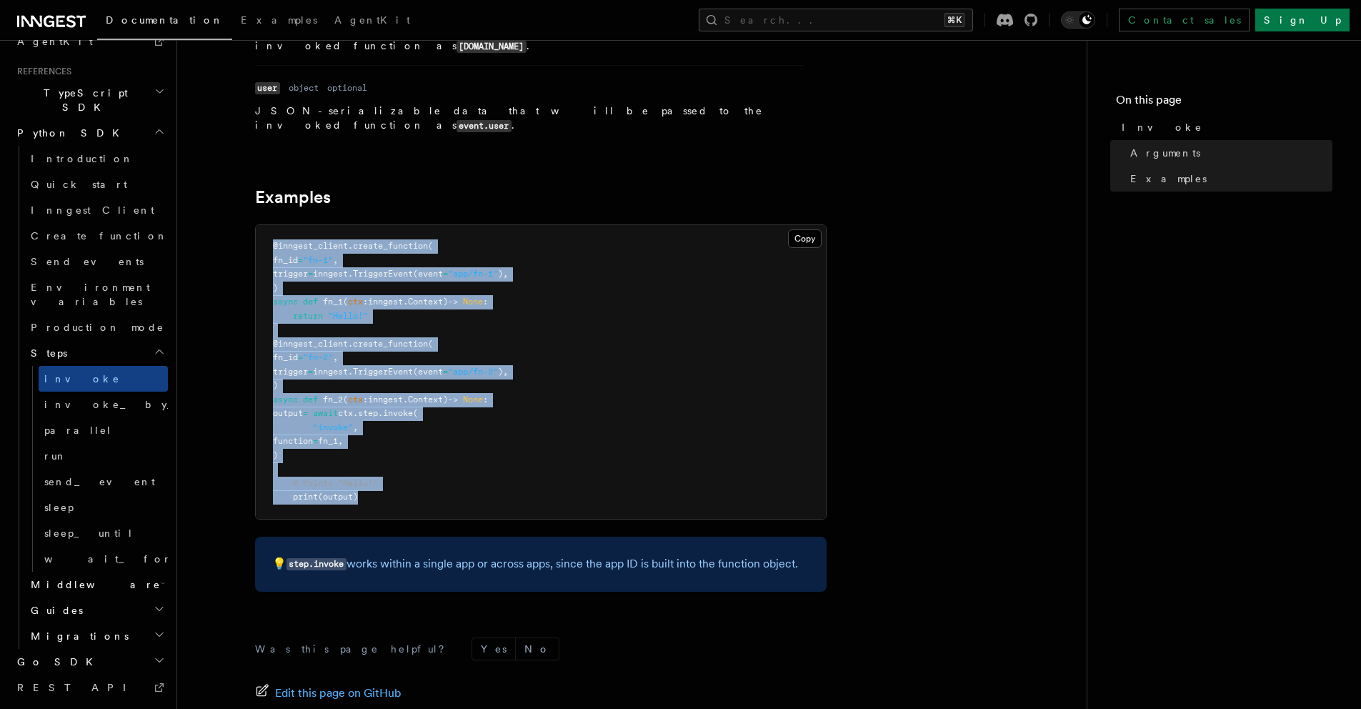
drag, startPoint x: 427, startPoint y: 476, endPoint x: 239, endPoint y: 206, distance: 328.8
click at [239, 206] on article "References Python SDK Steps Invoke v0.3.0+ Calls another Inngest function, wait…" at bounding box center [632, 286] width 864 height 1177
click at [475, 411] on pre "@inngest_client . create_function ( fn_id = "fn-1" , trigger = inngest. Trigger…" at bounding box center [541, 372] width 570 height 294
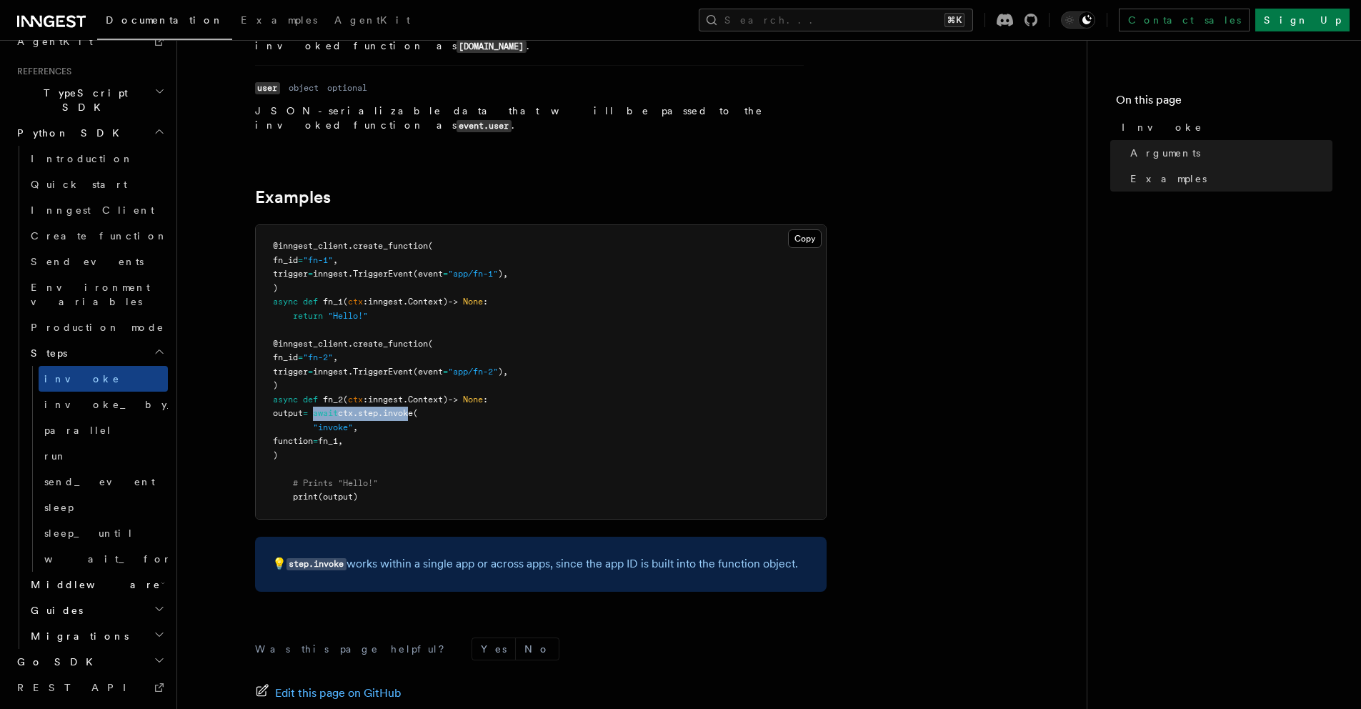
drag, startPoint x: 340, startPoint y: 387, endPoint x: 440, endPoint y: 386, distance: 100.0
click at [418, 408] on span "output = await ctx . step . invoke (" at bounding box center [345, 413] width 145 height 10
click at [313, 436] on span "function" at bounding box center [293, 441] width 40 height 10
drag, startPoint x: 361, startPoint y: 411, endPoint x: 381, endPoint y: 410, distance: 20.0
click at [343, 436] on span "fn_1," at bounding box center [330, 441] width 25 height 10
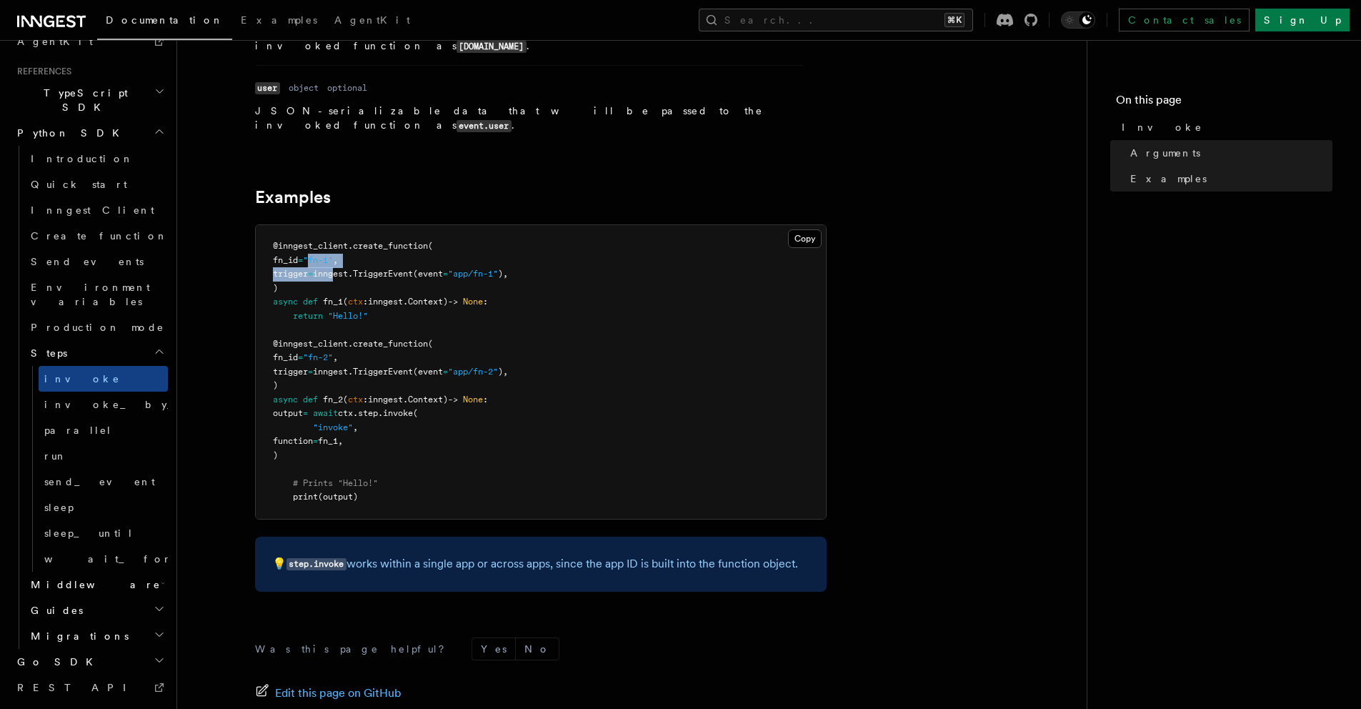
drag, startPoint x: 329, startPoint y: 234, endPoint x: 355, endPoint y: 252, distance: 31.3
click at [355, 252] on pre "@inngest_client . create_function ( fn_id = "fn-1" , trigger = inngest. Trigger…" at bounding box center [541, 372] width 570 height 294
click at [358, 297] on span "ctx" at bounding box center [355, 302] width 15 height 10
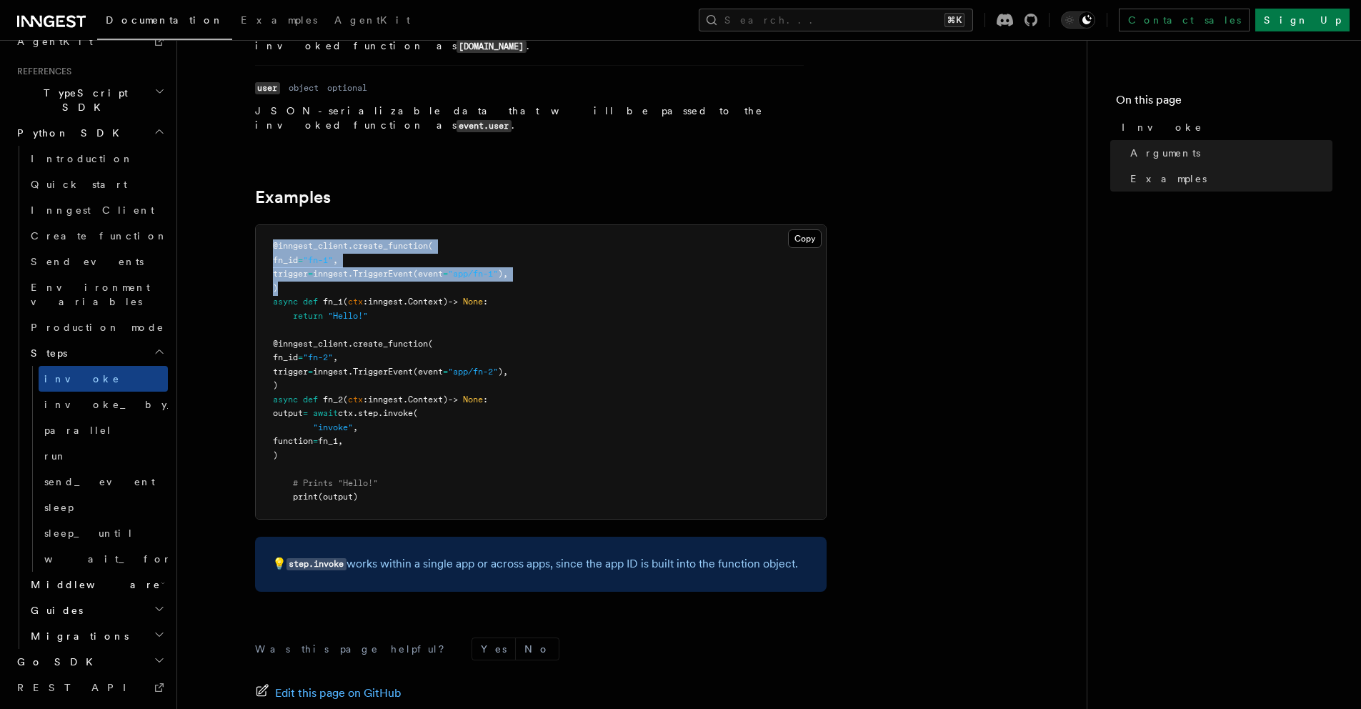
drag, startPoint x: 309, startPoint y: 262, endPoint x: 246, endPoint y: 220, distance: 75.3
click at [246, 220] on article "References Python SDK Steps Invoke v0.3.0+ Calls another Inngest function, wait…" at bounding box center [632, 286] width 864 height 1177
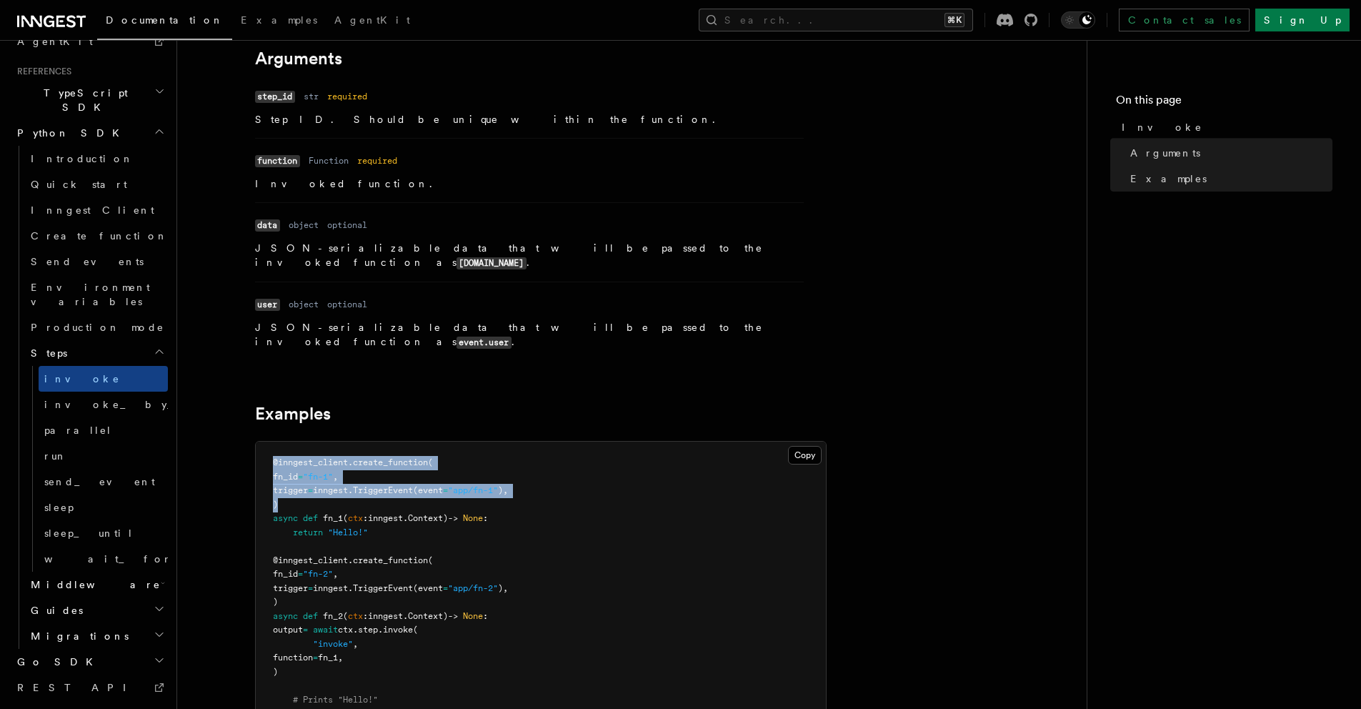
scroll to position [0, 0]
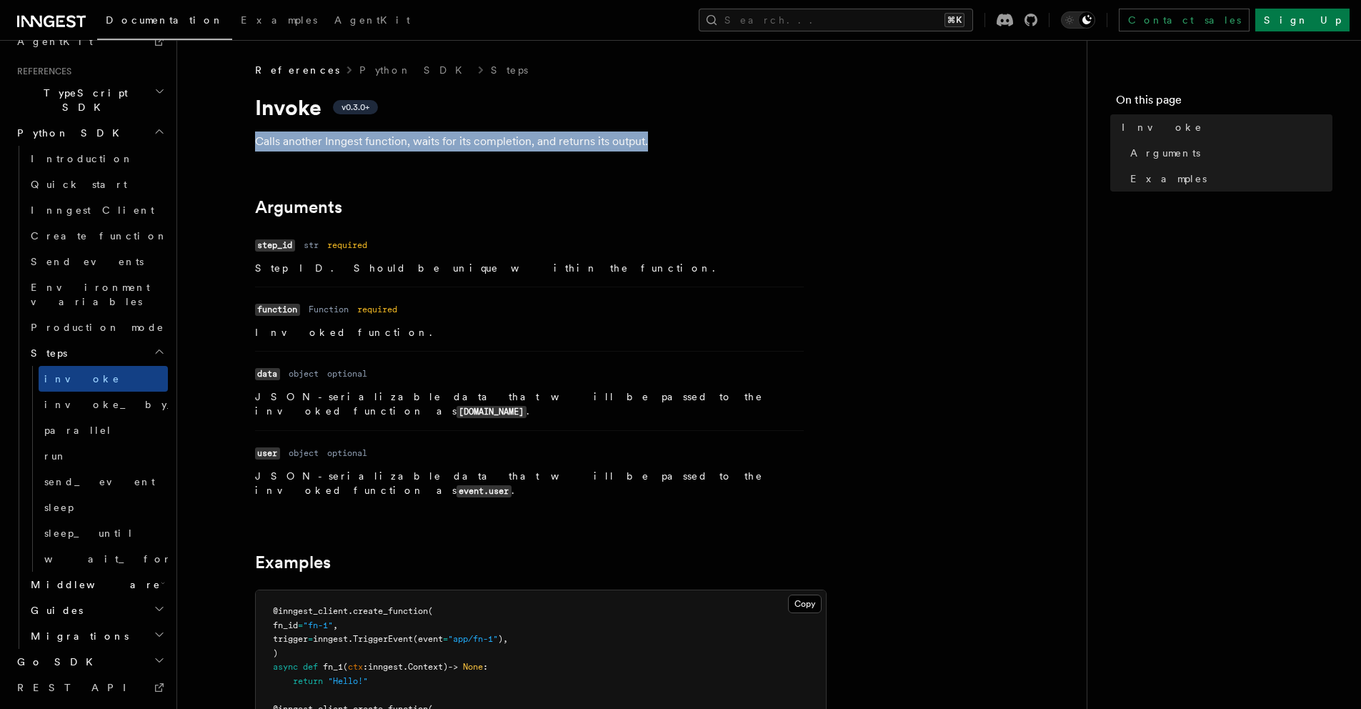
drag, startPoint x: 250, startPoint y: 144, endPoint x: 670, endPoint y: 146, distance: 420.1
click at [670, 146] on article "References Python SDK Steps Invoke v0.3.0+ Calls another Inngest function, wait…" at bounding box center [632, 651] width 864 height 1177
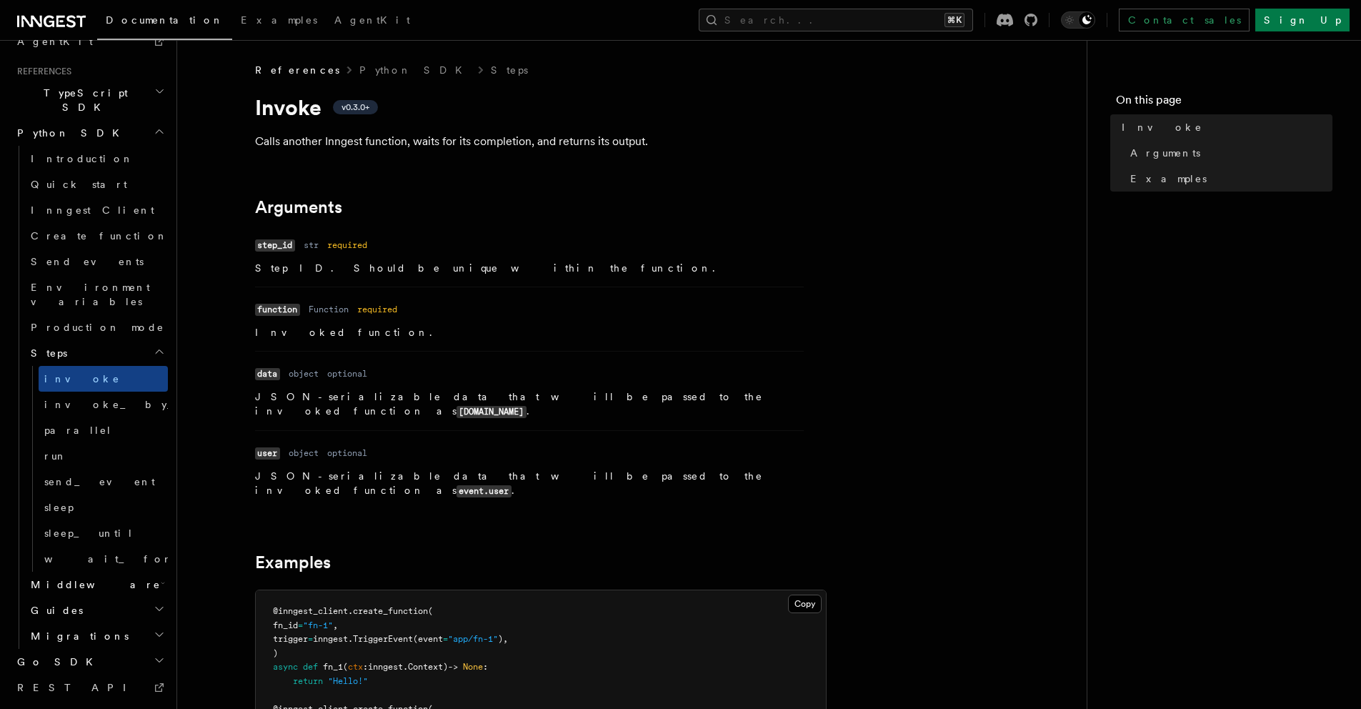
click at [539, 182] on article "References Python SDK Steps Invoke v0.3.0+ Calls another Inngest function, wait…" at bounding box center [632, 651] width 864 height 1177
drag, startPoint x: 253, startPoint y: 140, endPoint x: 404, endPoint y: 142, distance: 150.8
click at [404, 142] on article "References Python SDK Steps Invoke v0.3.0+ Calls another Inngest function, wait…" at bounding box center [632, 651] width 864 height 1177
drag, startPoint x: 250, startPoint y: 334, endPoint x: 388, endPoint y: 338, distance: 137.9
click at [388, 338] on article "References Python SDK Steps Invoke v0.3.0+ Calls another Inngest function, wait…" at bounding box center [632, 651] width 864 height 1177
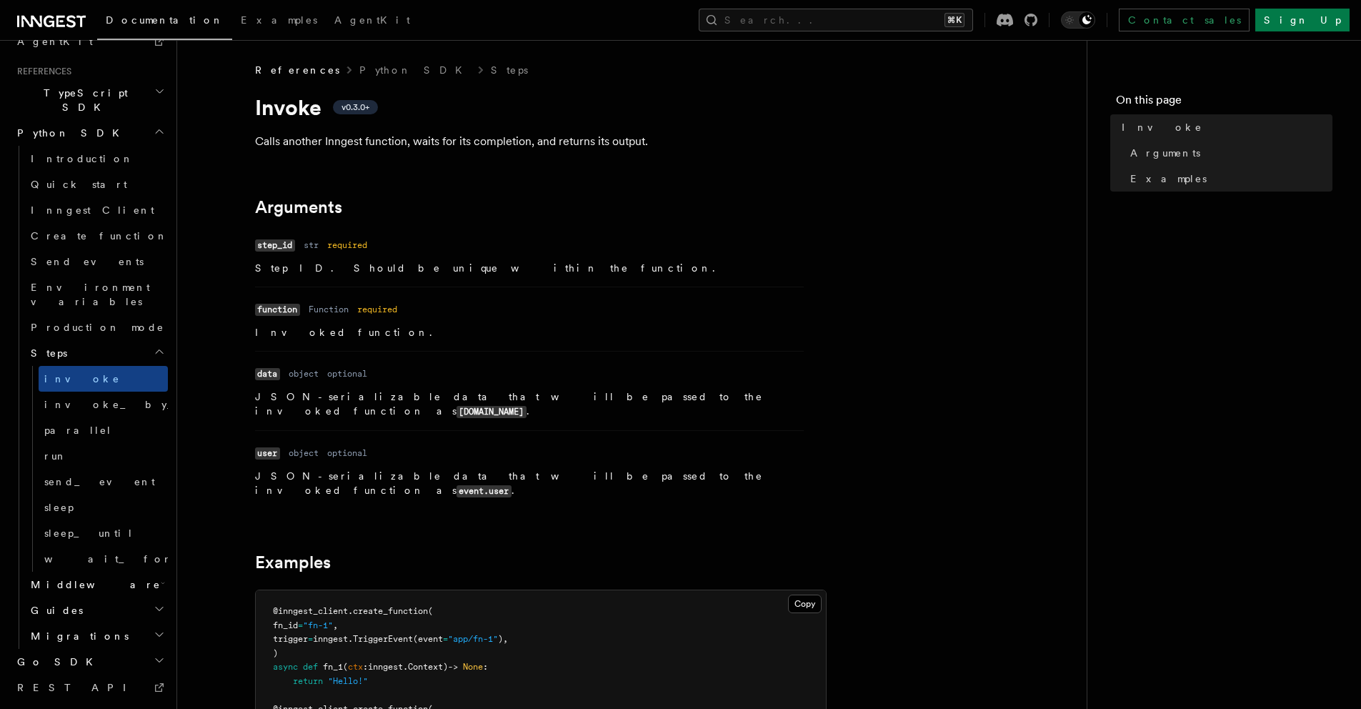
click at [559, 552] on h2 "Examples" at bounding box center [541, 562] width 572 height 20
click at [92, 476] on span "send_event" at bounding box center [99, 481] width 111 height 11
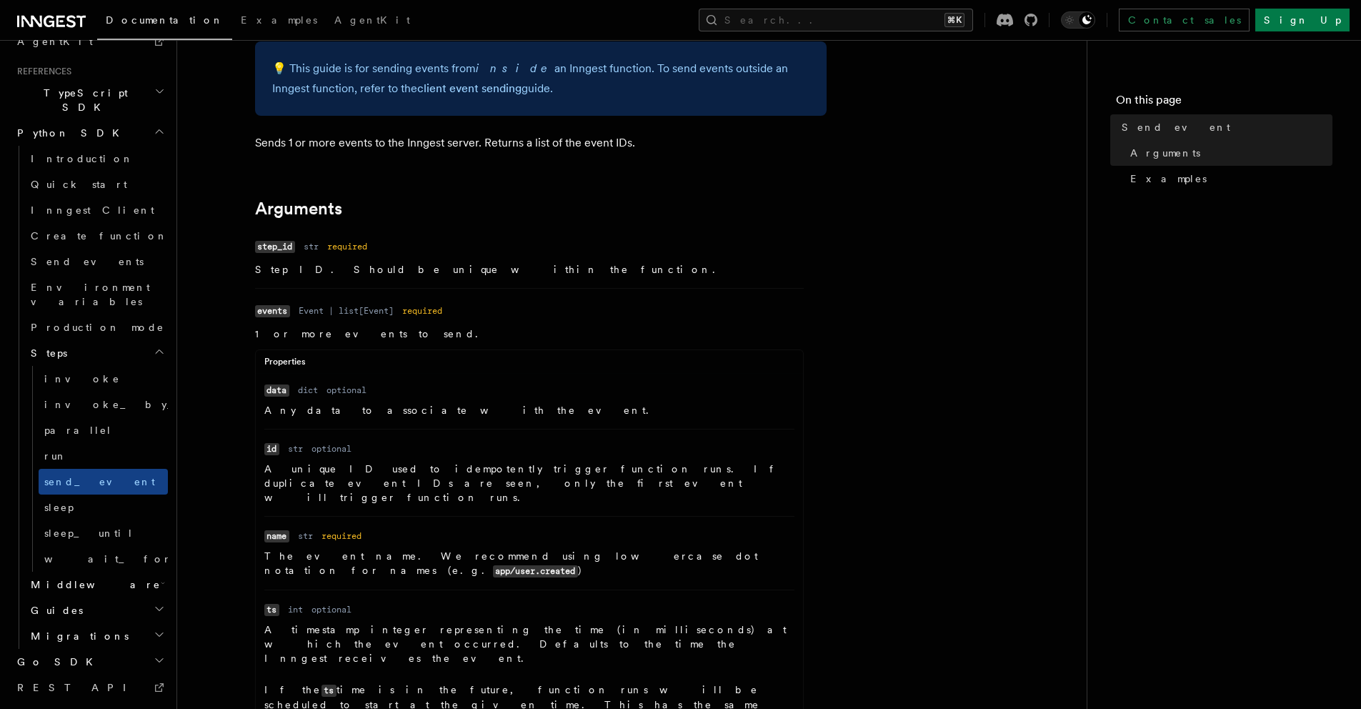
scroll to position [114, 0]
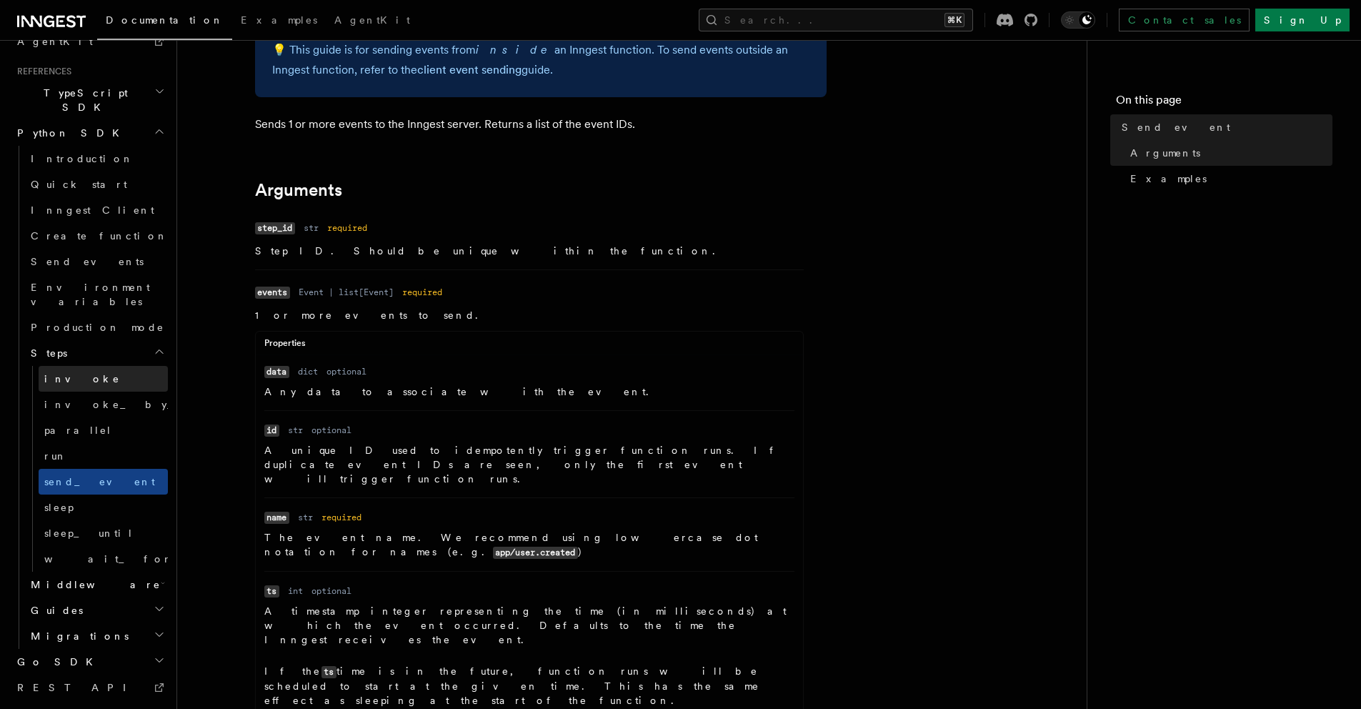
click at [94, 366] on link "invoke" at bounding box center [103, 379] width 129 height 26
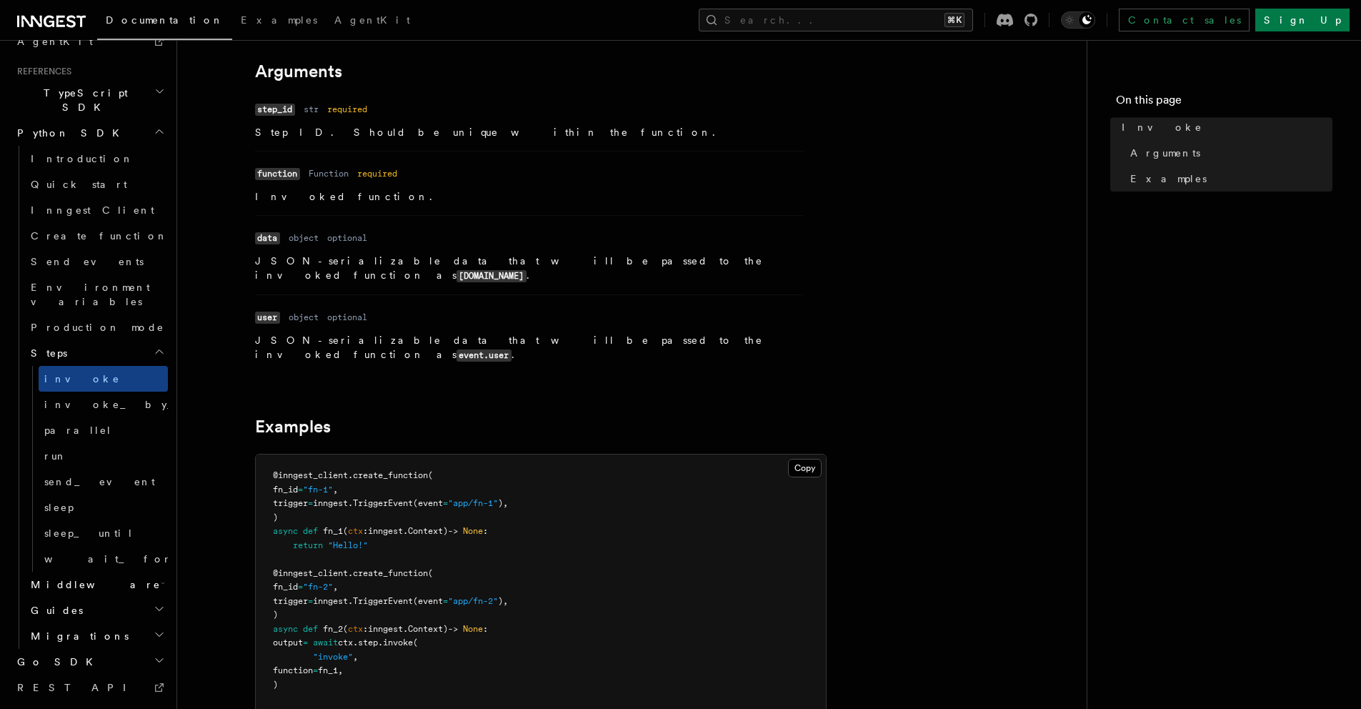
scroll to position [302, 0]
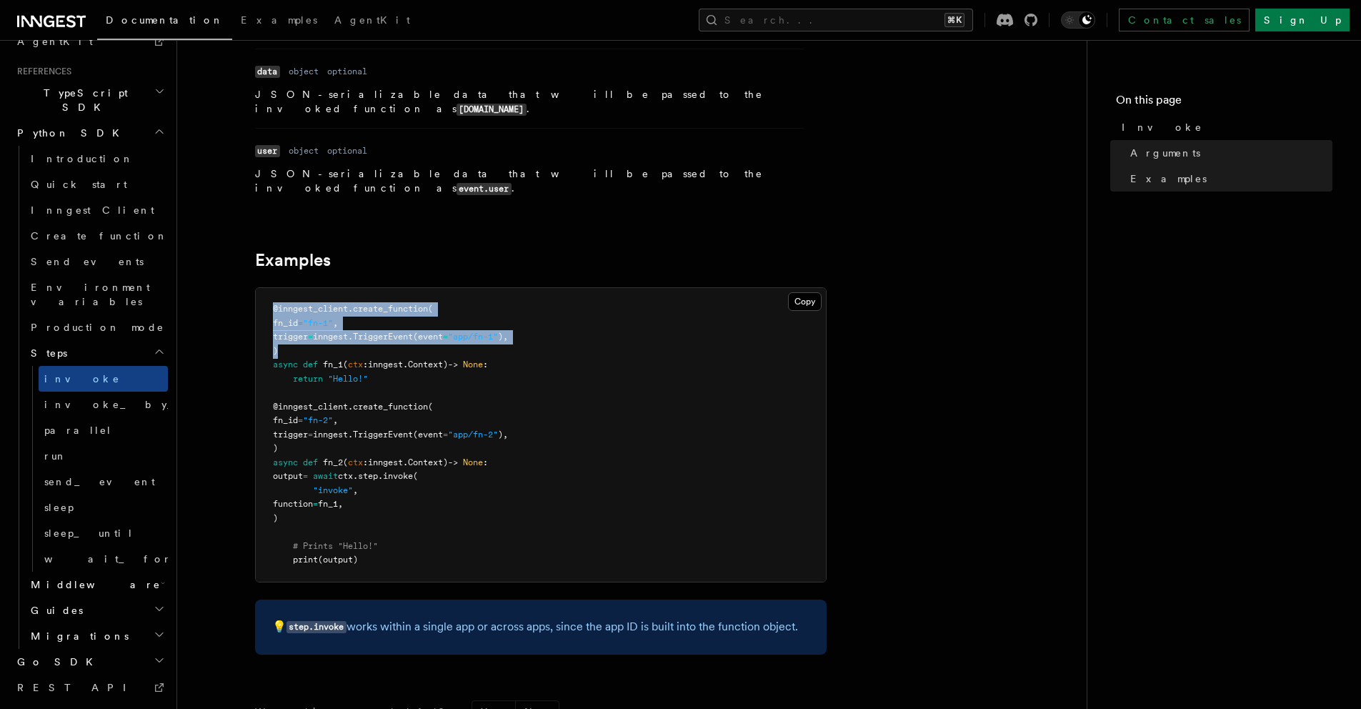
drag, startPoint x: 318, startPoint y: 324, endPoint x: 249, endPoint y: 274, distance: 84.9
click at [249, 274] on article "References Python SDK Steps Invoke v0.3.0+ Calls another Inngest function, wait…" at bounding box center [632, 349] width 864 height 1177
click at [340, 359] on span "fn_1" at bounding box center [333, 364] width 20 height 10
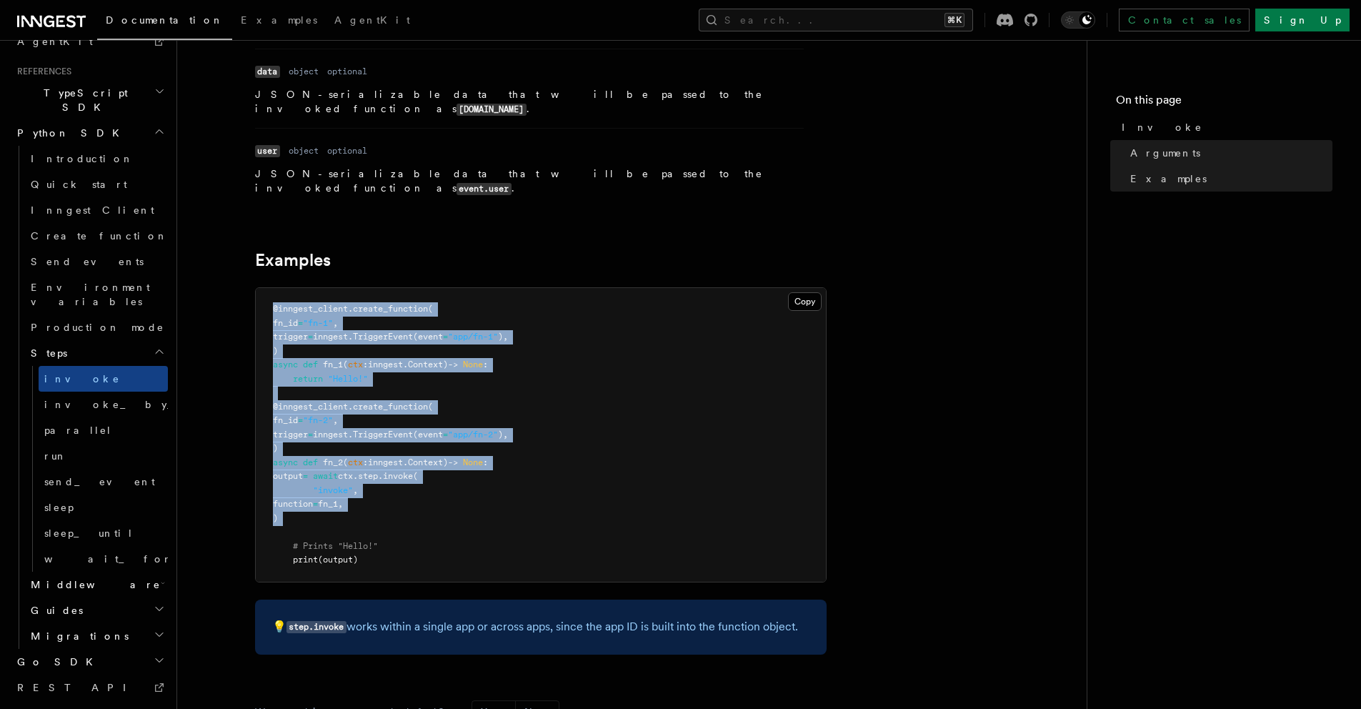
drag, startPoint x: 391, startPoint y: 502, endPoint x: 224, endPoint y: 278, distance: 278.8
click at [224, 278] on article "References Python SDK Steps Invoke v0.3.0+ Calls another Inngest function, wait…" at bounding box center [632, 349] width 864 height 1177
click at [498, 429] on span ""app/fn-2"" at bounding box center [473, 434] width 50 height 10
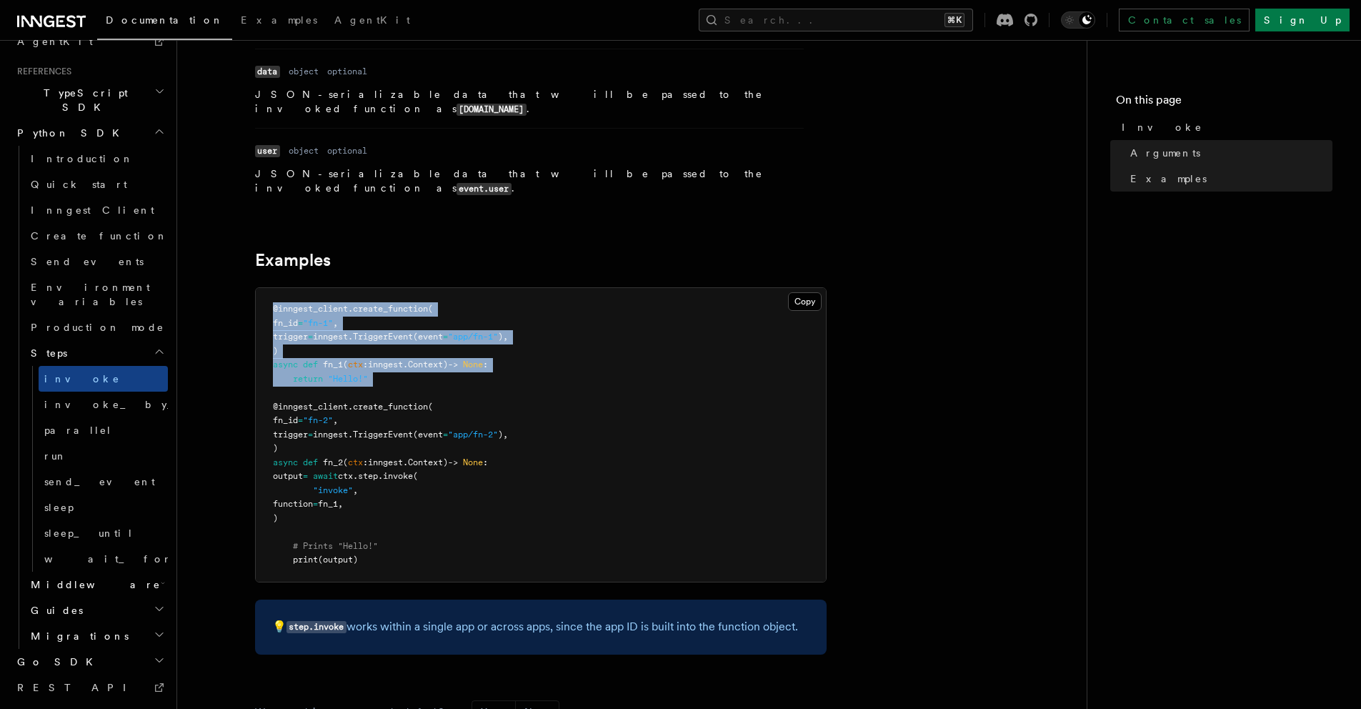
drag, startPoint x: 364, startPoint y: 359, endPoint x: 259, endPoint y: 267, distance: 139.2
click at [259, 288] on pre "@inngest_client . create_function ( fn_id = "fn-1" , trigger = inngest. Trigger…" at bounding box center [541, 435] width 570 height 294
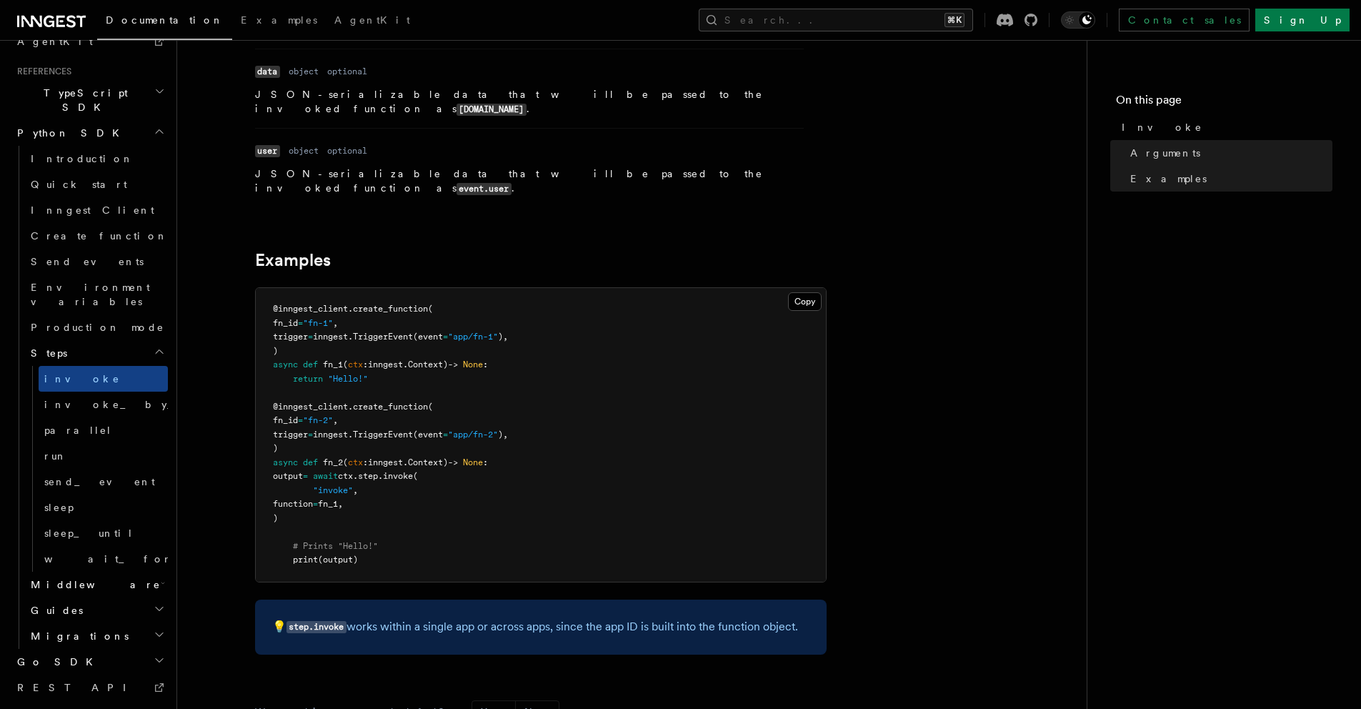
click at [343, 499] on span "fn_1," at bounding box center [330, 504] width 25 height 10
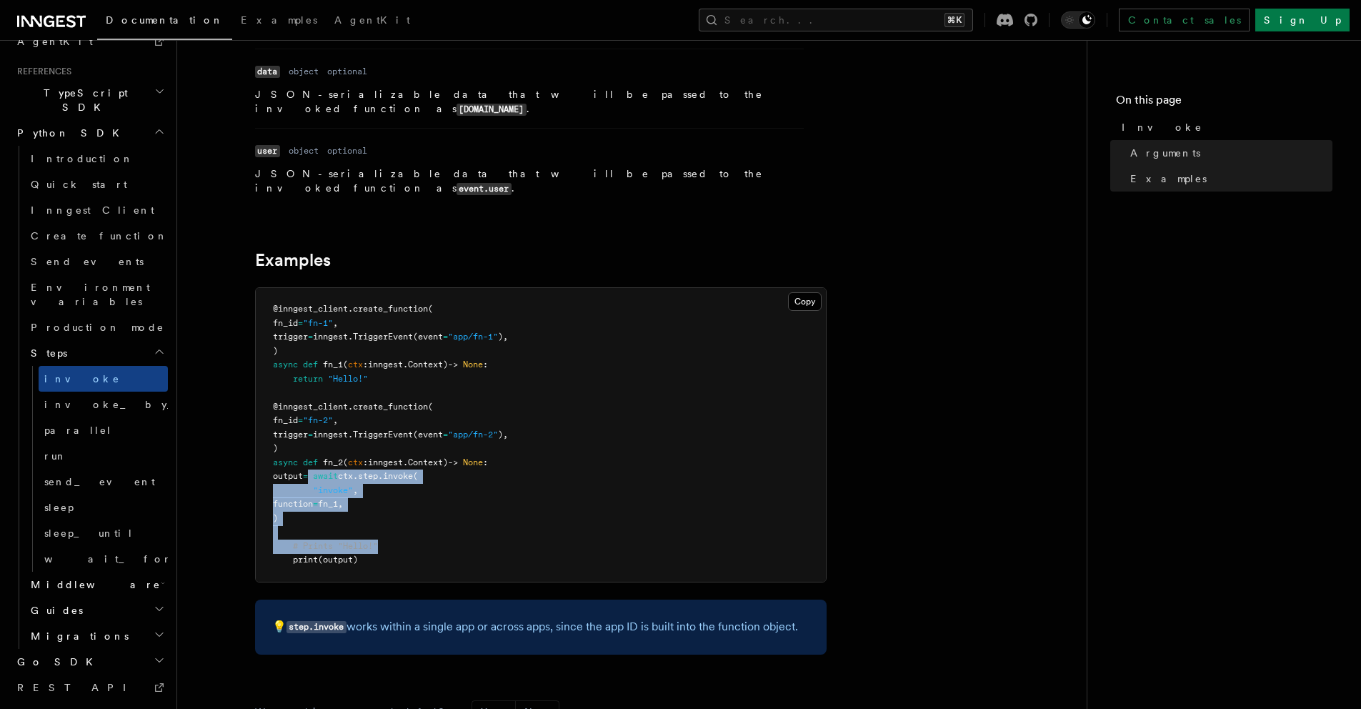
drag, startPoint x: 440, startPoint y: 523, endPoint x: 403, endPoint y: 481, distance: 56.2
click at [337, 452] on pre "@inngest_client . create_function ( fn_id = "fn-1" , trigger = inngest. Trigger…" at bounding box center [541, 435] width 570 height 294
click at [409, 484] on pre "@inngest_client . create_function ( fn_id = "fn-1" , trigger = inngest. Trigger…" at bounding box center [541, 435] width 570 height 294
drag, startPoint x: 312, startPoint y: 474, endPoint x: 425, endPoint y: 469, distance: 113.0
click at [425, 469] on pre "@inngest_client . create_function ( fn_id = "fn-1" , trigger = inngest. Trigger…" at bounding box center [541, 435] width 570 height 294
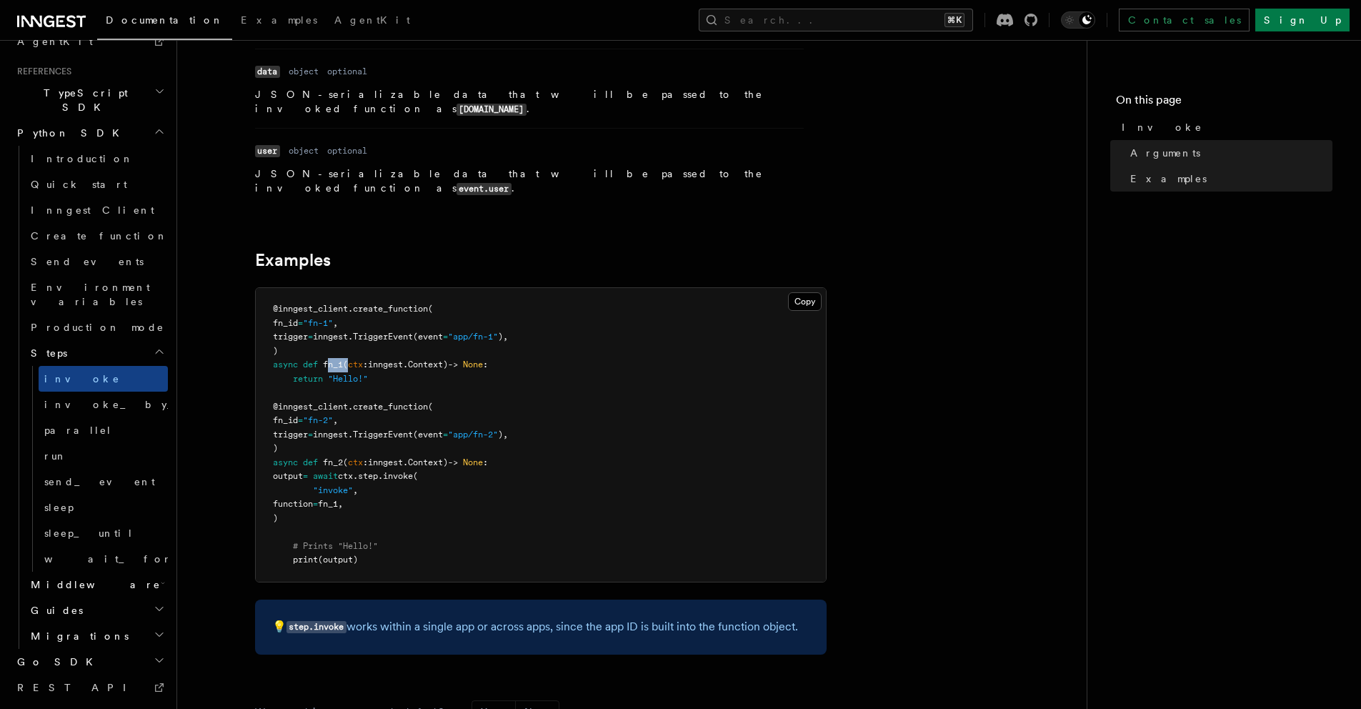
drag, startPoint x: 329, startPoint y: 337, endPoint x: 348, endPoint y: 340, distance: 18.8
click at [348, 359] on span "async def fn_1 ( ctx : inngest . Context) -> None :" at bounding box center [380, 364] width 215 height 10
drag, startPoint x: 383, startPoint y: 319, endPoint x: 192, endPoint y: 268, distance: 197.4
click at [192, 268] on div "References Python SDK Steps Invoke v0.3.0+ Calls another Inngest function, wait…" at bounding box center [654, 318] width 955 height 1240
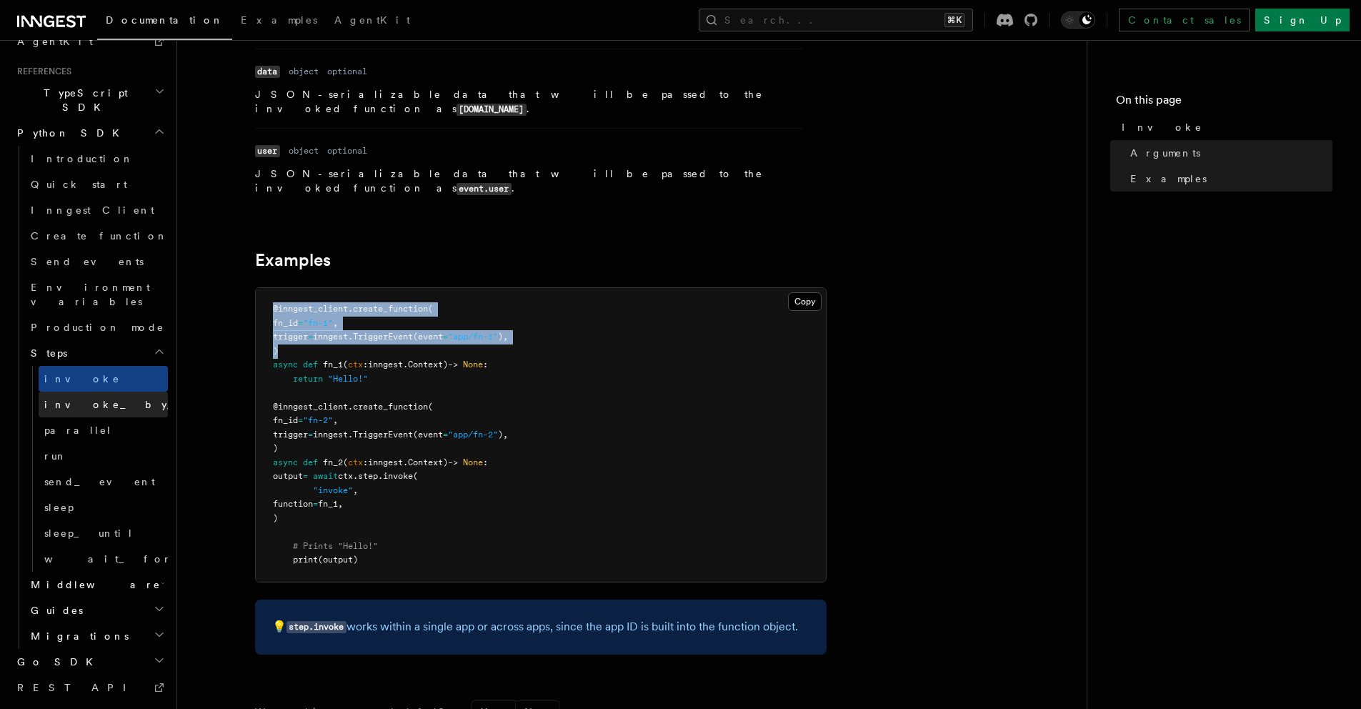
click at [105, 392] on link "invoke_by_id" at bounding box center [103, 405] width 129 height 26
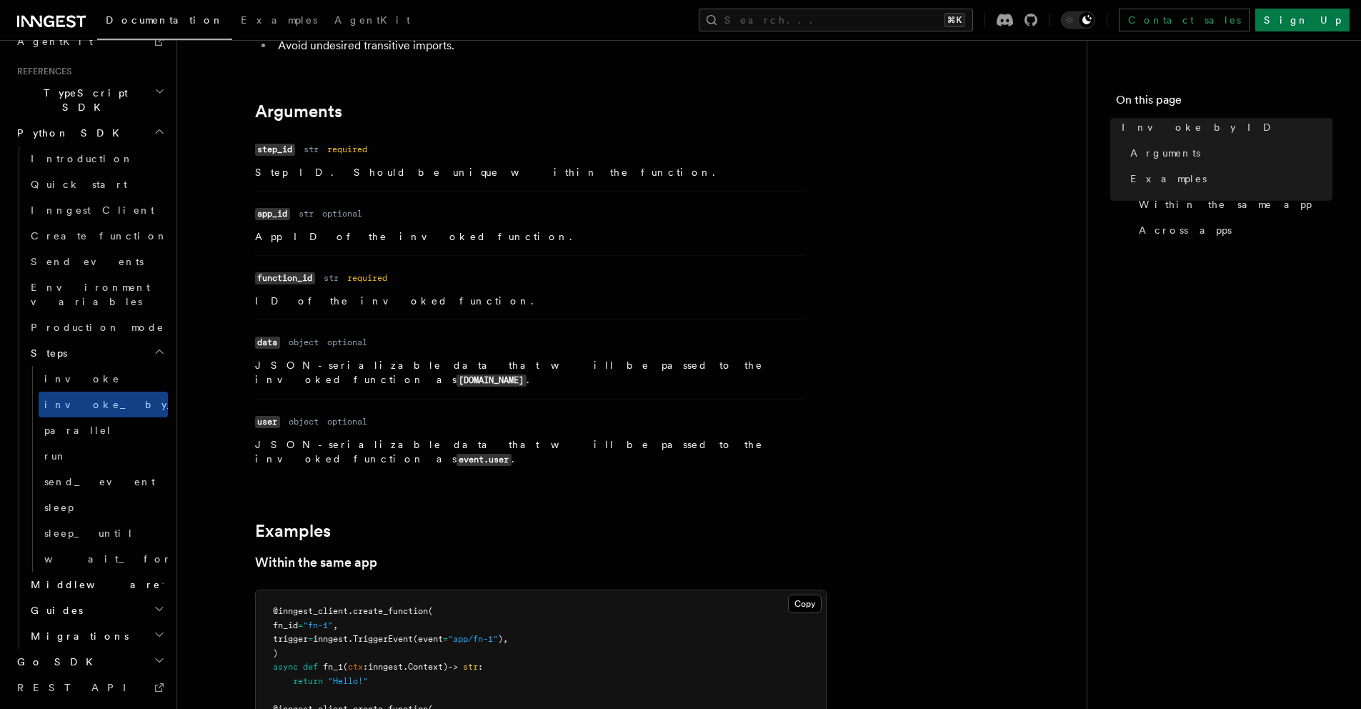
scroll to position [475, 0]
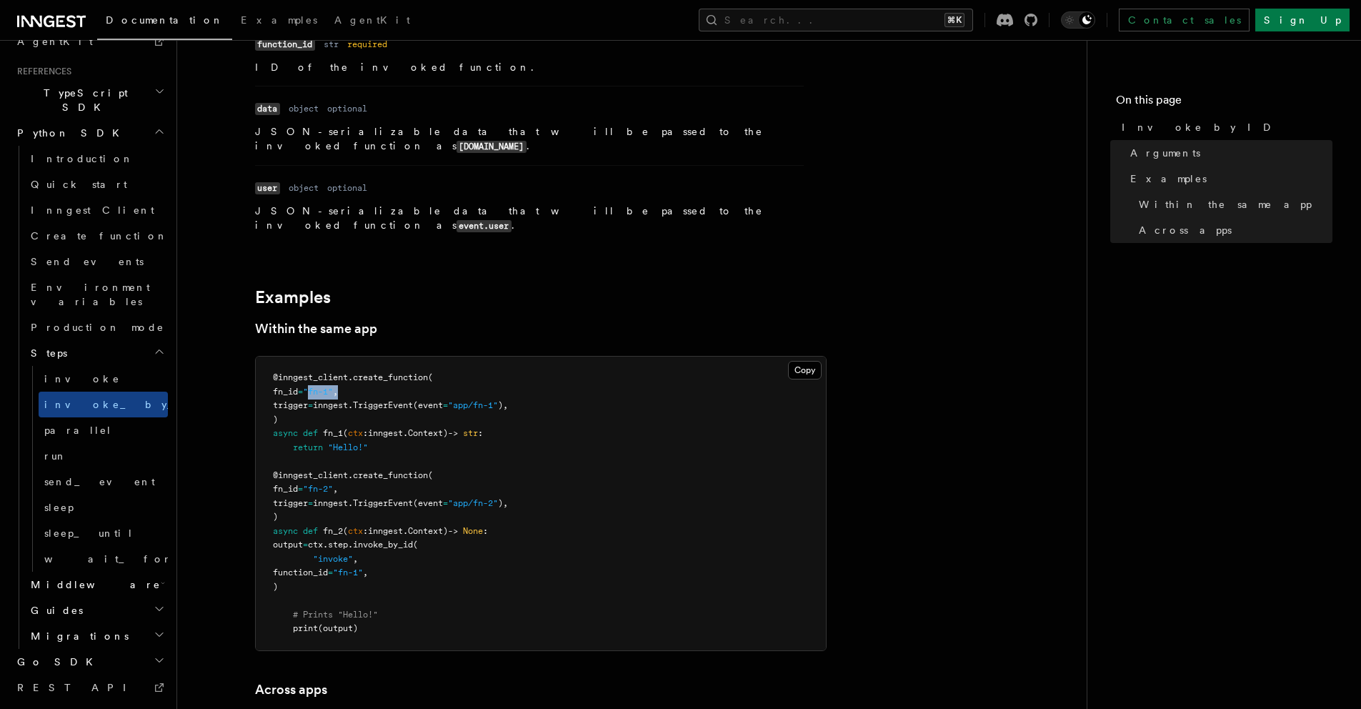
drag, startPoint x: 332, startPoint y: 358, endPoint x: 360, endPoint y: 359, distance: 28.6
click at [360, 359] on pre "@inngest_client . create_function ( fn_id = "fn-1" , trigger = inngest. Trigger…" at bounding box center [541, 504] width 570 height 294
click at [333, 484] on span ""fn-2"" at bounding box center [318, 489] width 30 height 10
drag, startPoint x: 379, startPoint y: 544, endPoint x: 403, endPoint y: 547, distance: 23.7
click at [363, 567] on span ""fn-1"" at bounding box center [348, 572] width 30 height 10
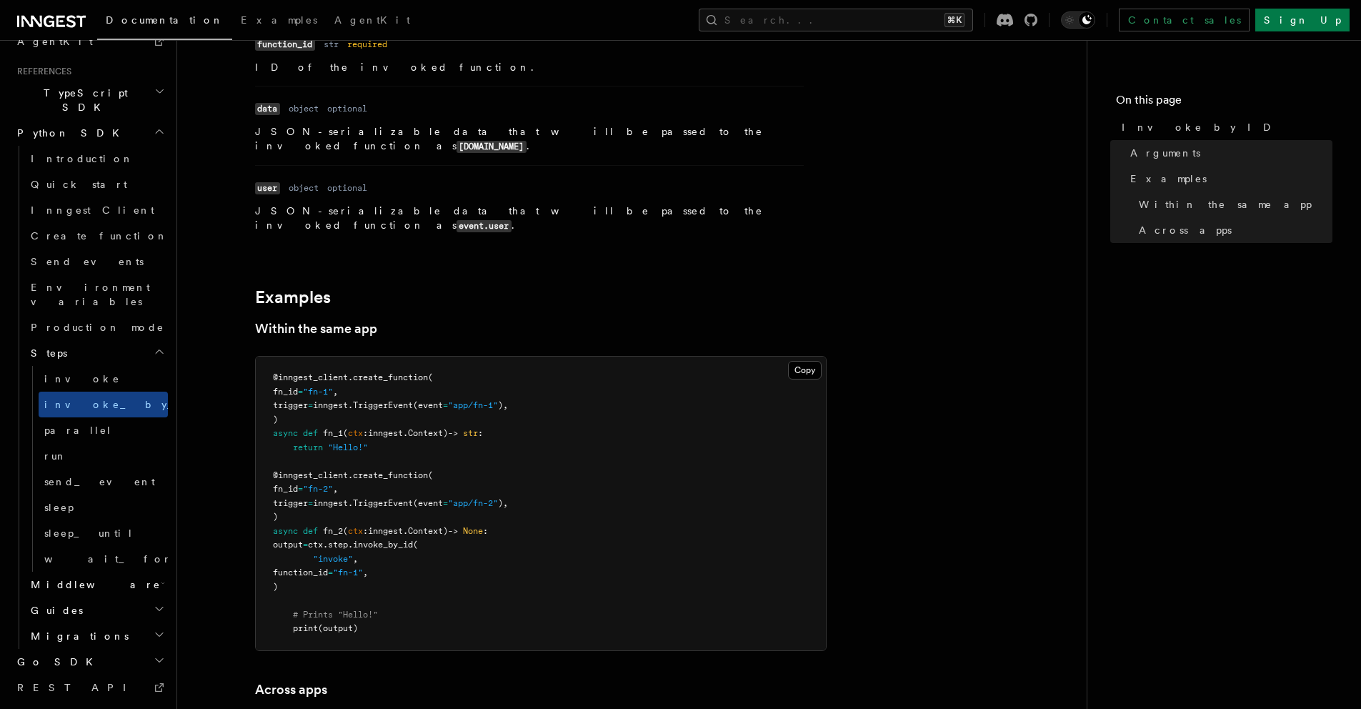
click at [440, 548] on pre "@inngest_client . create_function ( fn_id = "fn-1" , trigger = inngest. Trigger…" at bounding box center [541, 504] width 570 height 294
drag, startPoint x: 373, startPoint y: 544, endPoint x: 403, endPoint y: 544, distance: 30.0
click at [368, 567] on span "function_id = "fn-1" ," at bounding box center [320, 572] width 95 height 10
drag, startPoint x: 472, startPoint y: 505, endPoint x: 497, endPoint y: 504, distance: 24.3
click at [488, 526] on span "async def fn_2 ( ctx : inngest . Context) -> None :" at bounding box center [380, 531] width 215 height 10
